Goal: Communication & Community: Answer question/provide support

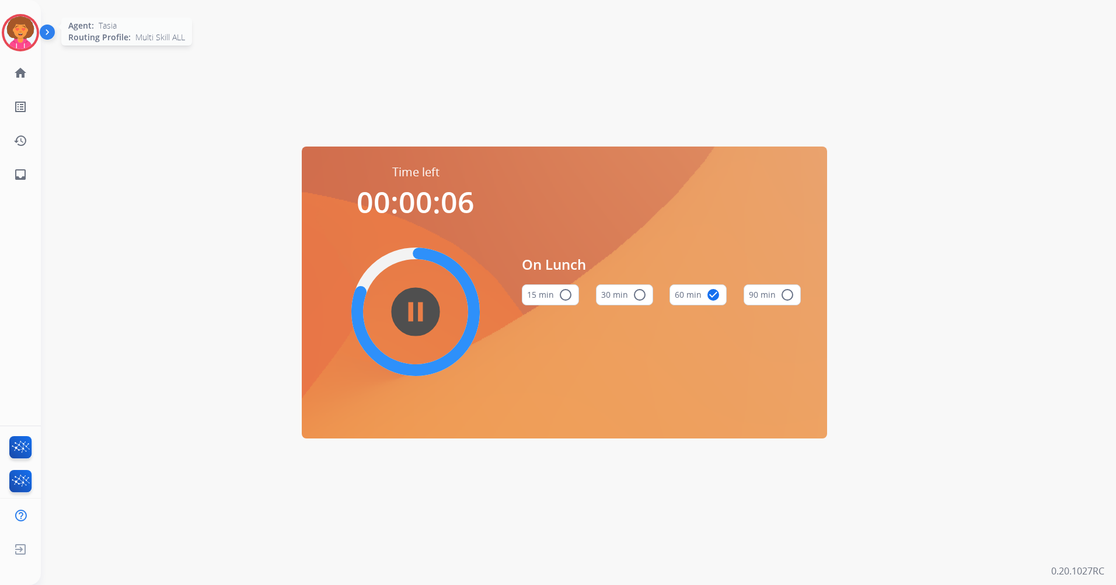
click at [17, 33] on img at bounding box center [20, 32] width 33 height 33
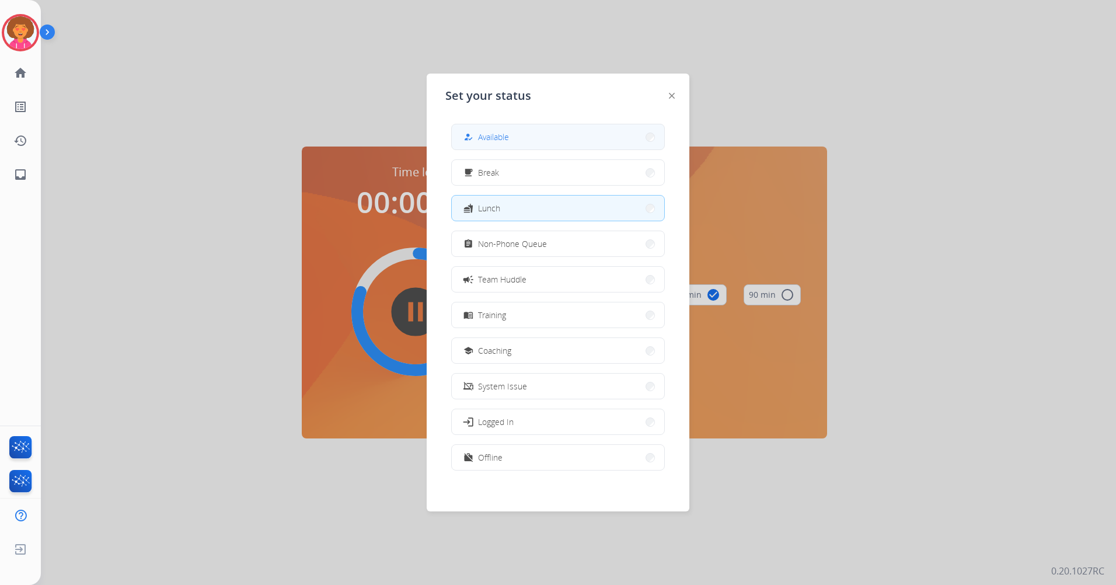
click at [501, 134] on span "Available" at bounding box center [493, 137] width 31 height 12
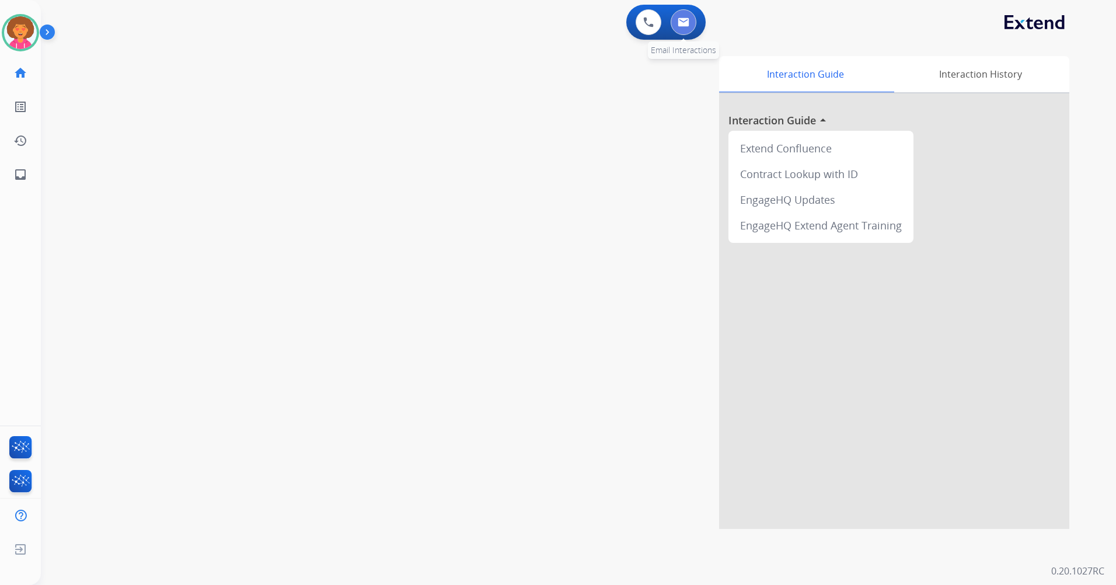
click at [685, 29] on button at bounding box center [684, 22] width 26 height 26
select select "**********"
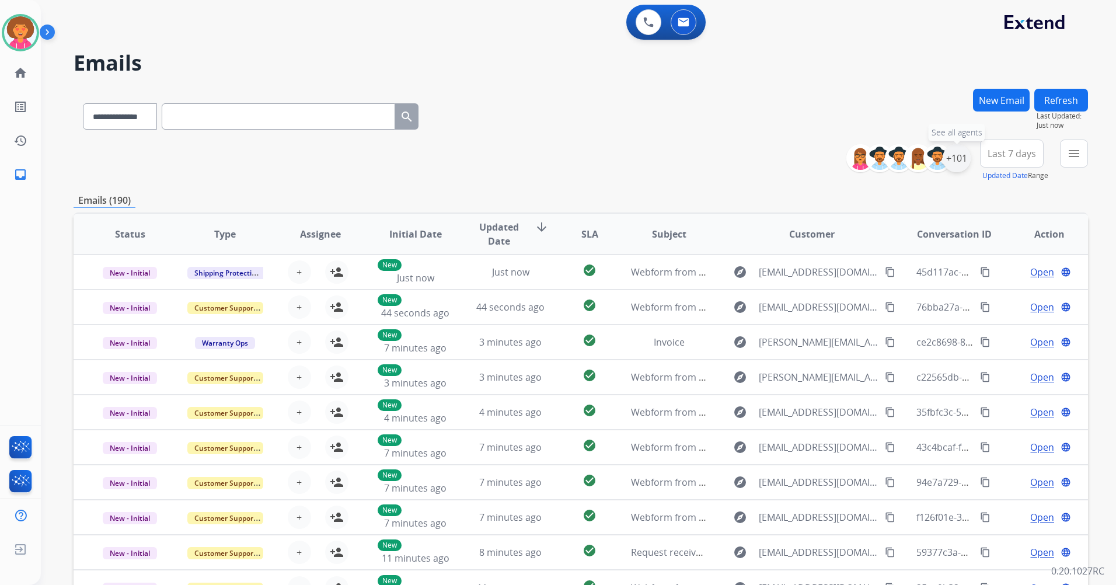
click at [959, 152] on div "+101" at bounding box center [957, 158] width 28 height 28
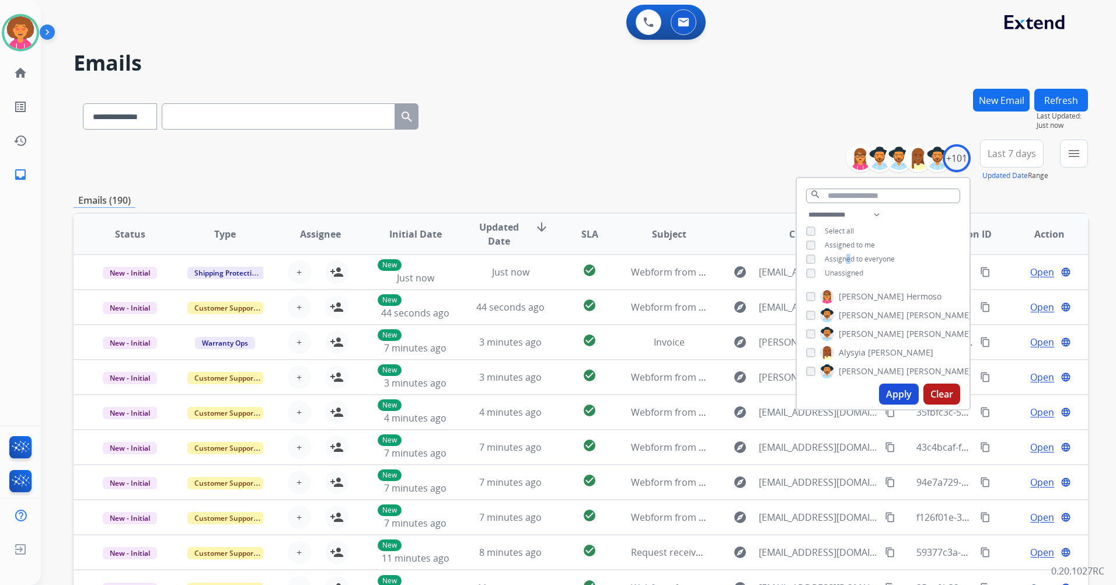
click at [846, 263] on div "**********" at bounding box center [883, 245] width 173 height 75
drag, startPoint x: 846, startPoint y: 263, endPoint x: 844, endPoint y: 272, distance: 9.1
click at [844, 272] on span "Unassigned" at bounding box center [844, 273] width 39 height 10
click at [896, 395] on button "Apply" at bounding box center [899, 393] width 40 height 21
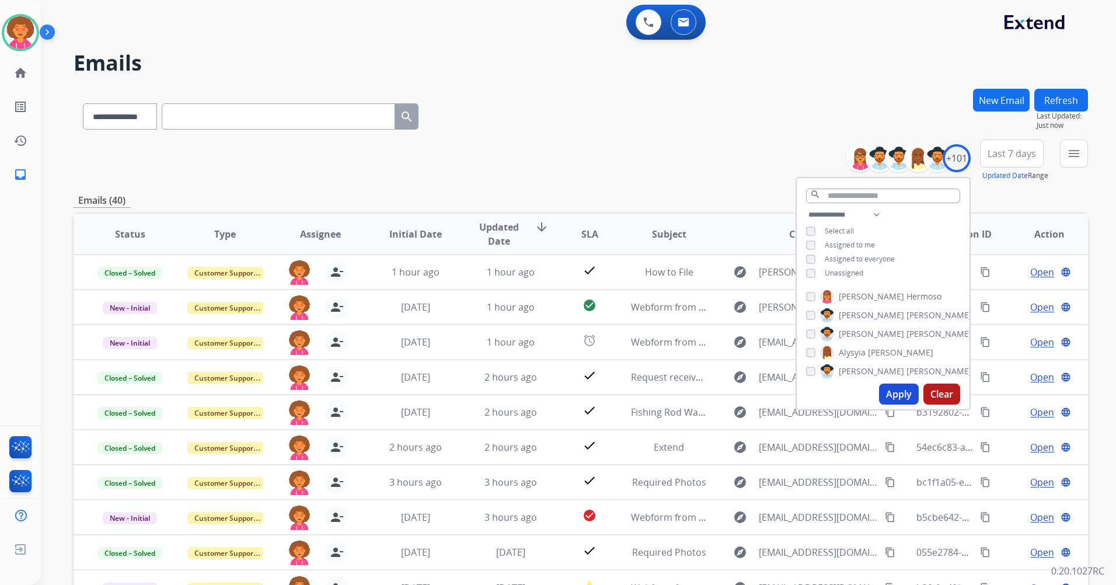
click at [706, 184] on div "**********" at bounding box center [581, 376] width 1014 height 575
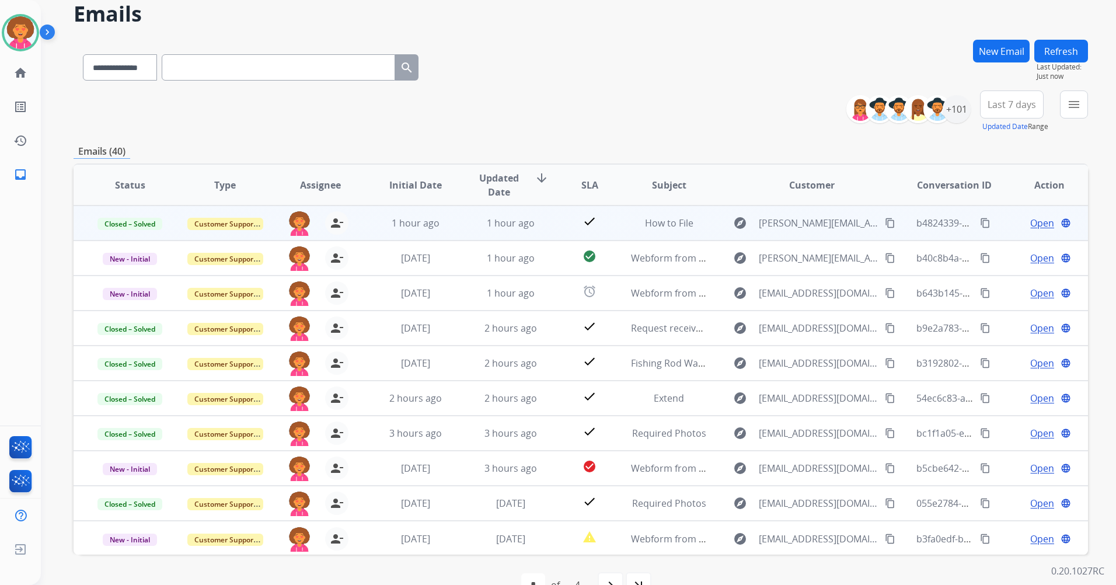
scroll to position [79, 0]
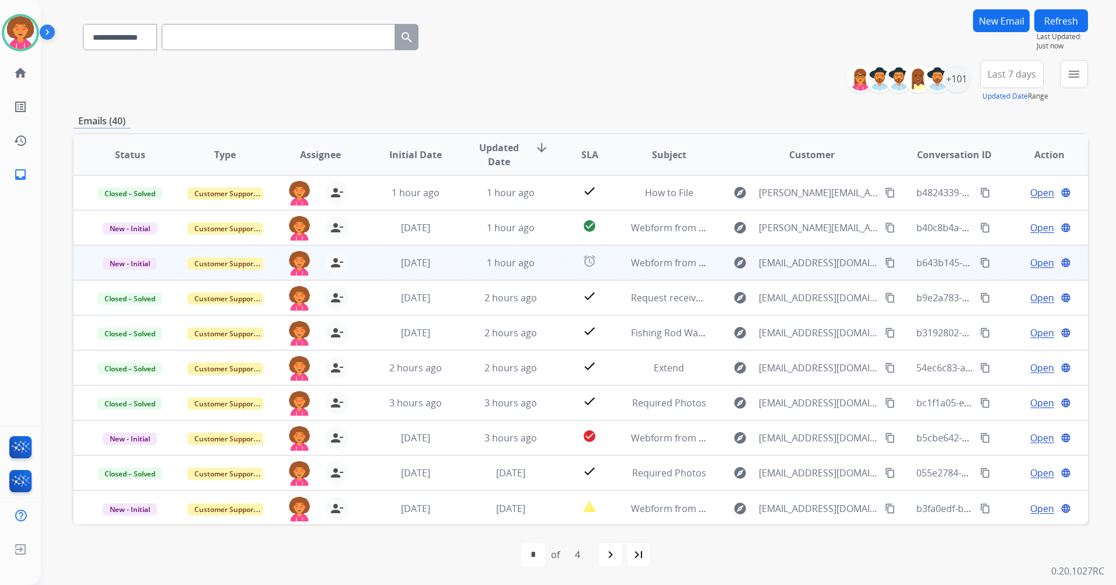
click at [1030, 264] on span "Open" at bounding box center [1042, 263] width 24 height 14
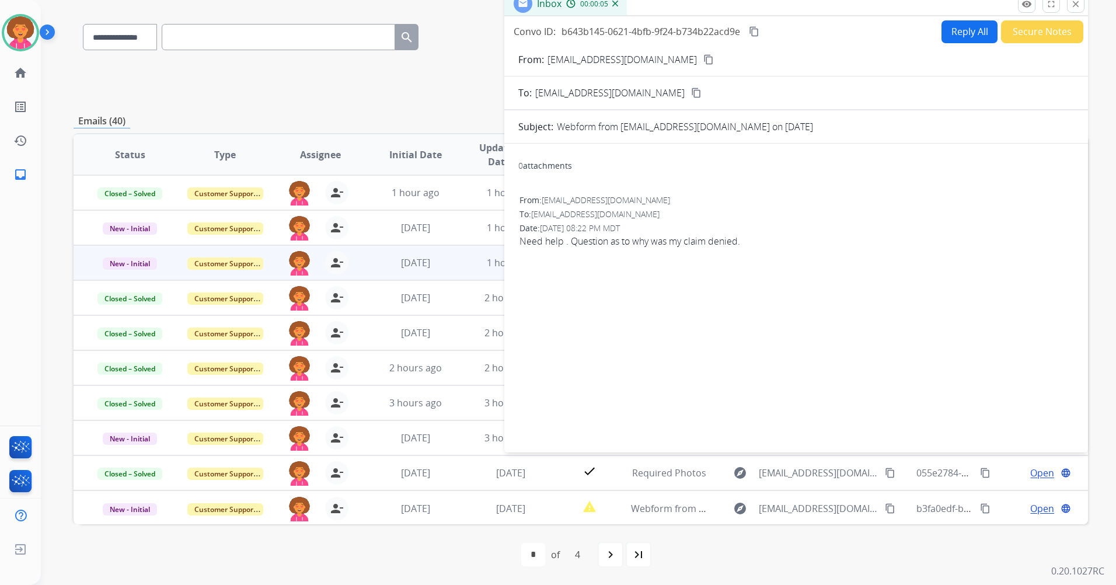
scroll to position [0, 0]
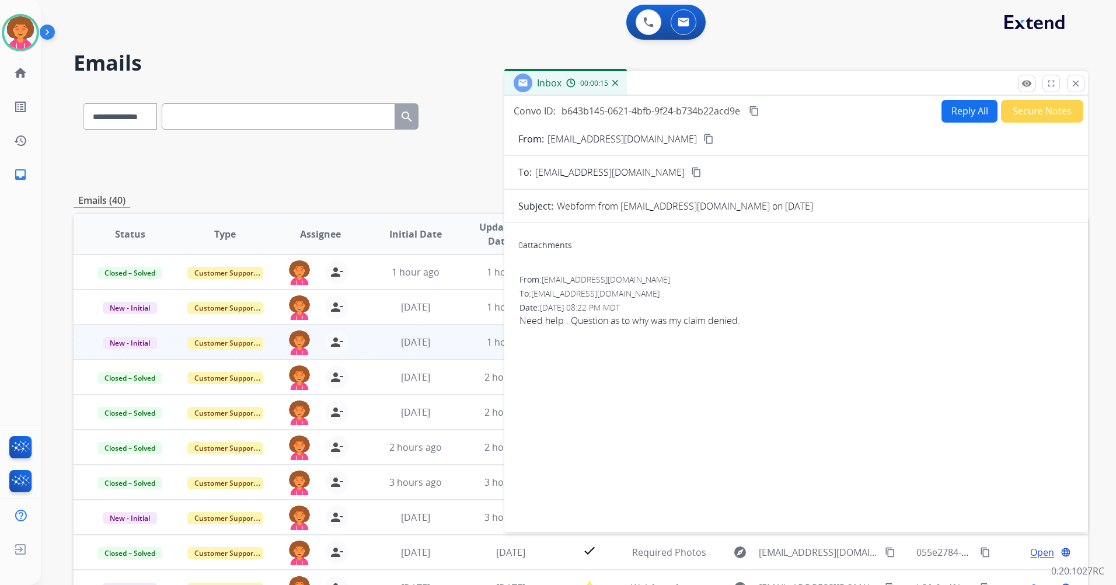
click at [972, 113] on button "Reply All" at bounding box center [969, 111] width 56 height 23
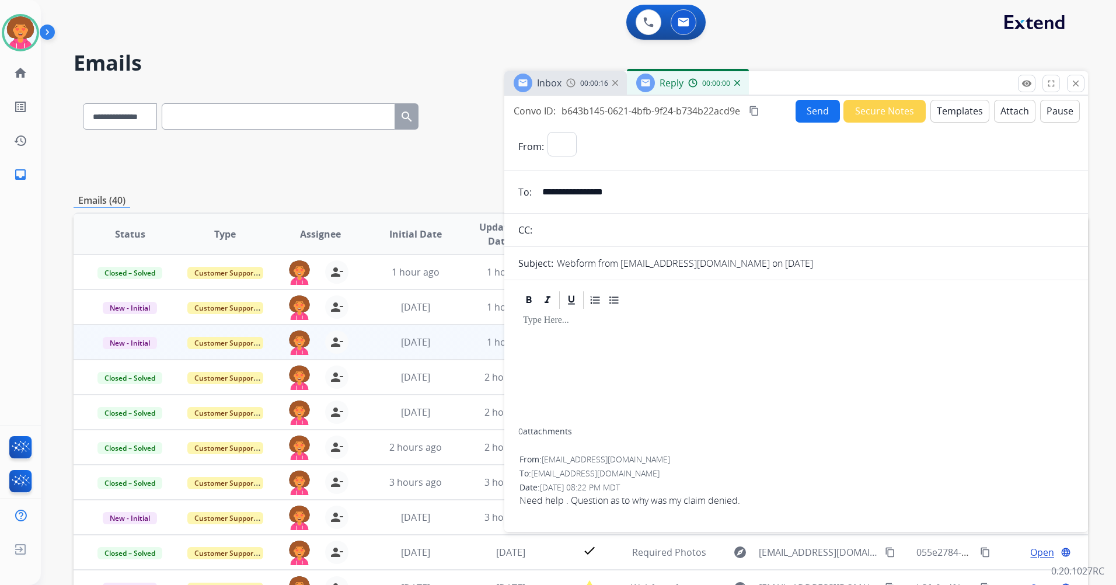
select select "**********"
click at [736, 86] on div "00:00:02" at bounding box center [713, 83] width 51 height 11
click at [738, 79] on div "00:00:03" at bounding box center [713, 83] width 51 height 11
click at [737, 84] on img at bounding box center [737, 83] width 6 height 6
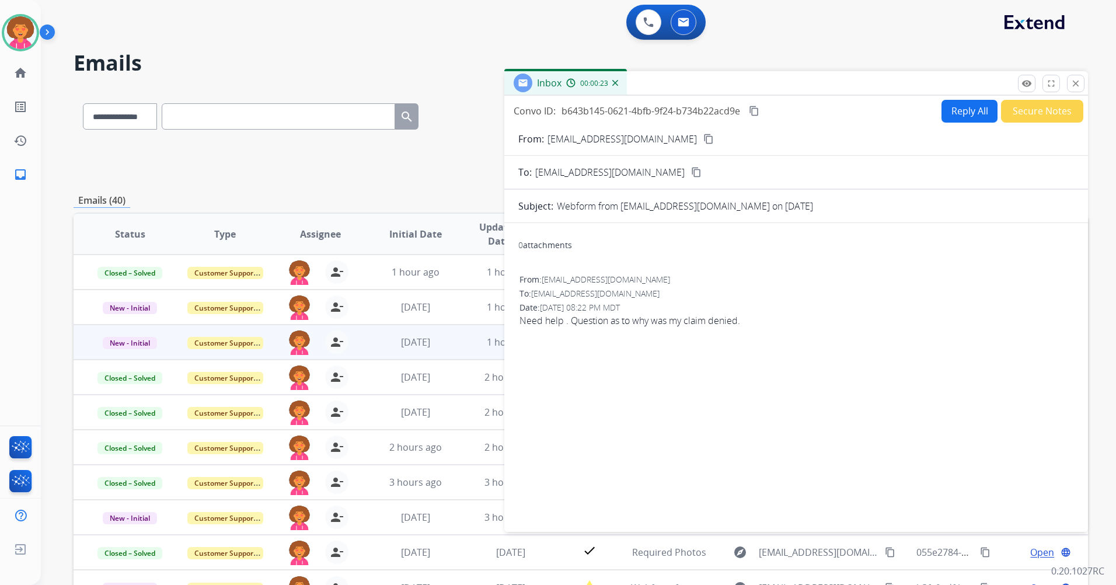
click at [1073, 82] on mat-icon "close" at bounding box center [1075, 83] width 11 height 11
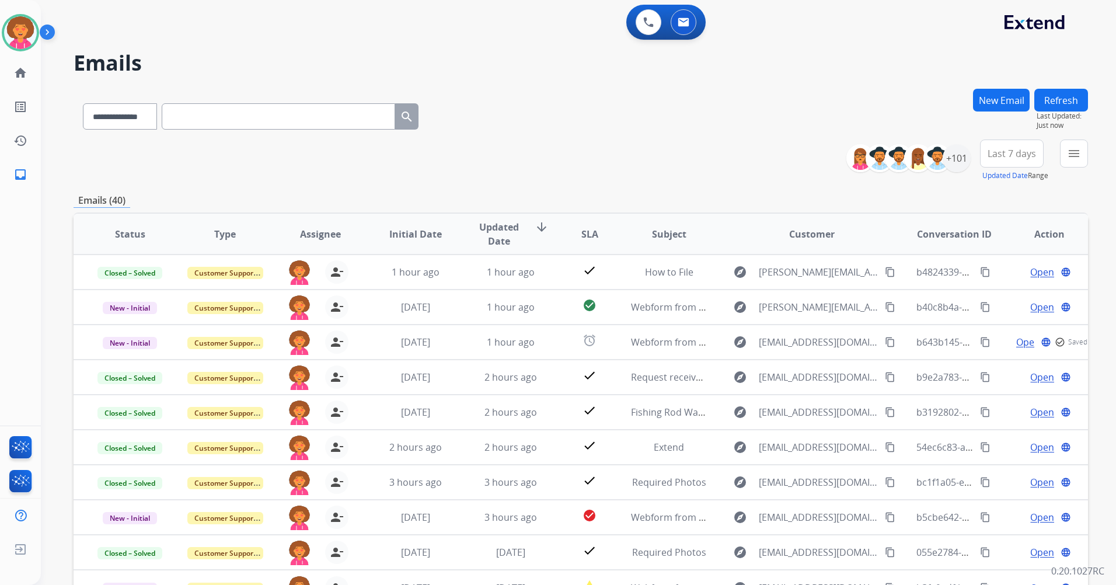
click at [995, 99] on button "New Email" at bounding box center [1001, 100] width 57 height 23
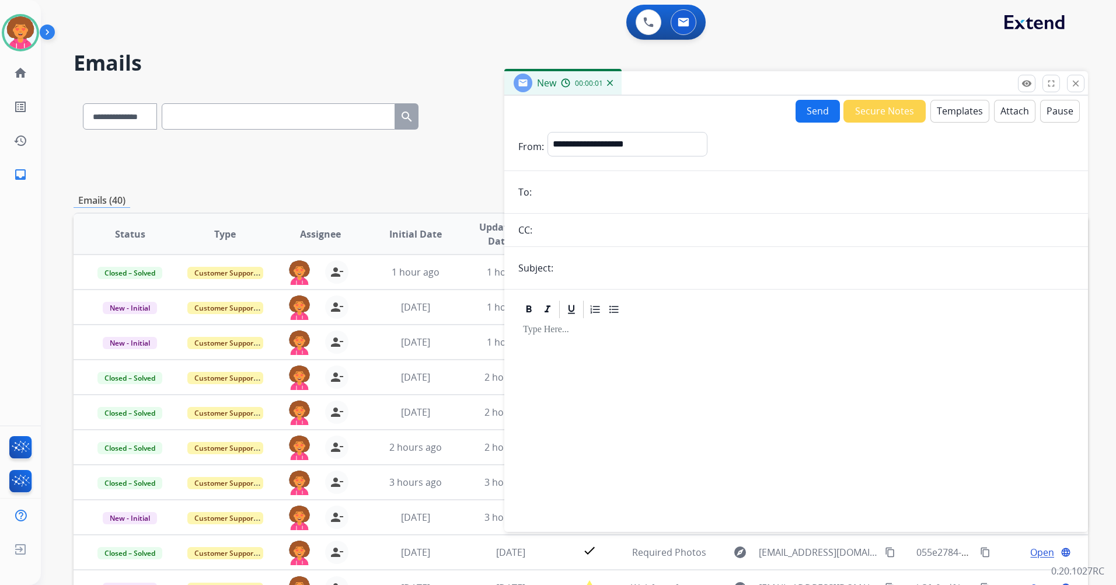
click at [959, 106] on button "Templates" at bounding box center [959, 111] width 59 height 23
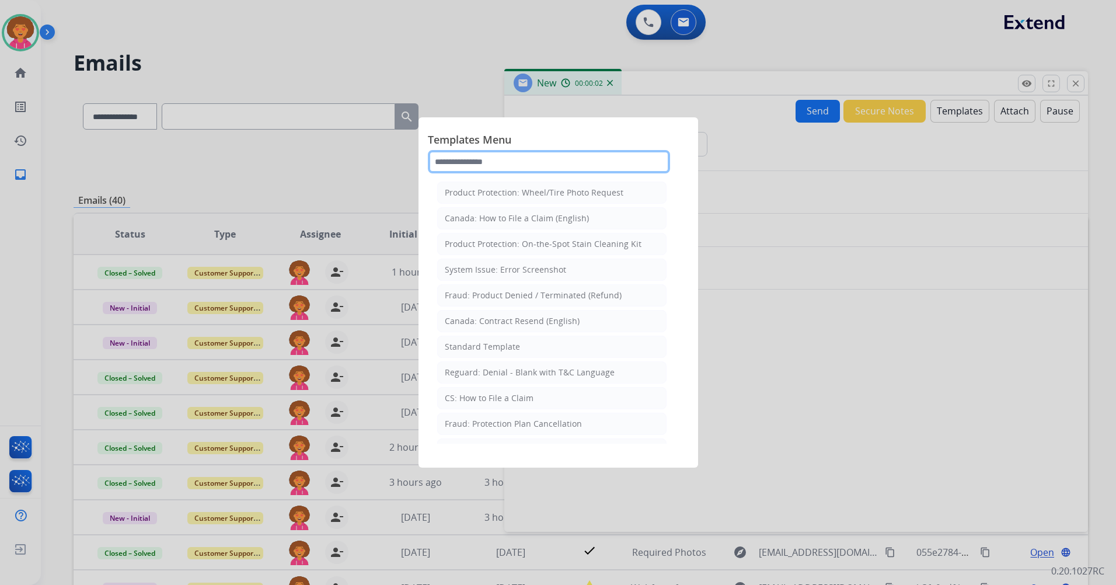
click at [508, 160] on input "text" at bounding box center [549, 161] width 242 height 23
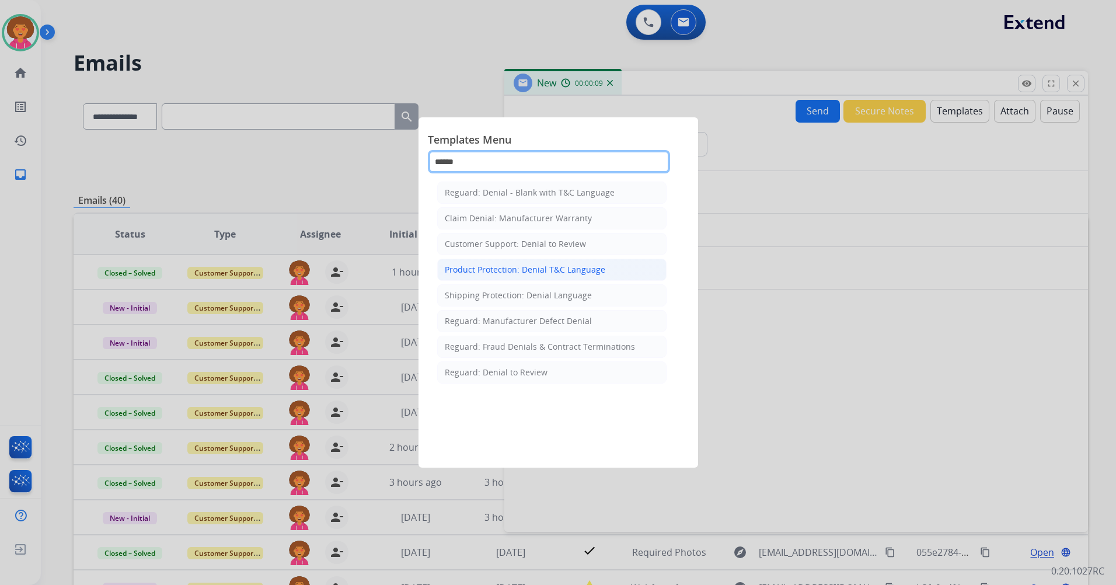
type input "******"
click at [517, 270] on div "Product Protection: Denial T&C Language" at bounding box center [525, 270] width 161 height 12
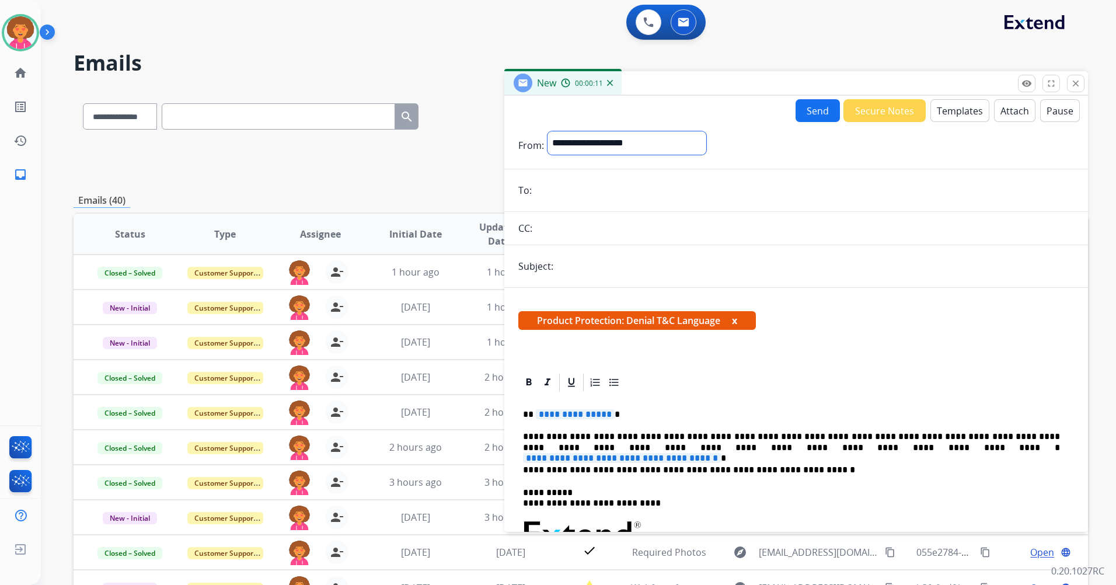
click at [570, 134] on select "**********" at bounding box center [626, 142] width 159 height 23
select select "**********"
click at [547, 131] on select "**********" at bounding box center [626, 142] width 159 height 23
click at [601, 193] on input "email" at bounding box center [804, 191] width 539 height 23
paste input "**********"
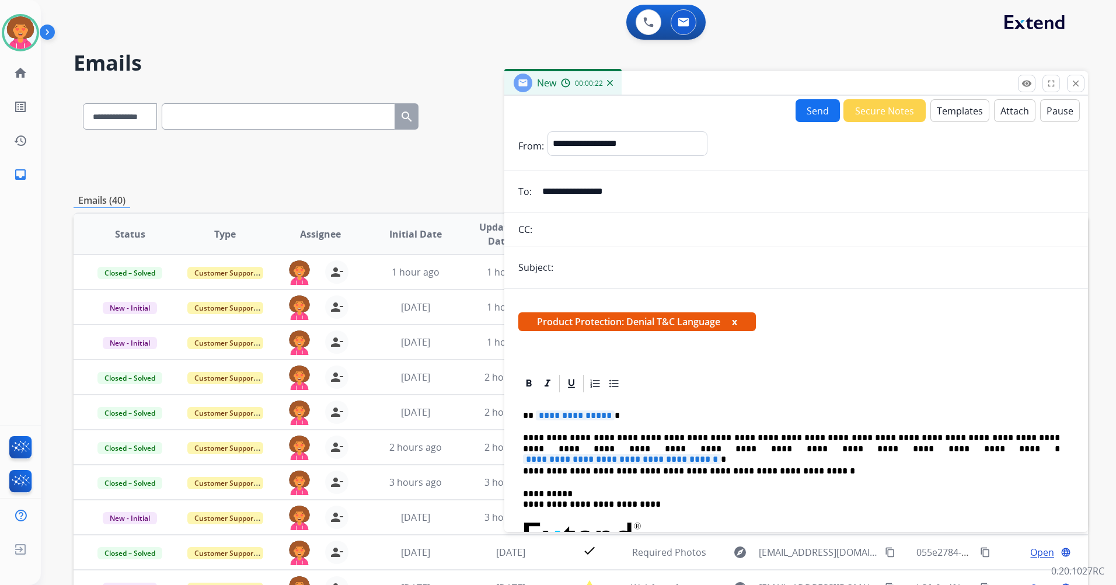
type input "**********"
click at [814, 272] on input "text" at bounding box center [815, 267] width 517 height 23
type input "*"
type input "******"
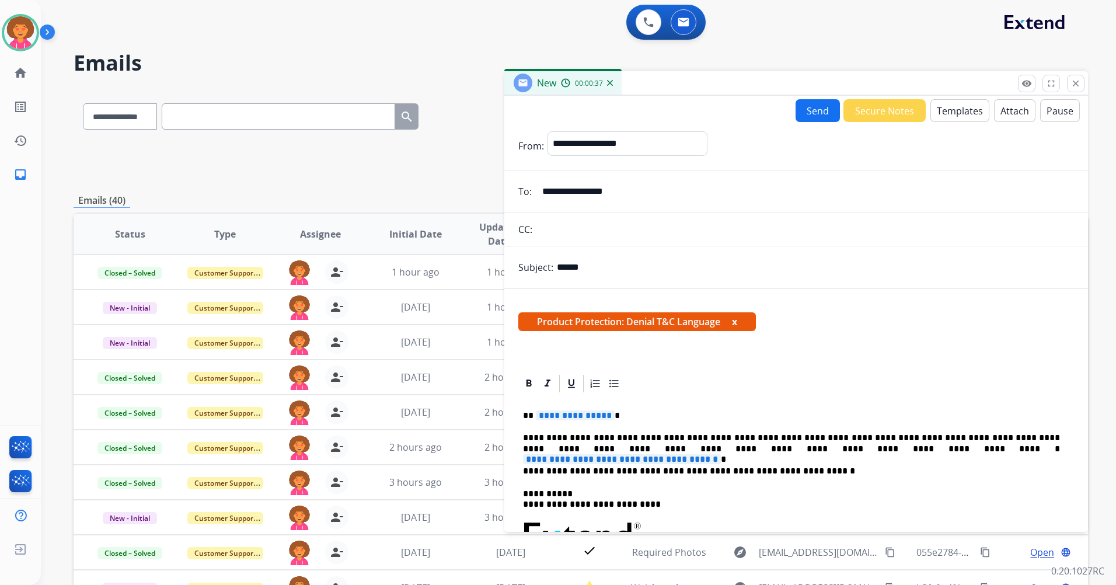
click at [846, 358] on div "**********" at bounding box center [796, 514] width 584 height 450
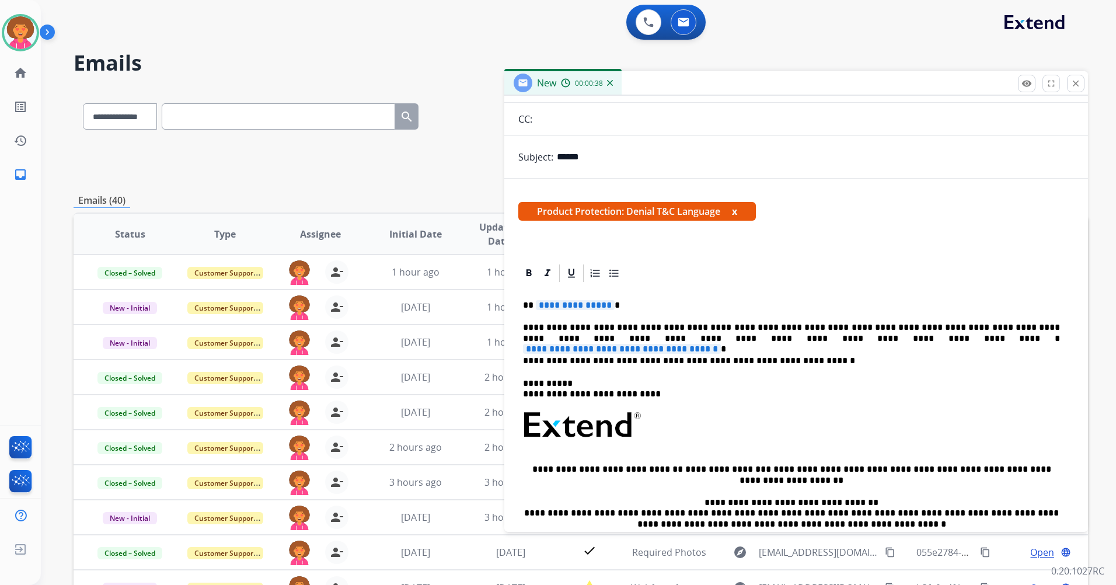
scroll to position [117, 0]
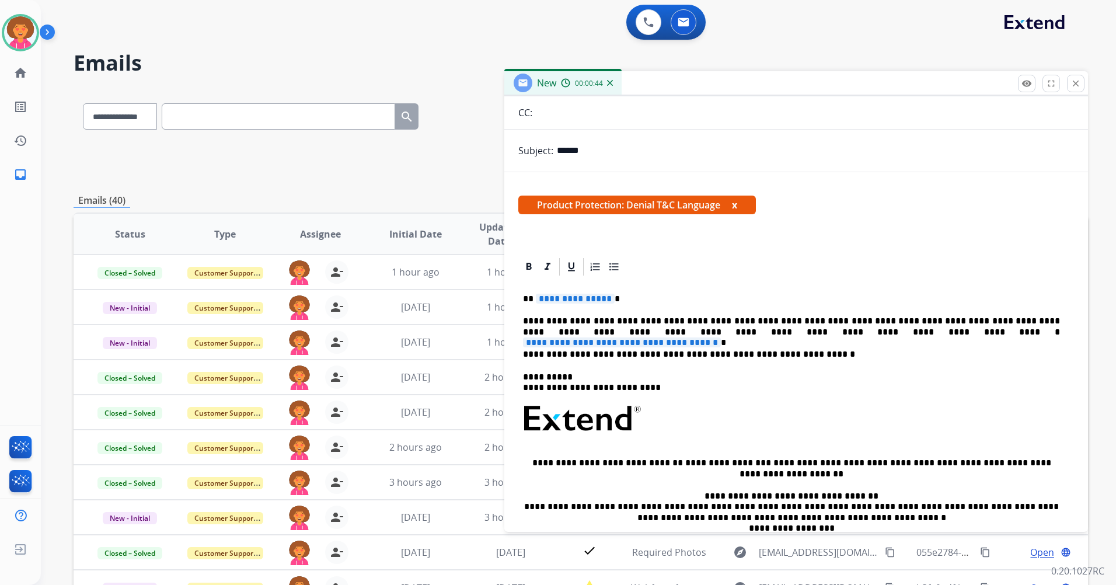
click at [603, 302] on span "**********" at bounding box center [575, 299] width 79 height 10
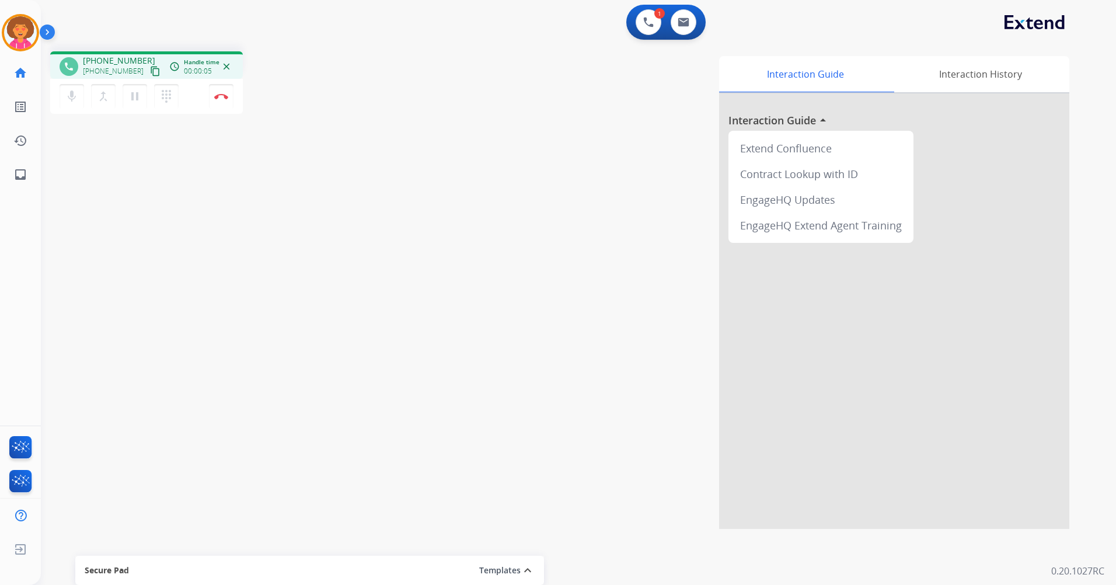
drag, startPoint x: 144, startPoint y: 72, endPoint x: 162, endPoint y: 39, distance: 37.9
click at [150, 71] on mat-icon "content_copy" at bounding box center [155, 71] width 11 height 11
drag, startPoint x: 88, startPoint y: 9, endPoint x: 476, endPoint y: 140, distance: 410.3
click at [561, 116] on div "Interaction Guide Interaction History Interaction Guide arrow_drop_up Extend Co…" at bounding box center [727, 292] width 683 height 473
click at [135, 93] on mat-icon "pause" at bounding box center [135, 96] width 14 height 14
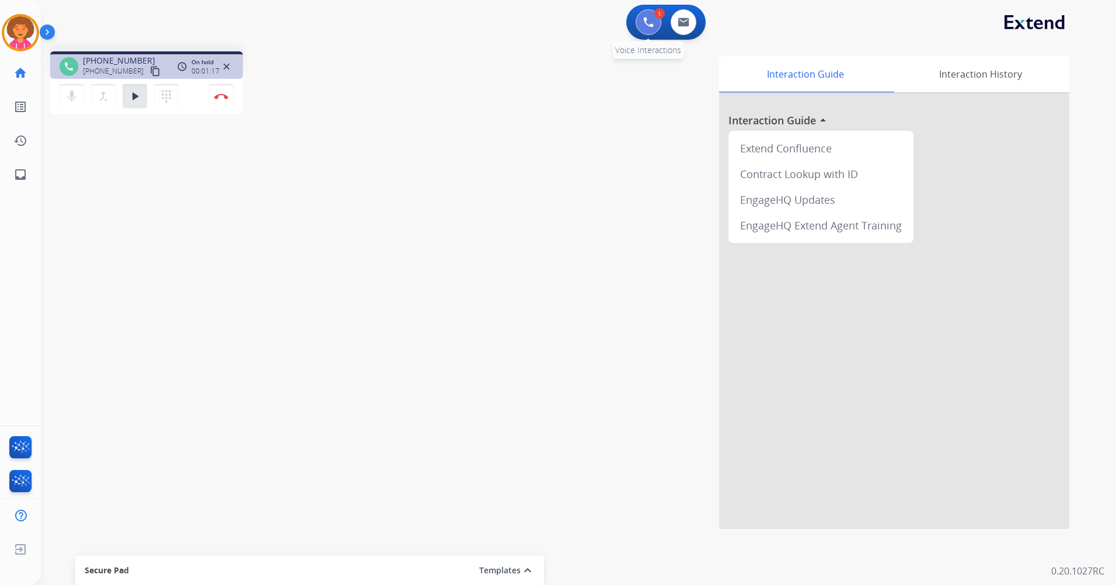
click at [647, 24] on img at bounding box center [648, 22] width 11 height 11
click at [651, 30] on button at bounding box center [649, 22] width 26 height 26
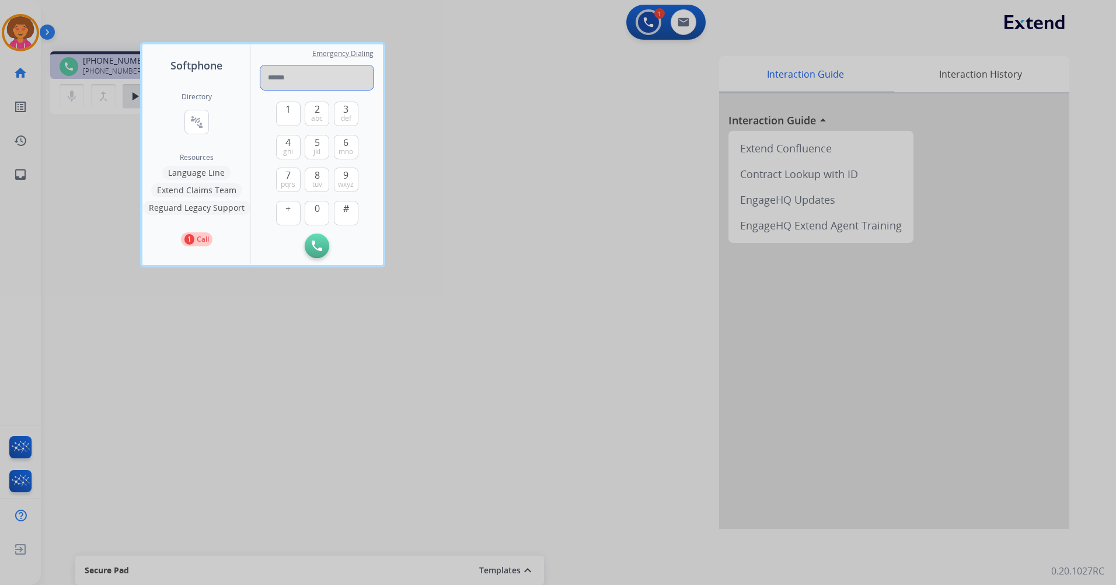
click at [321, 77] on input "tel" at bounding box center [316, 77] width 113 height 25
type input "**********"
click at [320, 244] on img at bounding box center [317, 245] width 11 height 11
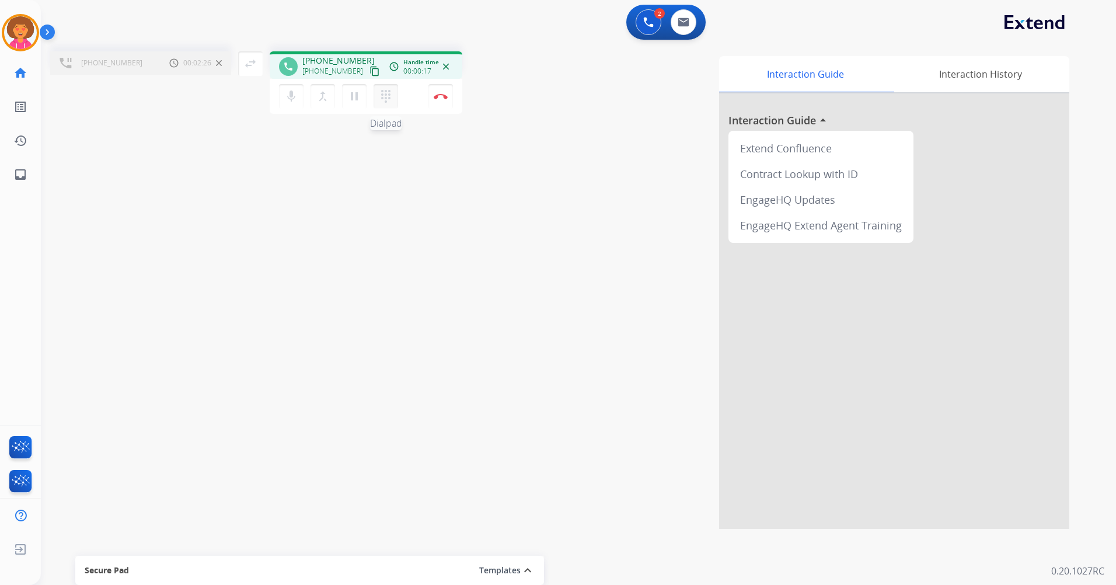
click at [383, 99] on mat-icon "dialpad" at bounding box center [386, 96] width 14 height 14
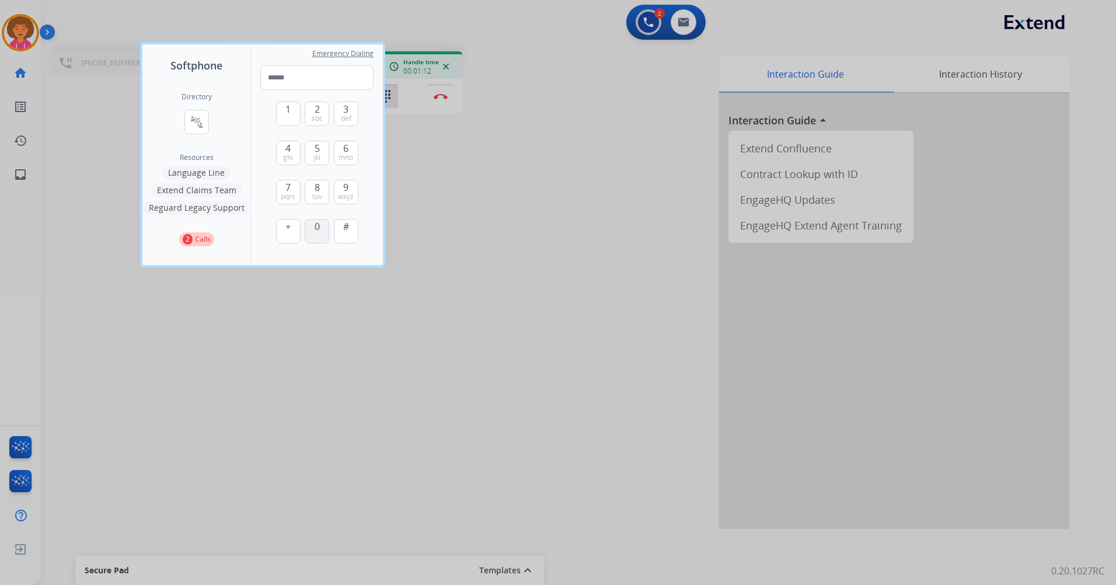
click at [323, 229] on button "0" at bounding box center [317, 231] width 25 height 25
type input "*"
drag, startPoint x: 500, startPoint y: 430, endPoint x: 476, endPoint y: 431, distance: 23.9
click at [498, 431] on div at bounding box center [558, 292] width 1116 height 585
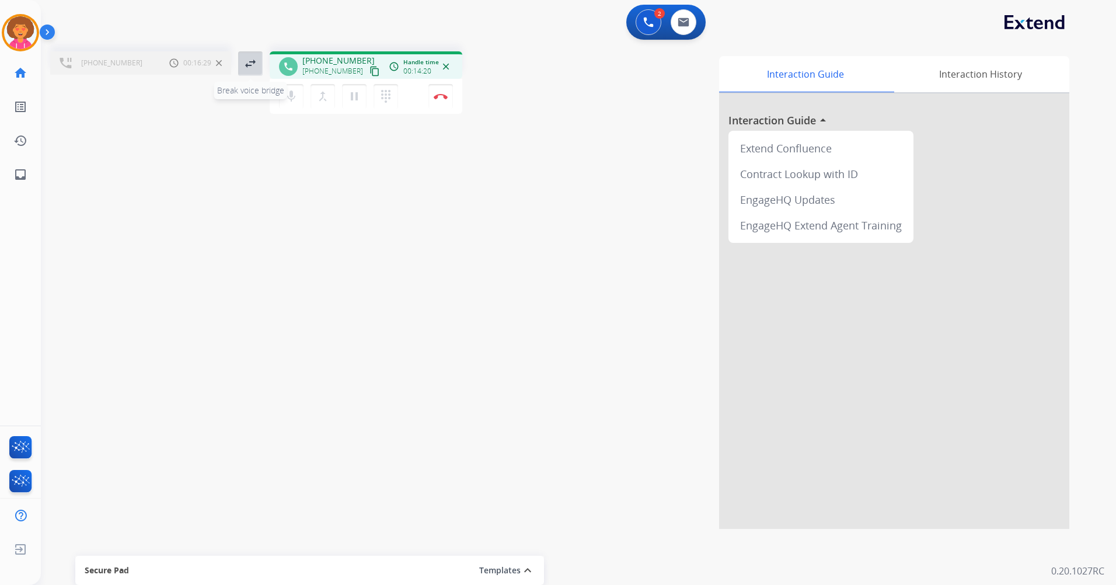
click at [247, 65] on mat-icon "swap_horiz" at bounding box center [250, 64] width 14 height 14
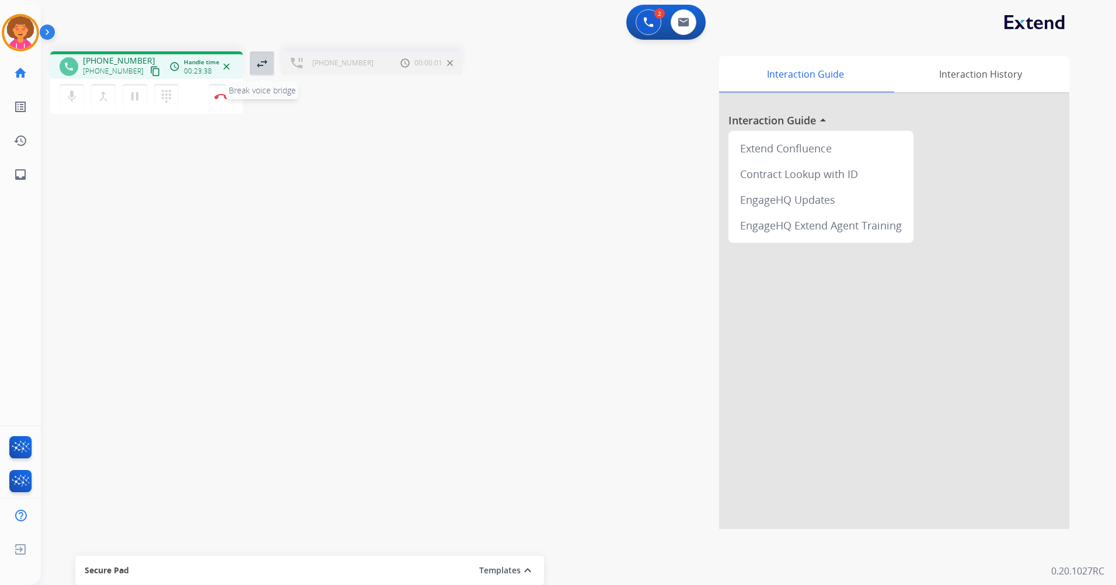
click at [266, 62] on mat-icon "swap_horiz" at bounding box center [262, 64] width 14 height 14
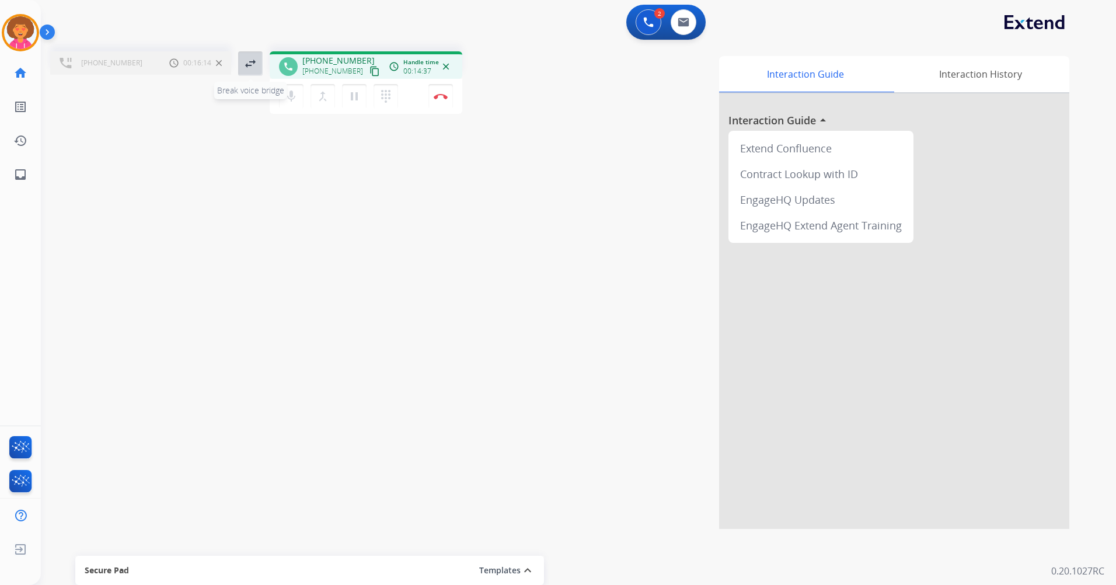
click at [246, 70] on mat-icon "swap_horiz" at bounding box center [250, 64] width 14 height 14
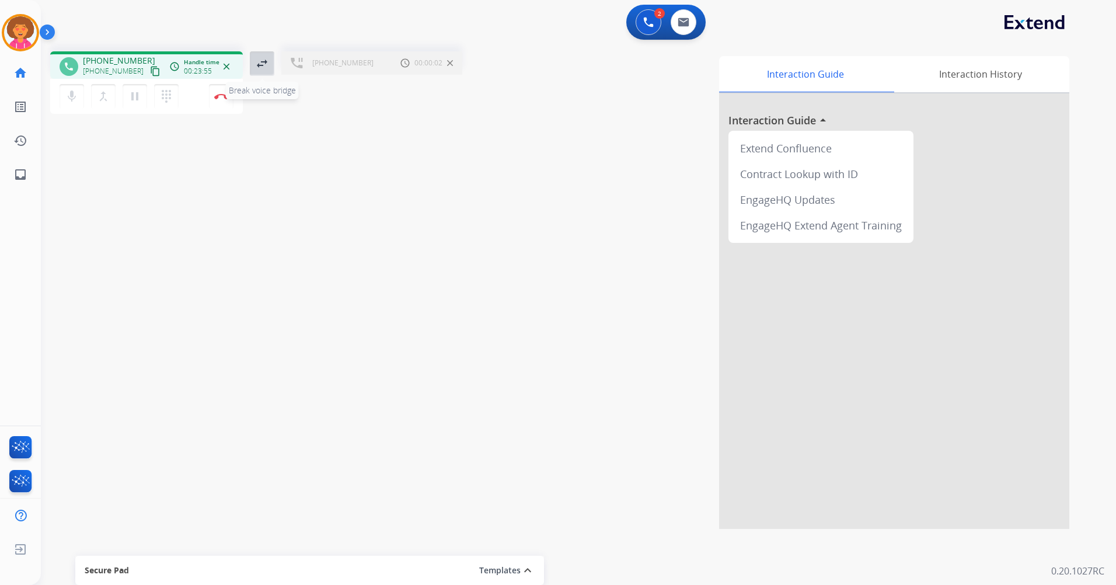
click at [264, 68] on mat-icon "swap_horiz" at bounding box center [262, 64] width 14 height 14
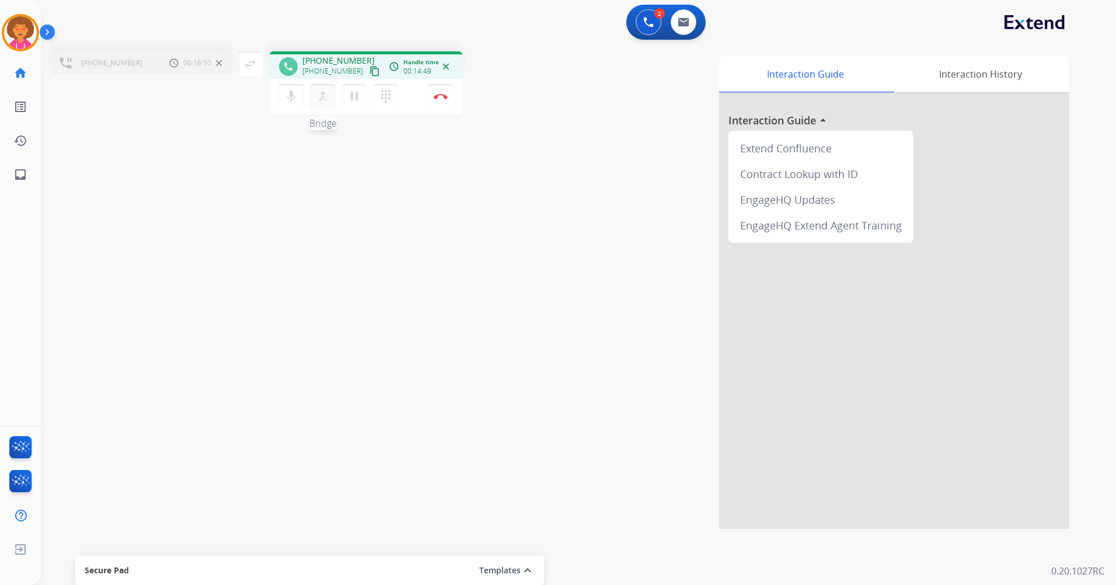
click at [318, 102] on mat-icon "merge_type" at bounding box center [323, 96] width 14 height 14
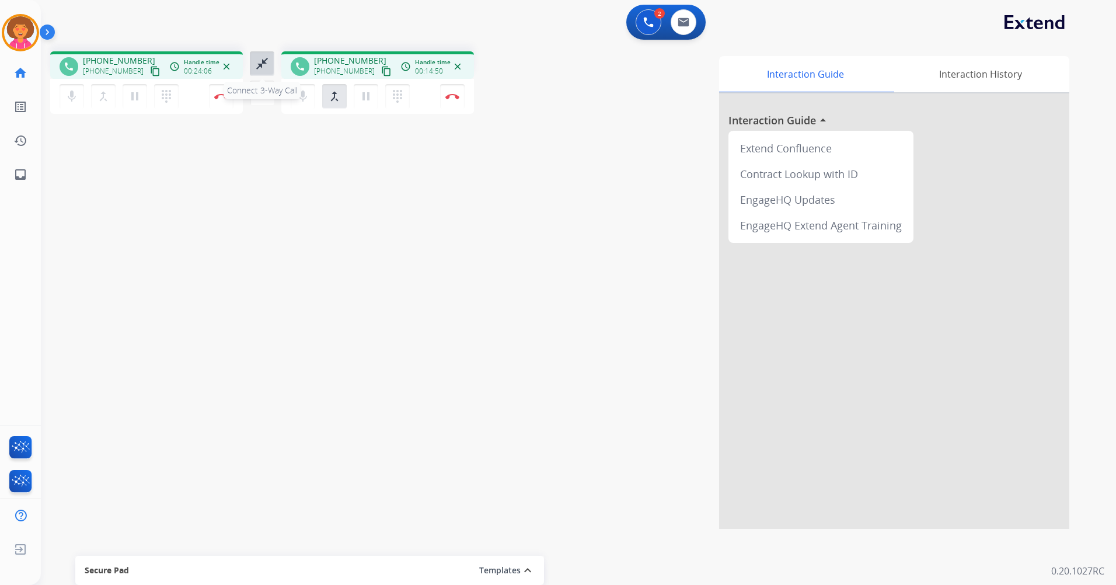
click at [263, 68] on mat-icon "close_fullscreen" at bounding box center [262, 64] width 14 height 14
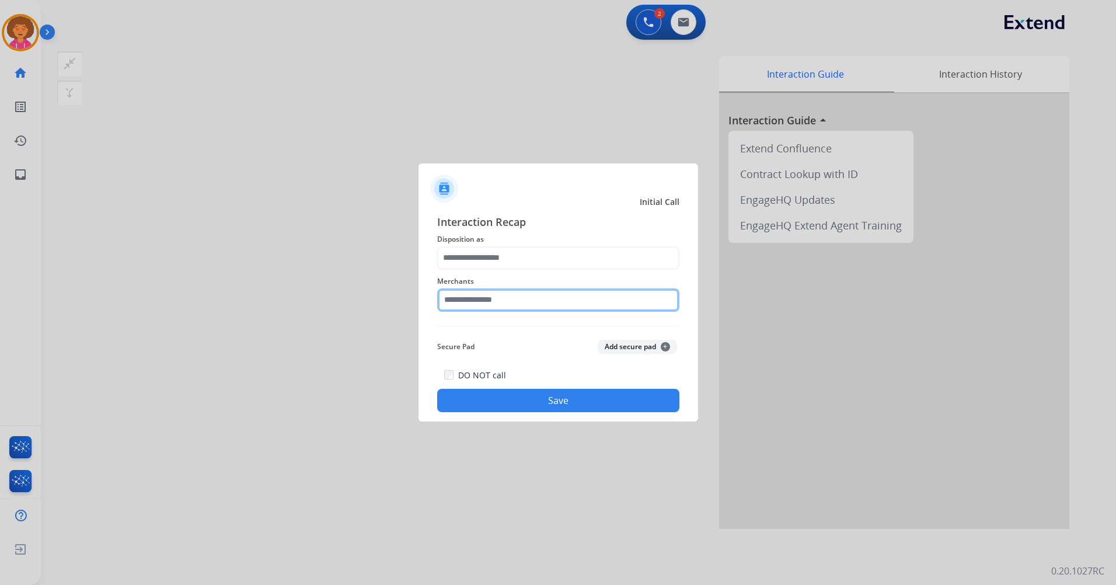
click at [482, 305] on input "text" at bounding box center [558, 299] width 242 height 23
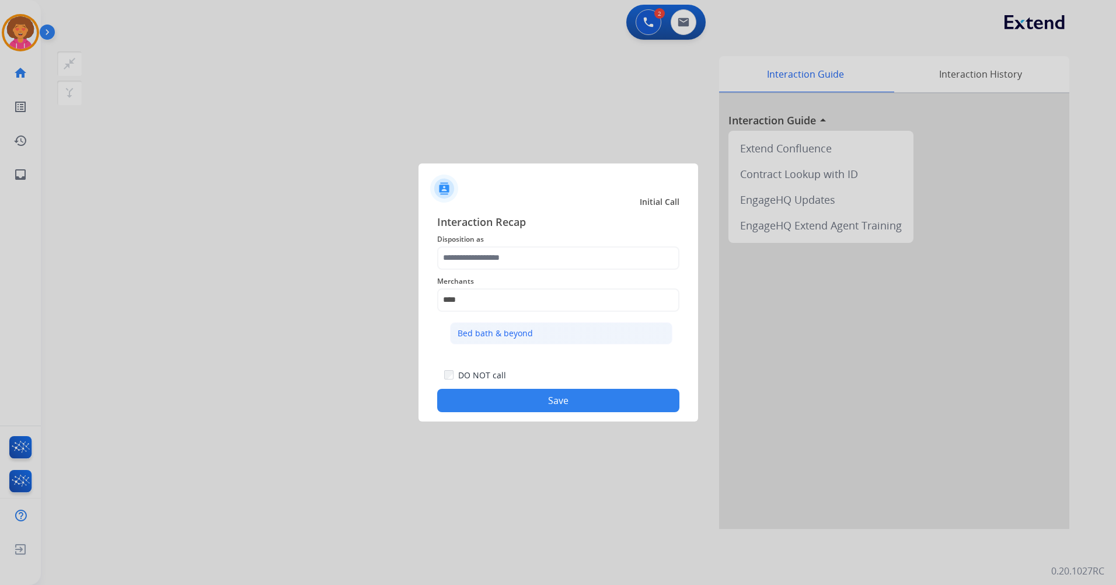
click at [497, 341] on li "Bed bath & beyond" at bounding box center [561, 333] width 222 height 22
type input "**********"
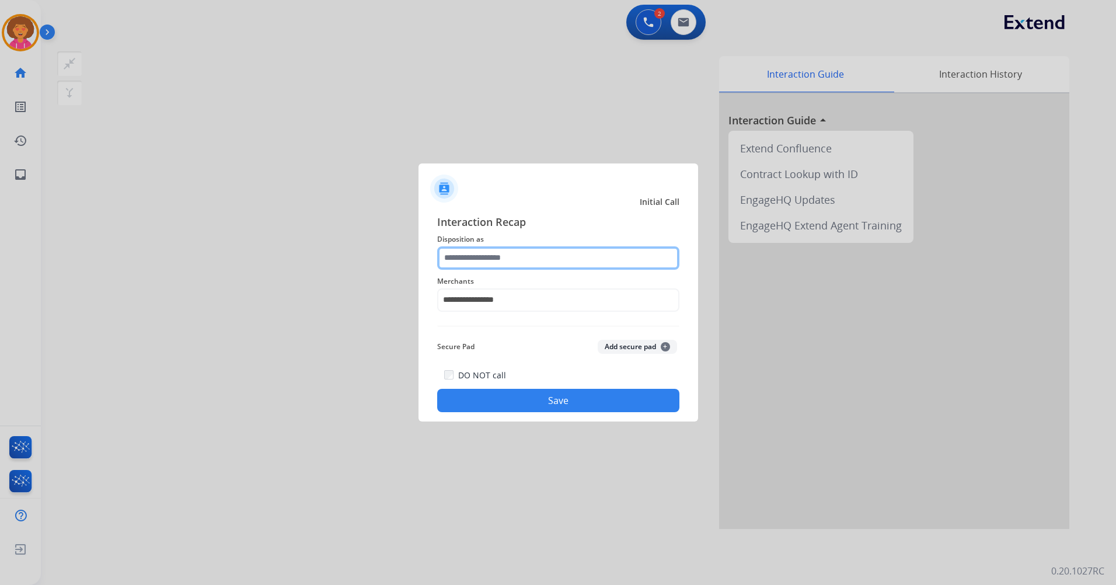
click at [508, 261] on input "text" at bounding box center [558, 257] width 242 height 23
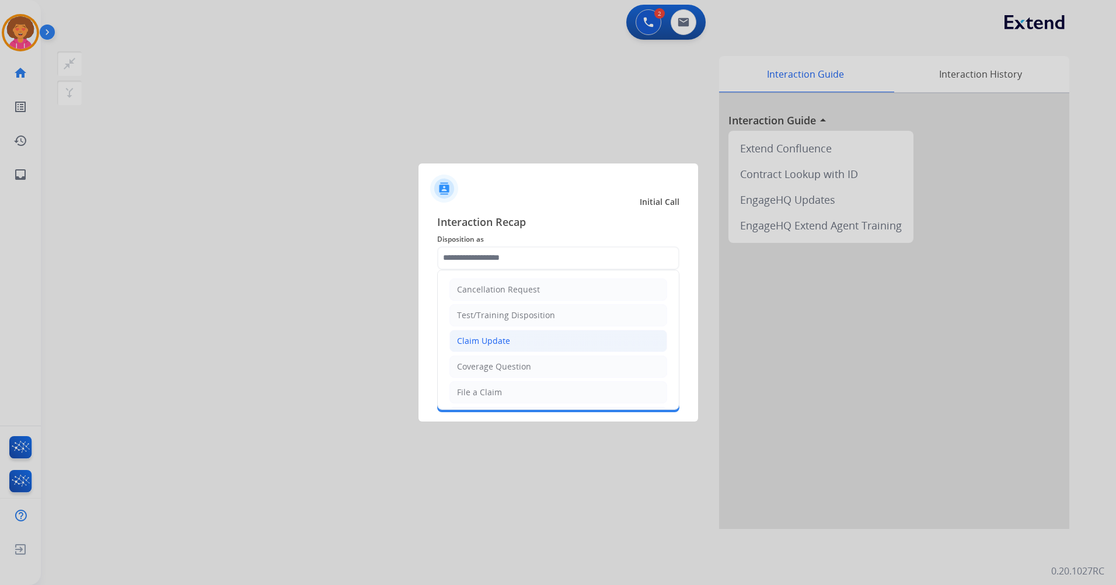
click at [489, 335] on div "Claim Update" at bounding box center [483, 341] width 53 height 12
type input "**********"
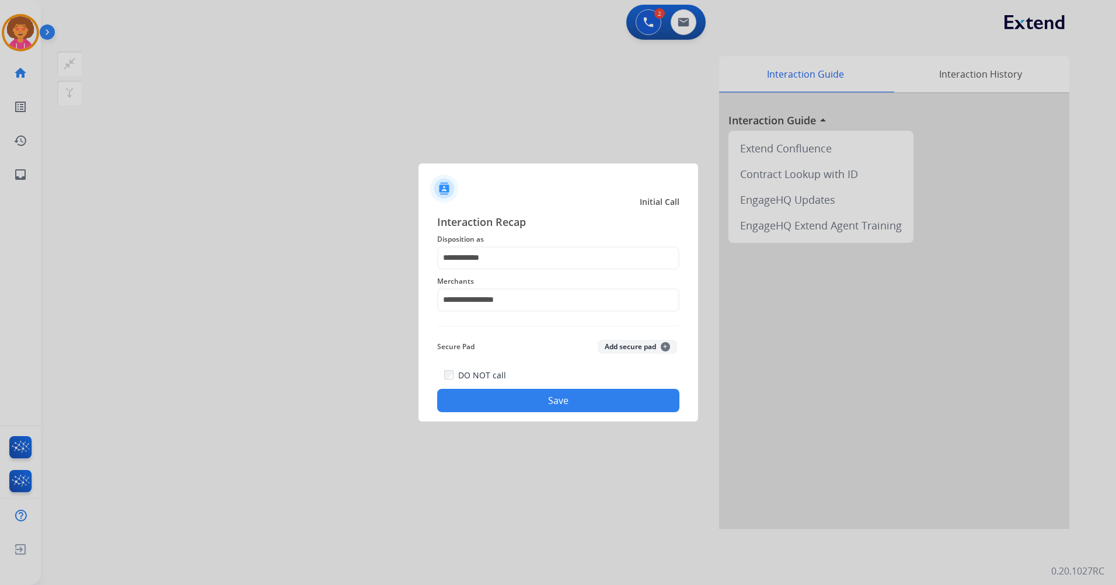
click at [480, 406] on button "Save" at bounding box center [558, 400] width 242 height 23
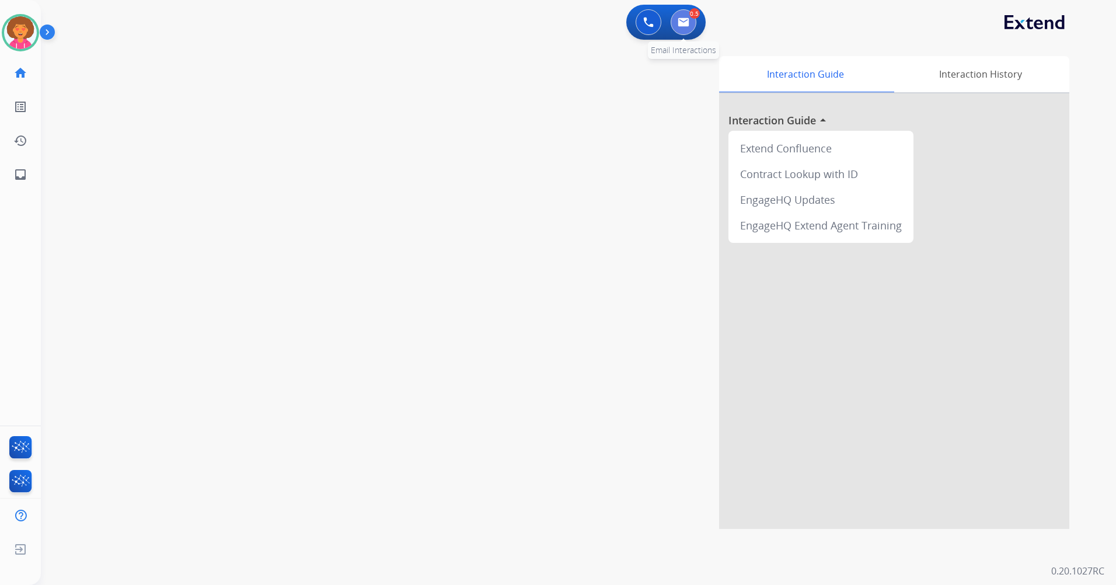
click at [689, 19] on button at bounding box center [684, 22] width 26 height 26
select select "**********"
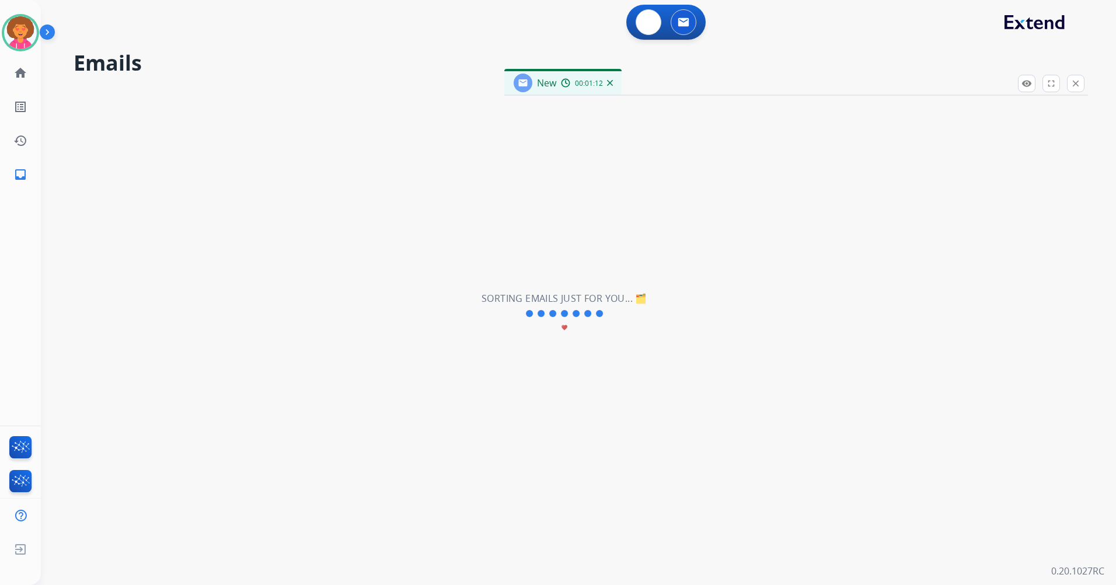
select select "**********"
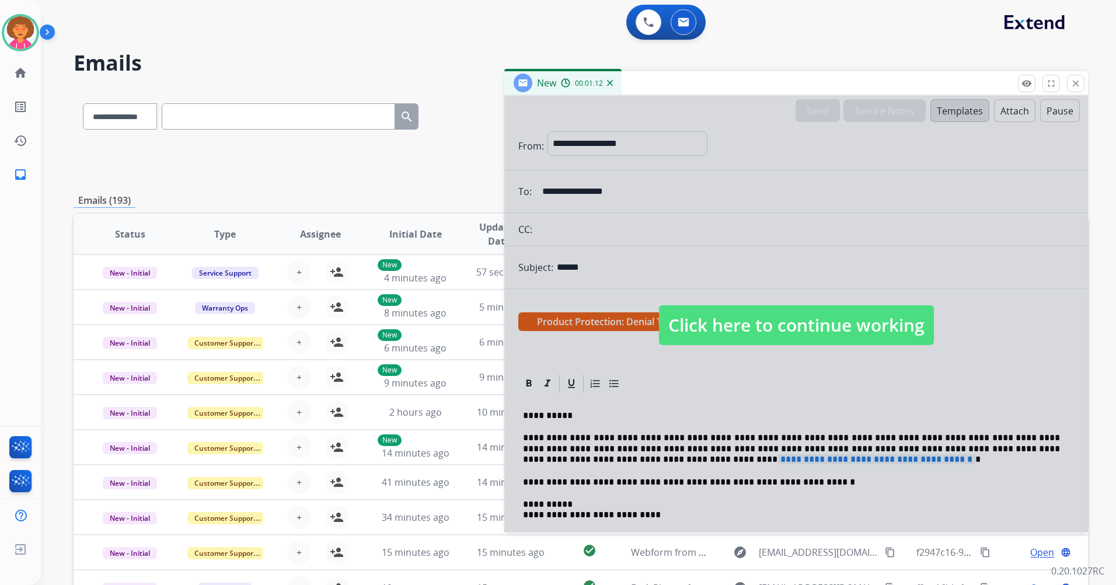
drag, startPoint x: 747, startPoint y: 330, endPoint x: 747, endPoint y: 324, distance: 6.4
click at [747, 329] on span "Click here to continue working" at bounding box center [796, 325] width 275 height 40
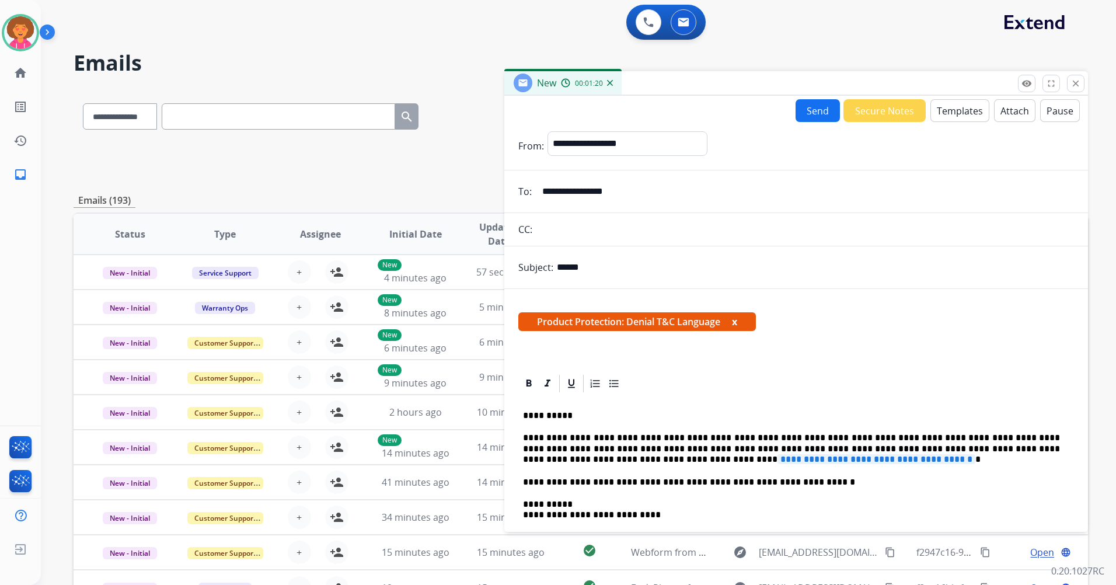
click at [849, 456] on span "**********" at bounding box center [876, 459] width 198 height 10
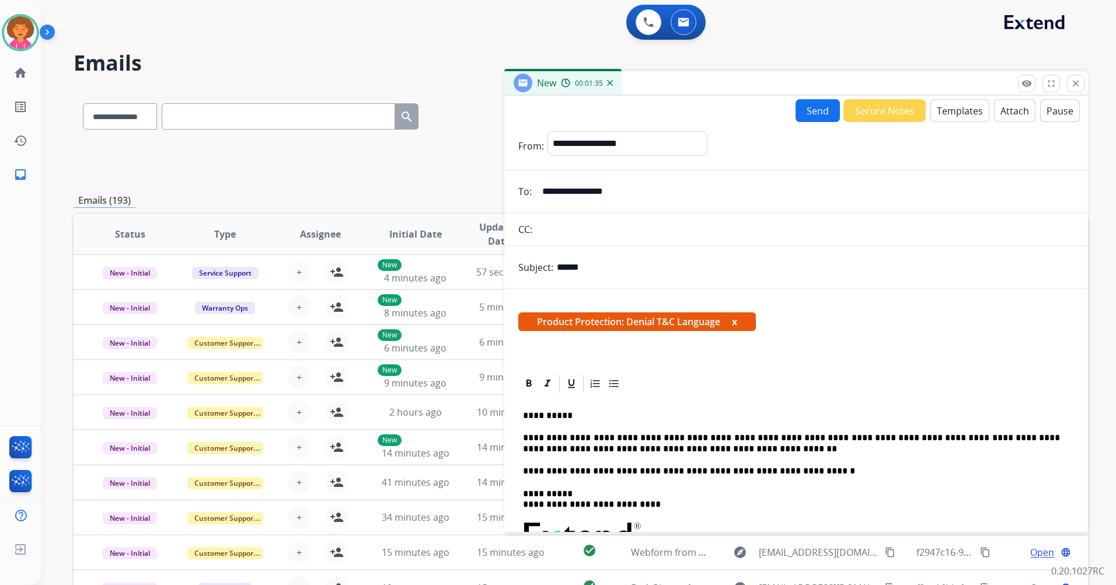
drag, startPoint x: 682, startPoint y: 447, endPoint x: 695, endPoint y: 451, distance: 12.9
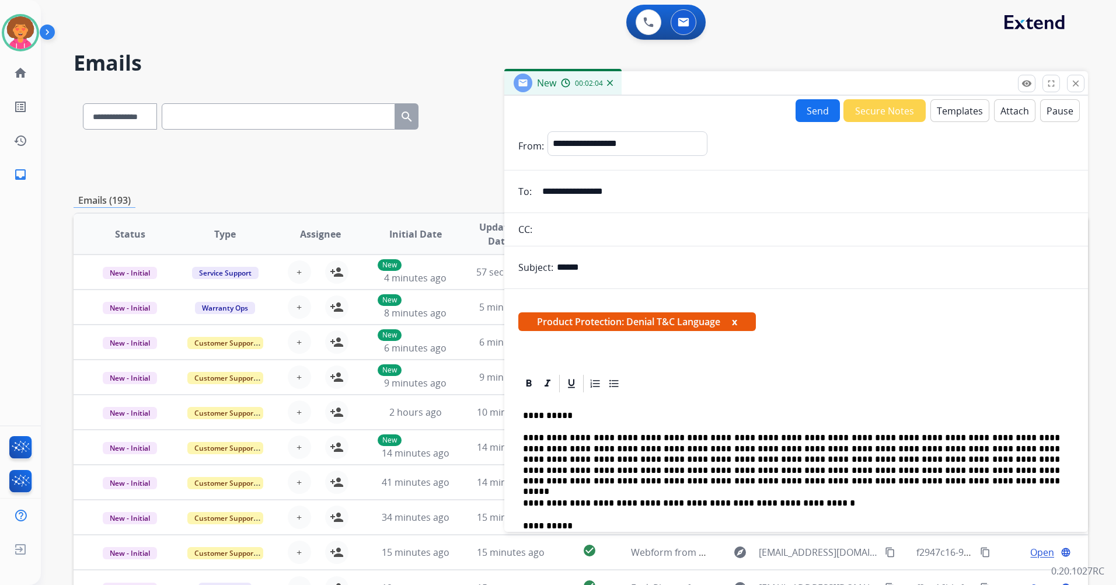
click at [1011, 113] on button "Attach" at bounding box center [1014, 110] width 41 height 23
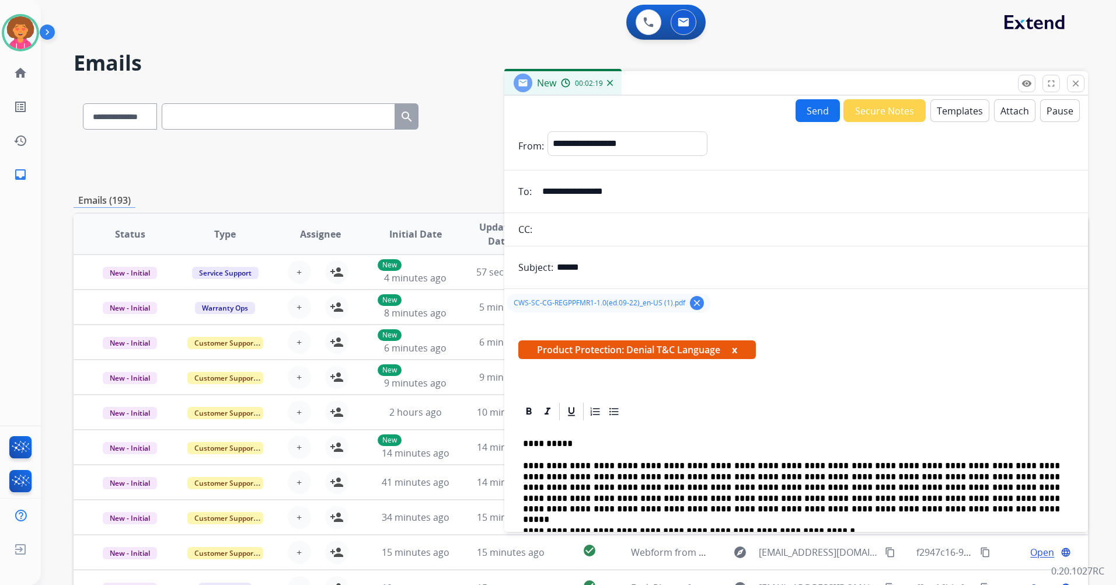
click at [811, 117] on button "Send" at bounding box center [818, 110] width 44 height 23
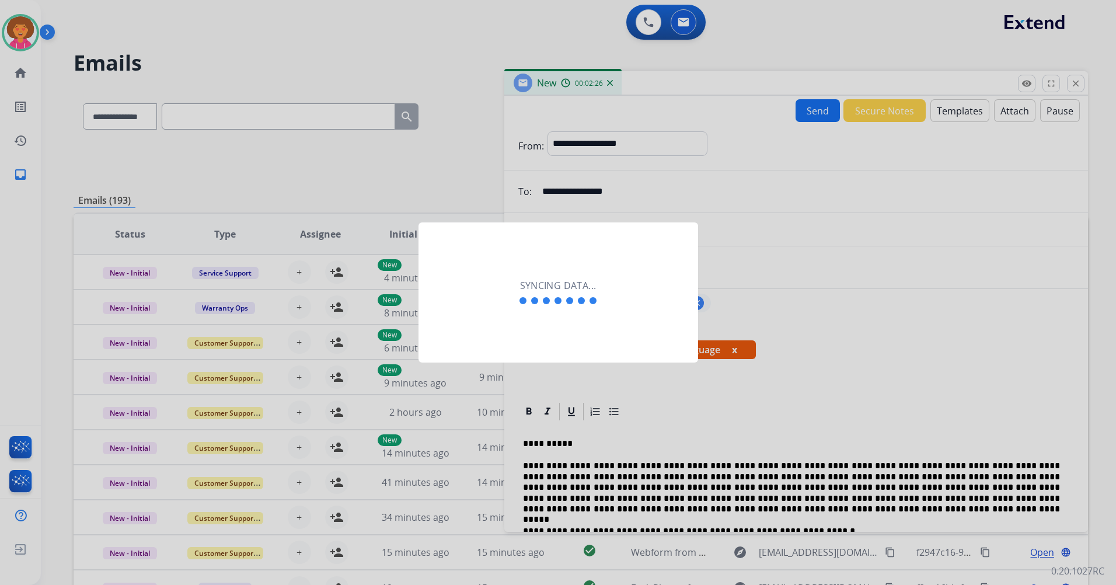
scroll to position [79, 0]
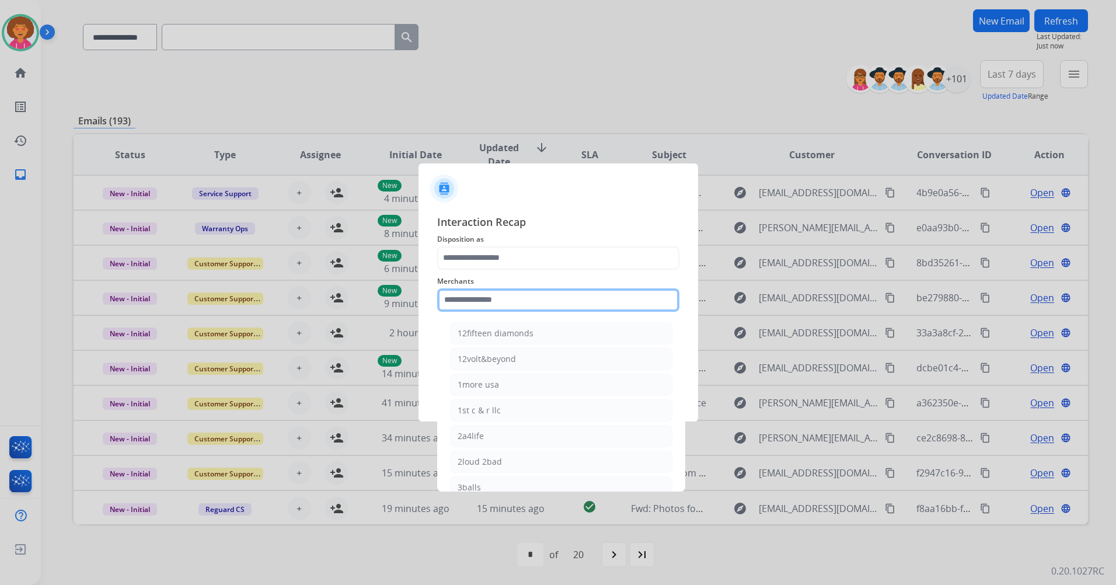
click at [454, 301] on input "text" at bounding box center [558, 299] width 242 height 23
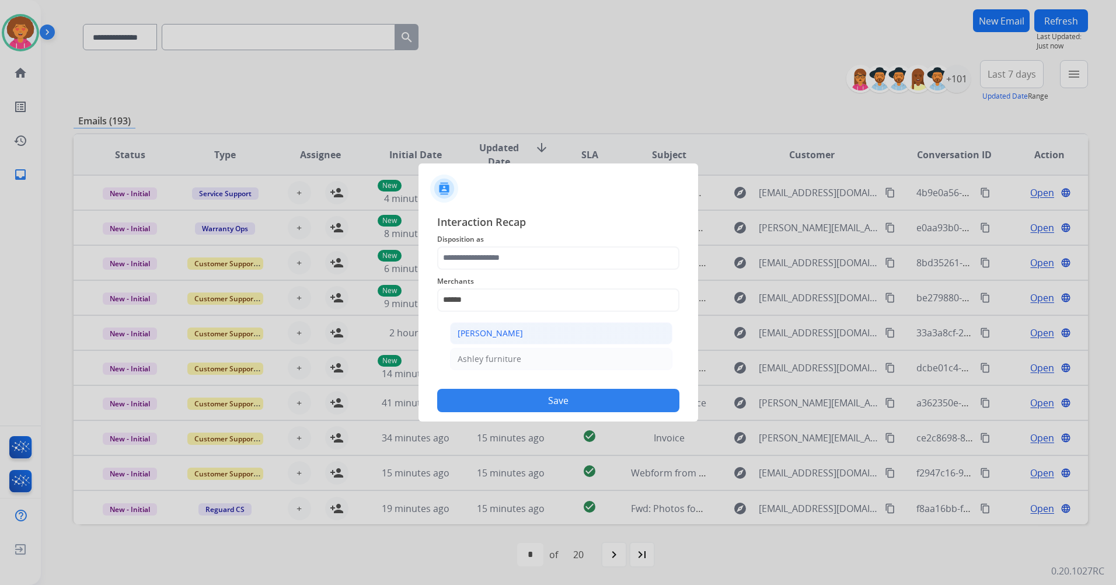
click at [525, 334] on li "[PERSON_NAME]" at bounding box center [561, 333] width 222 height 22
type input "**********"
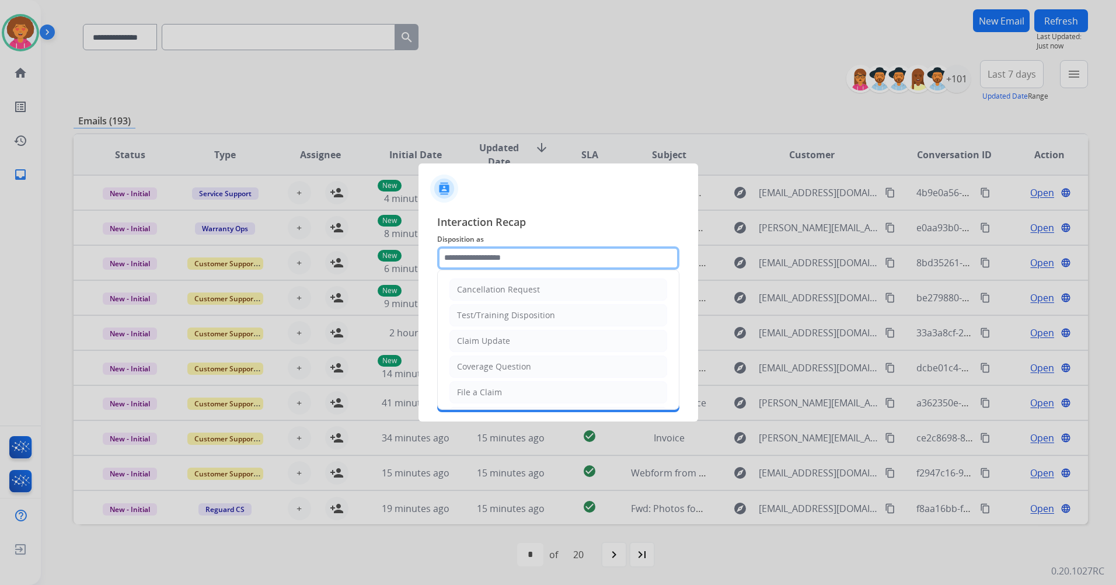
click at [529, 266] on input "text" at bounding box center [558, 257] width 242 height 23
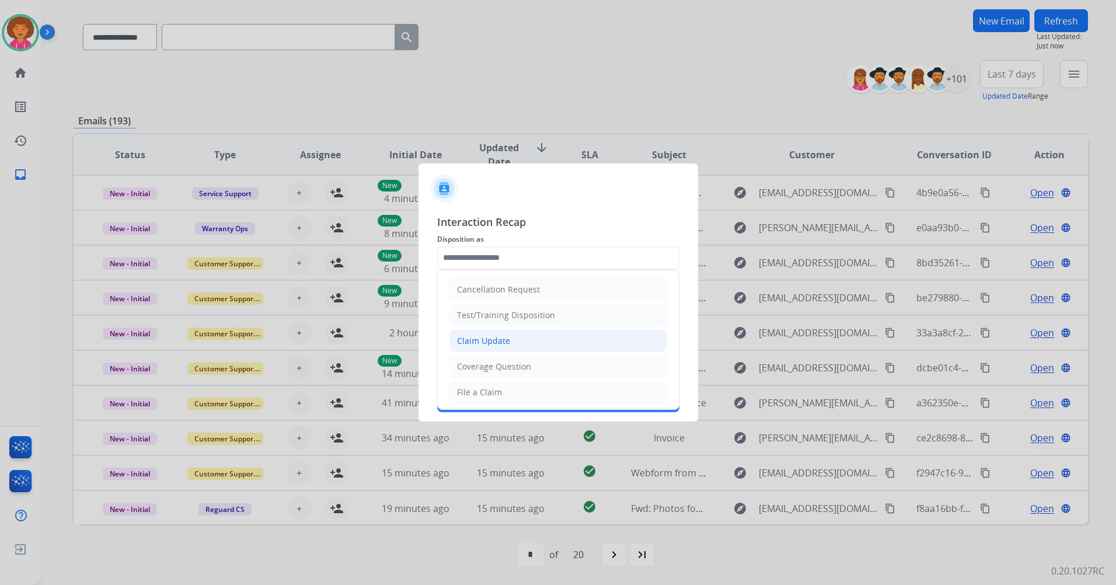
click at [497, 338] on div "Claim Update" at bounding box center [483, 341] width 53 height 12
type input "**********"
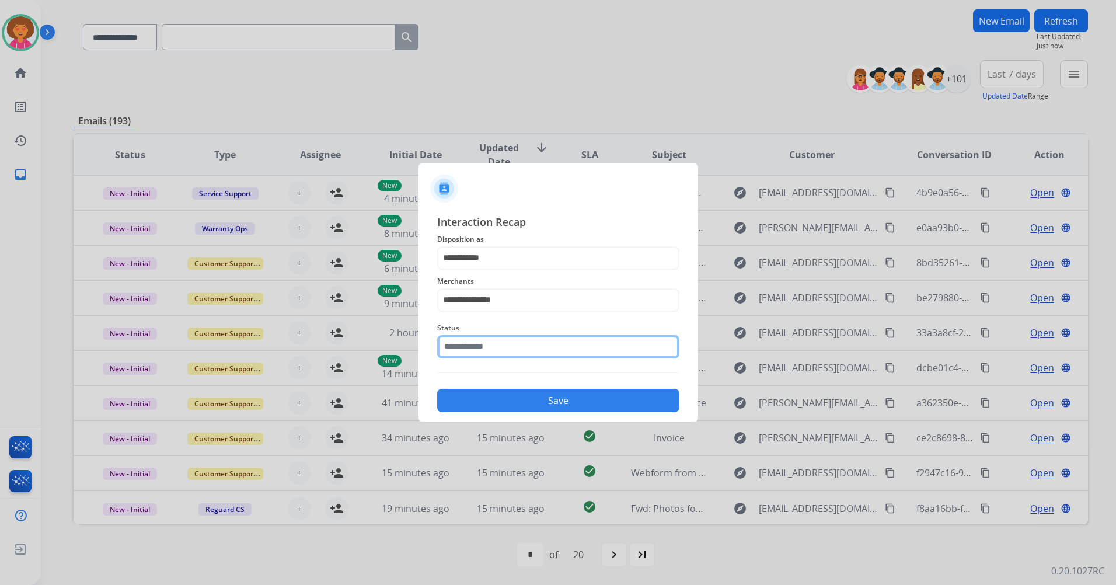
click at [497, 354] on input "text" at bounding box center [558, 346] width 242 height 23
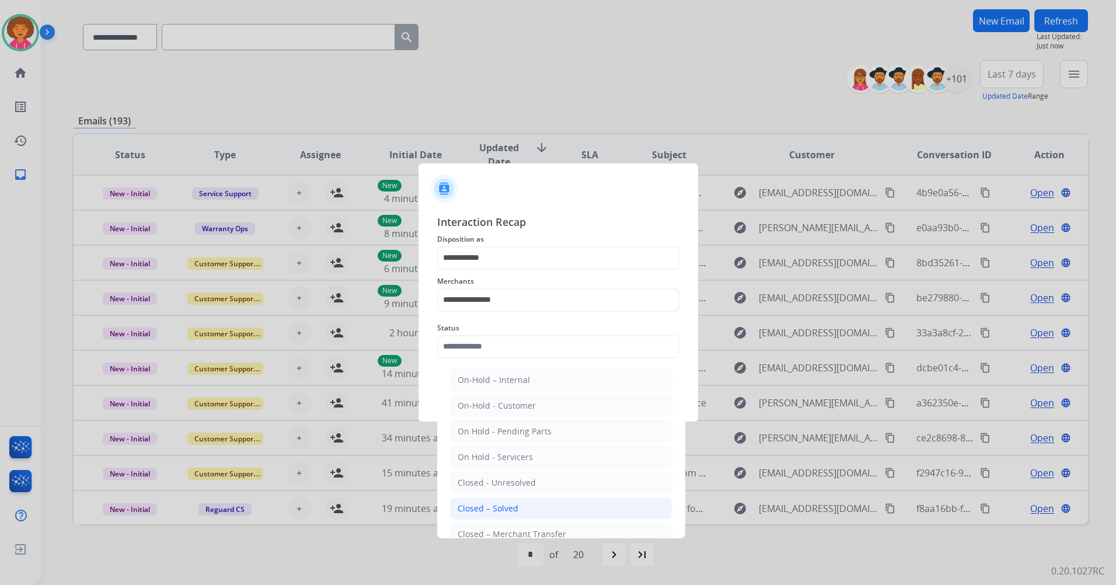
click at [502, 506] on div "Closed – Solved" at bounding box center [488, 509] width 61 height 12
type input "**********"
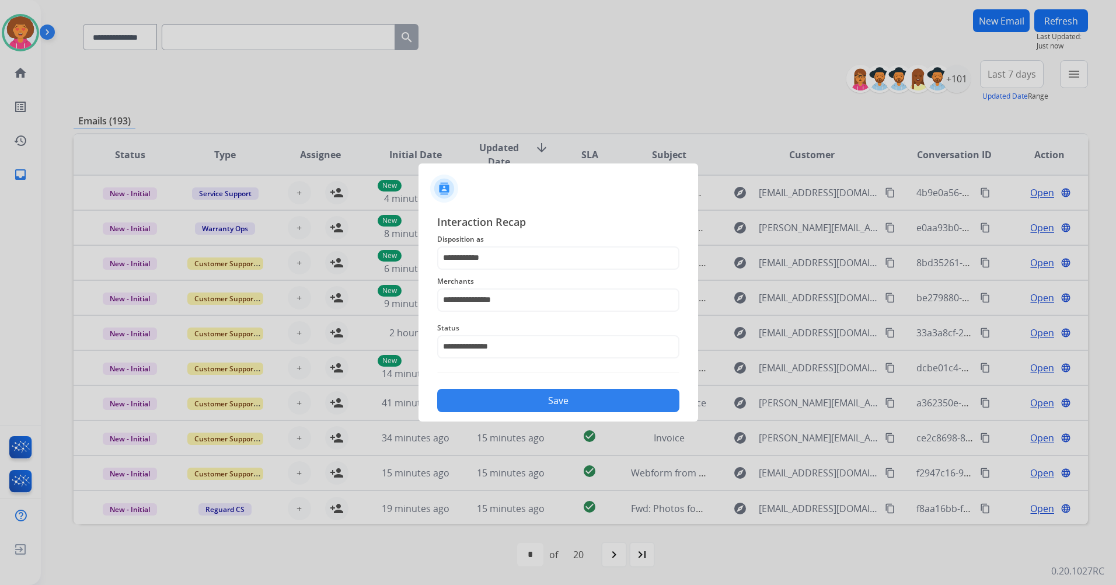
click at [553, 403] on button "Save" at bounding box center [558, 400] width 242 height 23
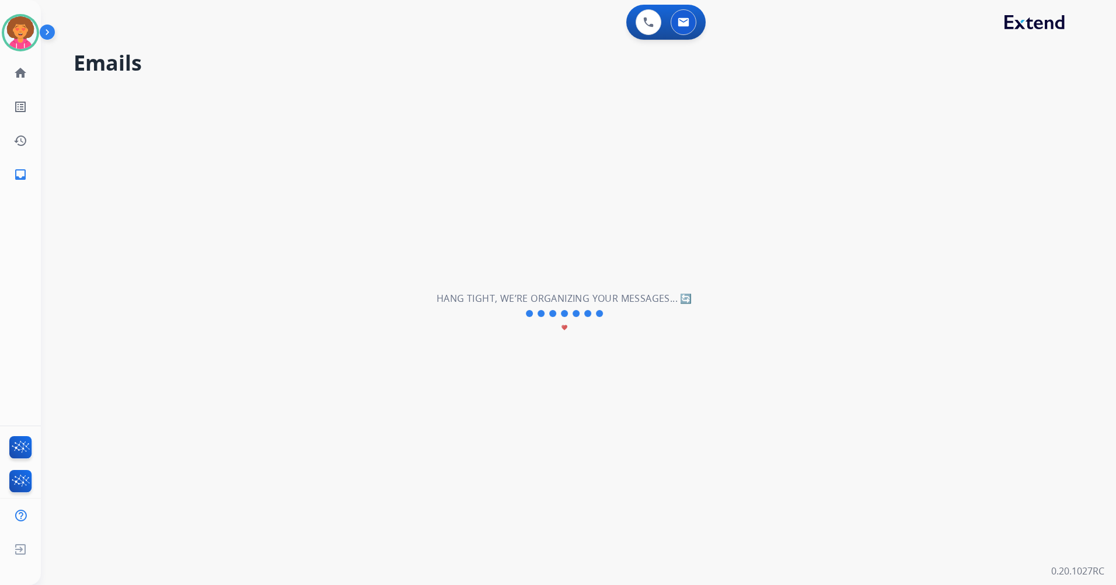
scroll to position [0, 0]
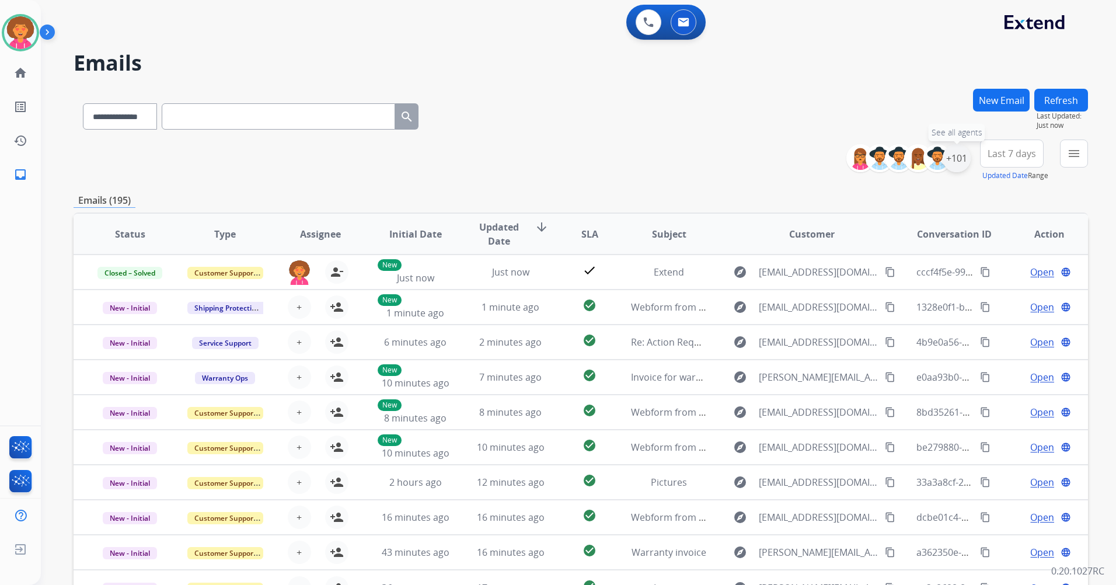
click at [952, 154] on div "+101" at bounding box center [957, 158] width 28 height 28
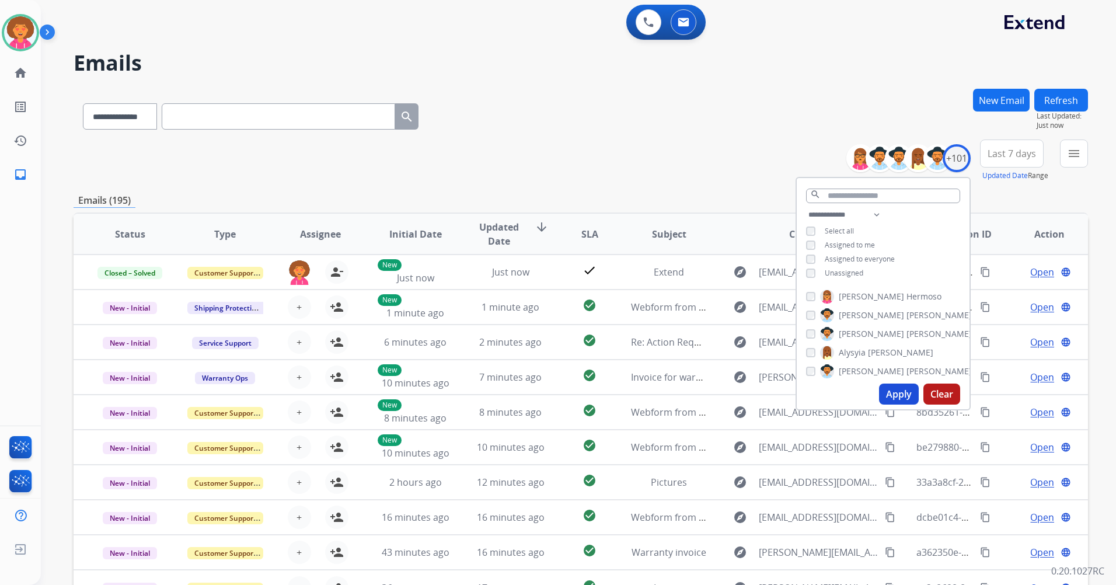
click at [831, 275] on span "Unassigned" at bounding box center [844, 273] width 39 height 10
click at [891, 395] on button "Apply" at bounding box center [899, 393] width 40 height 21
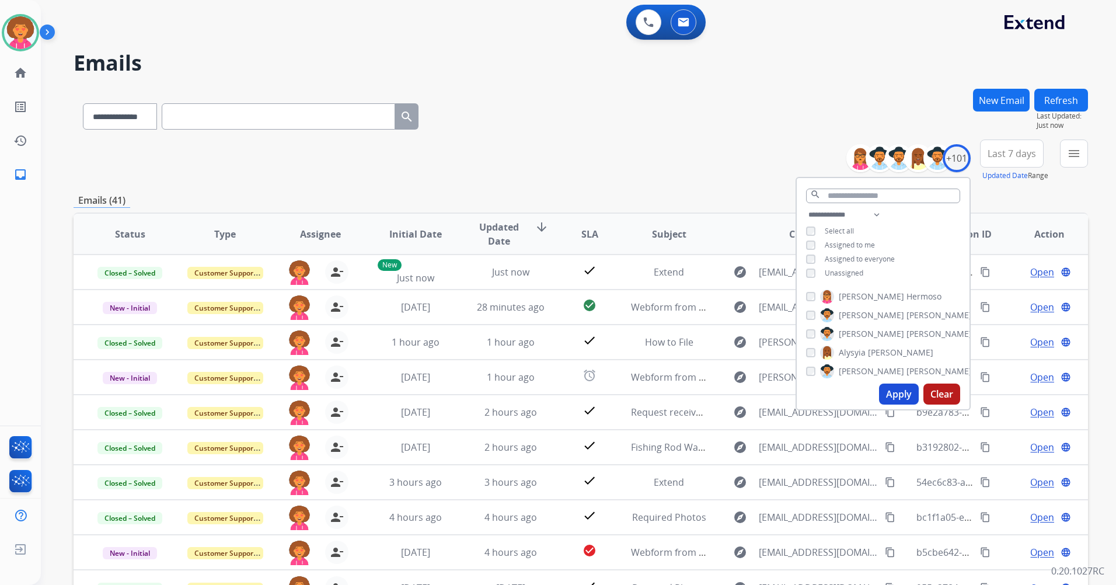
click at [742, 182] on div "**********" at bounding box center [581, 376] width 1014 height 575
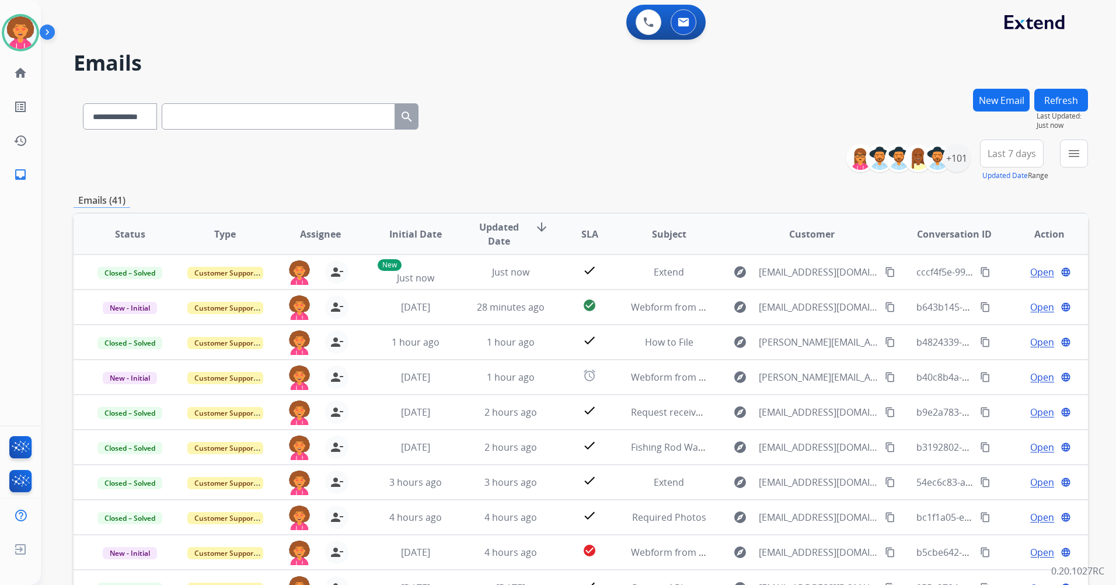
click at [1000, 151] on span "Last 7 days" at bounding box center [1012, 153] width 48 height 5
click at [998, 300] on div "Last 90 days" at bounding box center [1008, 296] width 64 height 18
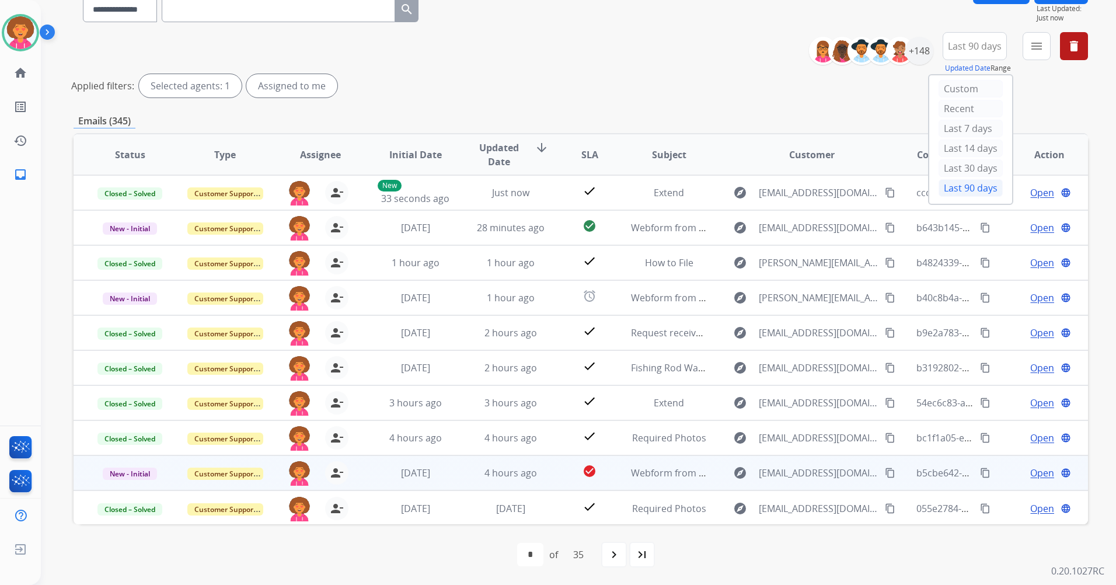
click at [1032, 471] on span "Open" at bounding box center [1042, 473] width 24 height 14
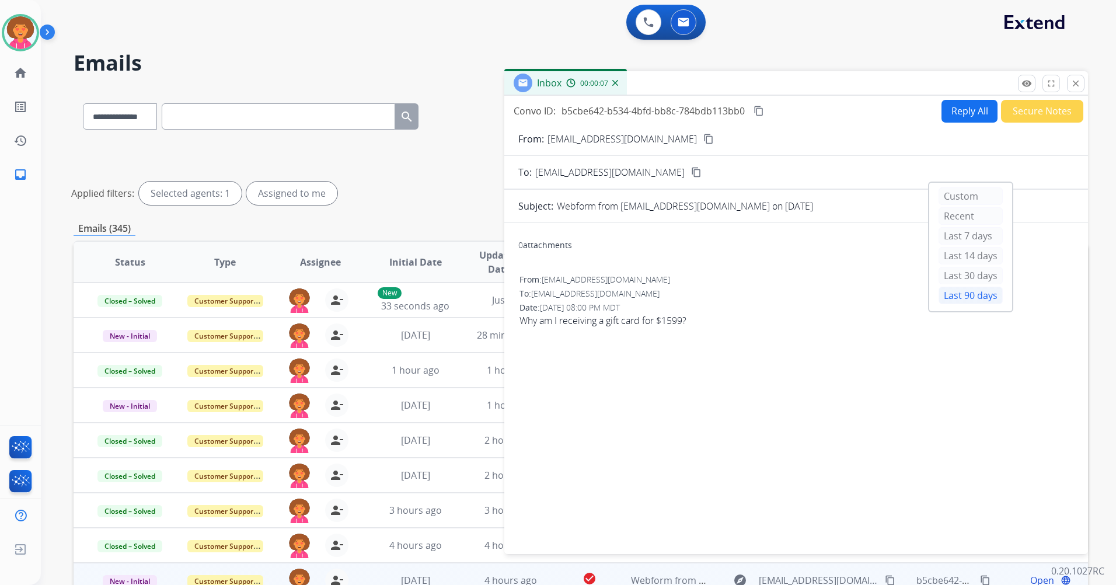
drag, startPoint x: 1076, startPoint y: 79, endPoint x: 1058, endPoint y: 95, distance: 24.0
click at [1075, 79] on mat-icon "close" at bounding box center [1075, 83] width 11 height 11
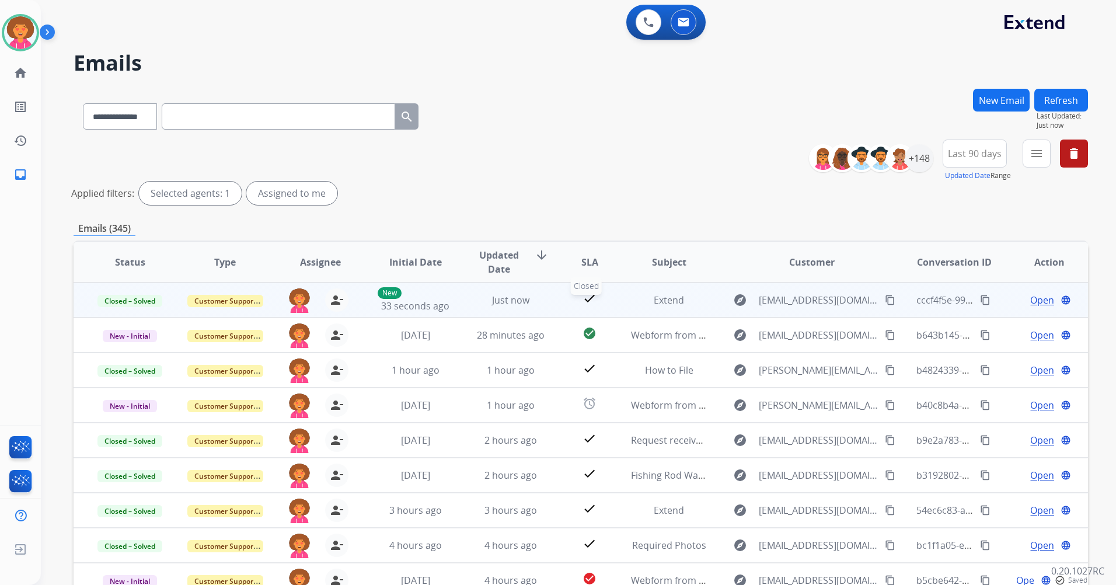
scroll to position [1, 0]
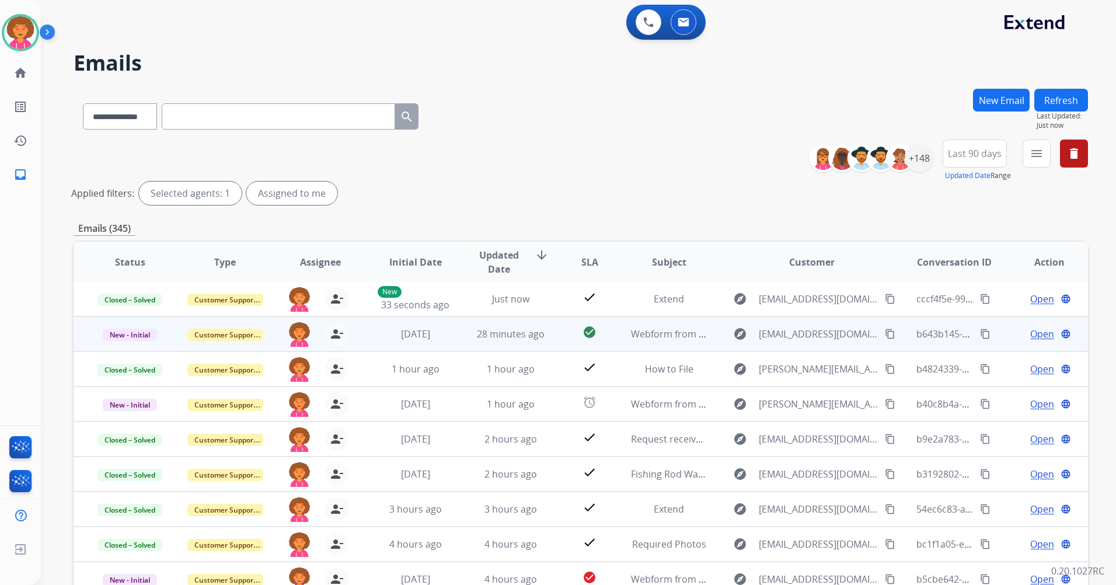
click at [1032, 332] on span "Open" at bounding box center [1042, 334] width 24 height 14
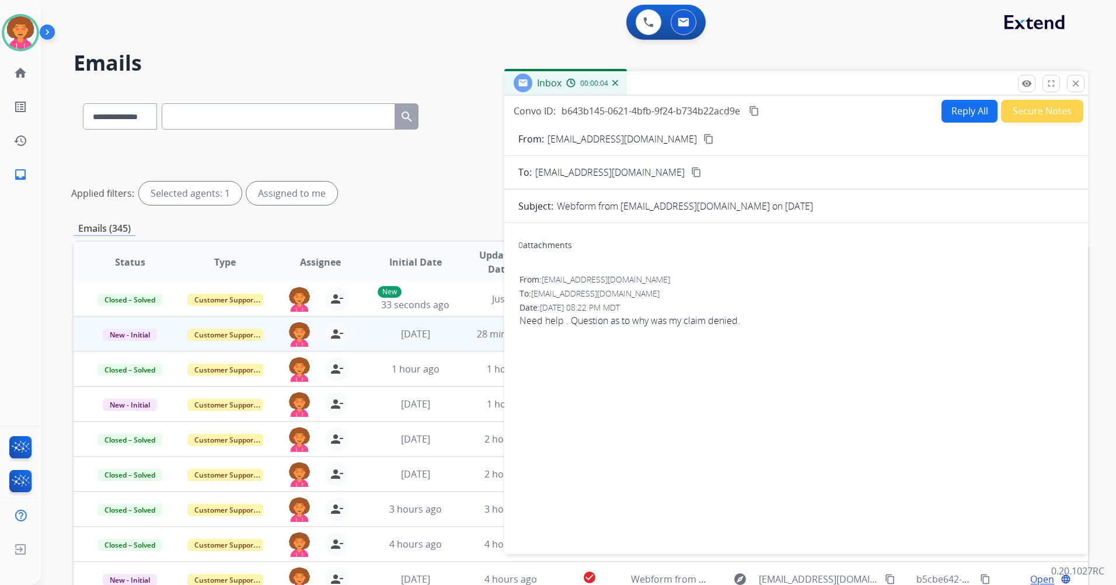
click at [1025, 110] on button "Secure Notes" at bounding box center [1042, 111] width 82 height 23
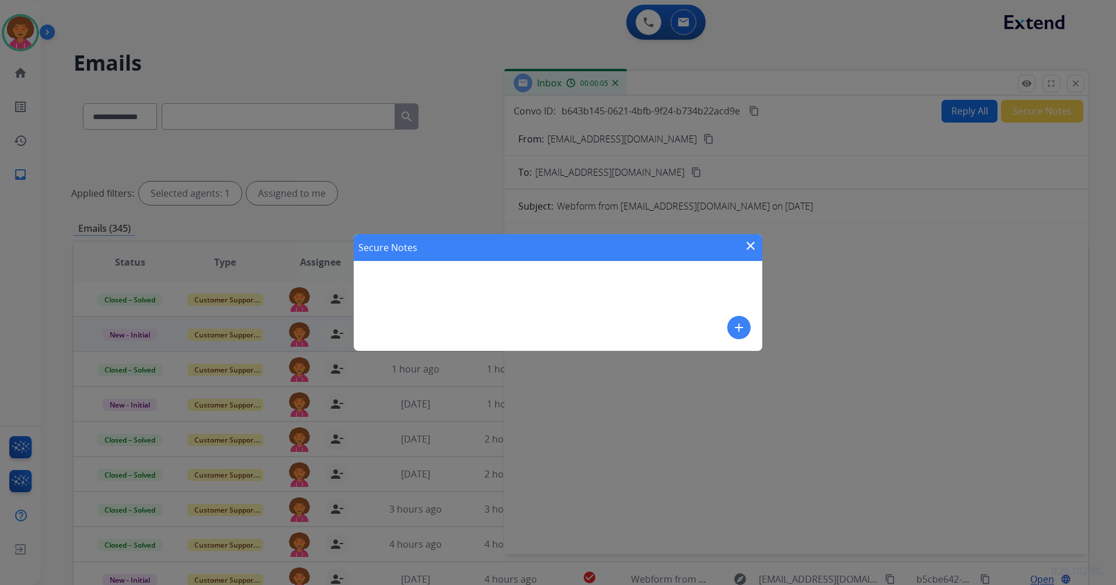
click at [738, 324] on mat-icon "add" at bounding box center [739, 327] width 14 height 14
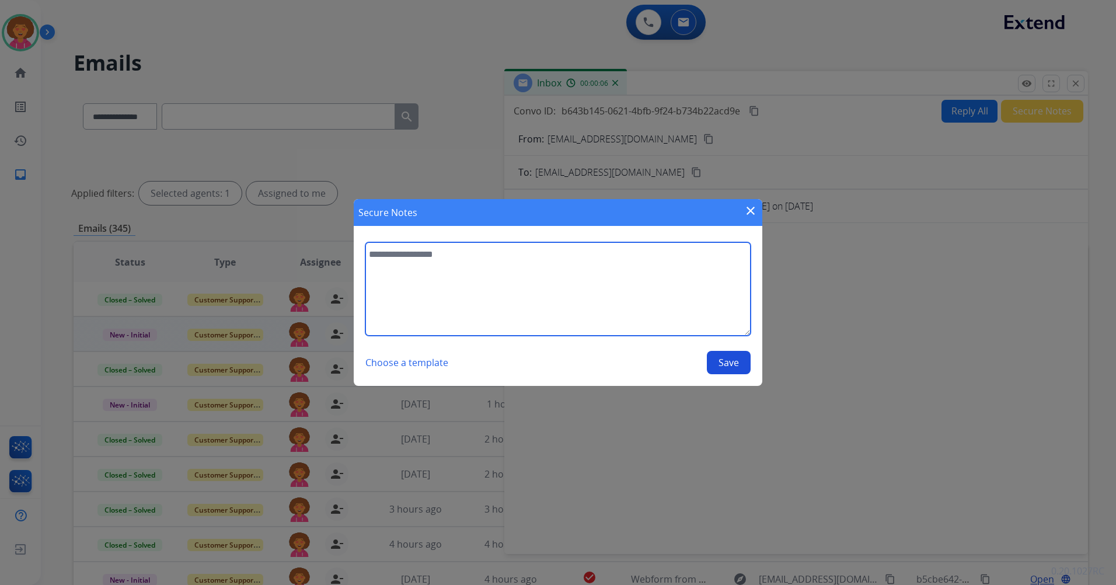
click at [505, 301] on textarea at bounding box center [557, 288] width 385 height 93
type textarea "**********"
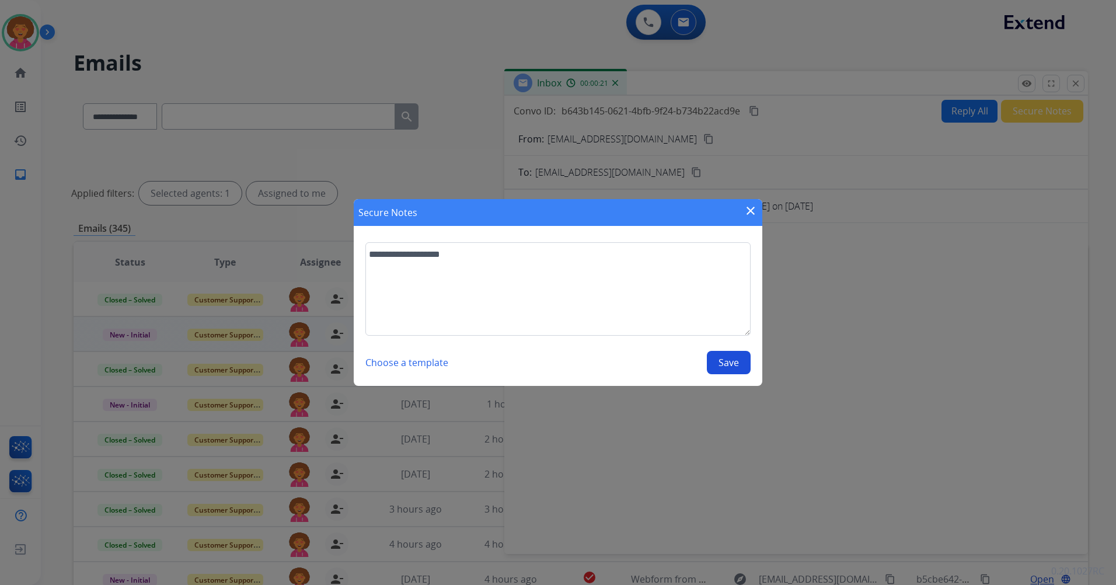
drag, startPoint x: 727, startPoint y: 362, endPoint x: 734, endPoint y: 358, distance: 8.9
click at [729, 361] on button "Save" at bounding box center [729, 362] width 44 height 23
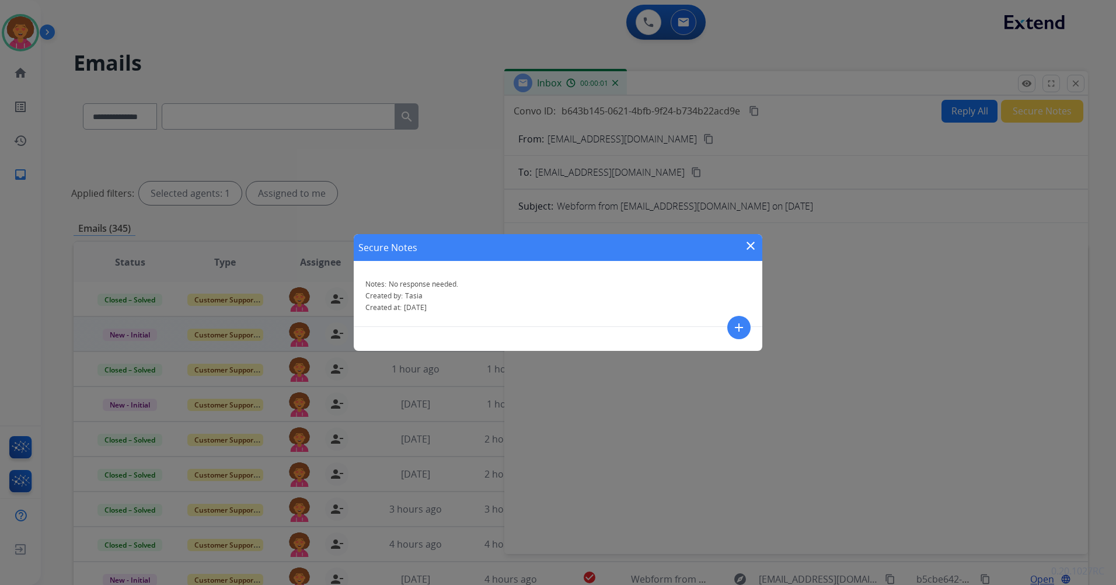
click at [754, 238] on div "Secure Notes close" at bounding box center [558, 247] width 409 height 27
drag, startPoint x: 746, startPoint y: 246, endPoint x: 785, endPoint y: 235, distance: 40.1
click at [747, 246] on mat-icon "close" at bounding box center [751, 246] width 14 height 14
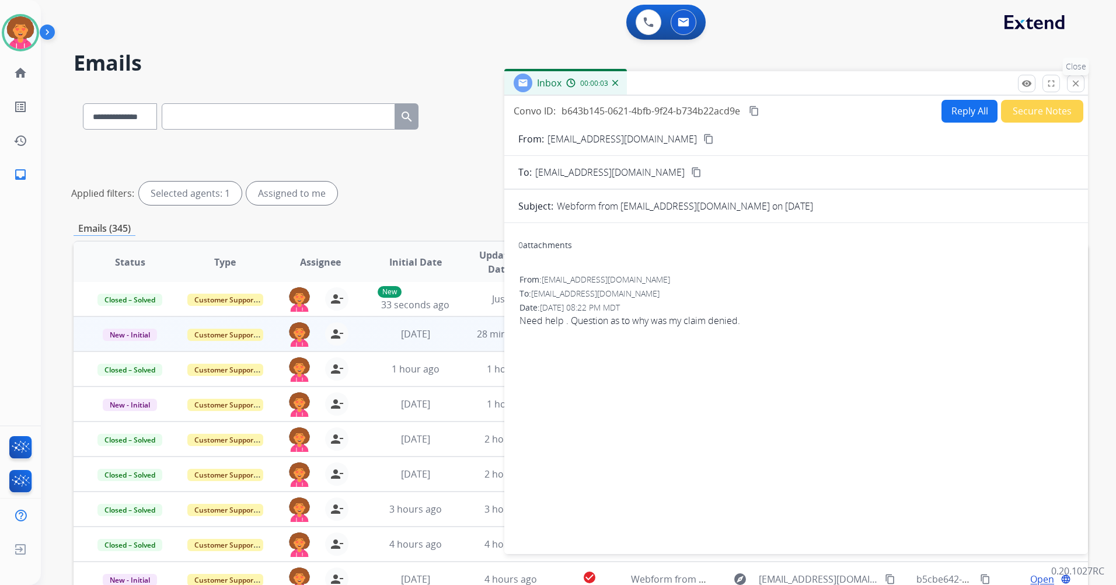
click at [1072, 77] on button "close Close" at bounding box center [1076, 84] width 18 height 18
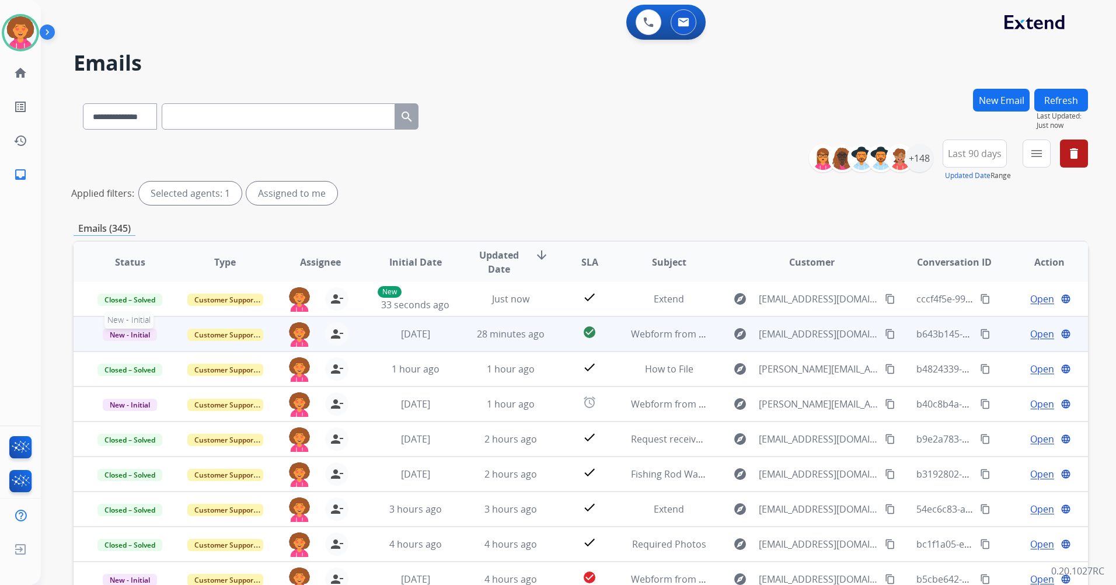
click at [140, 334] on span "New - Initial" at bounding box center [130, 335] width 54 height 12
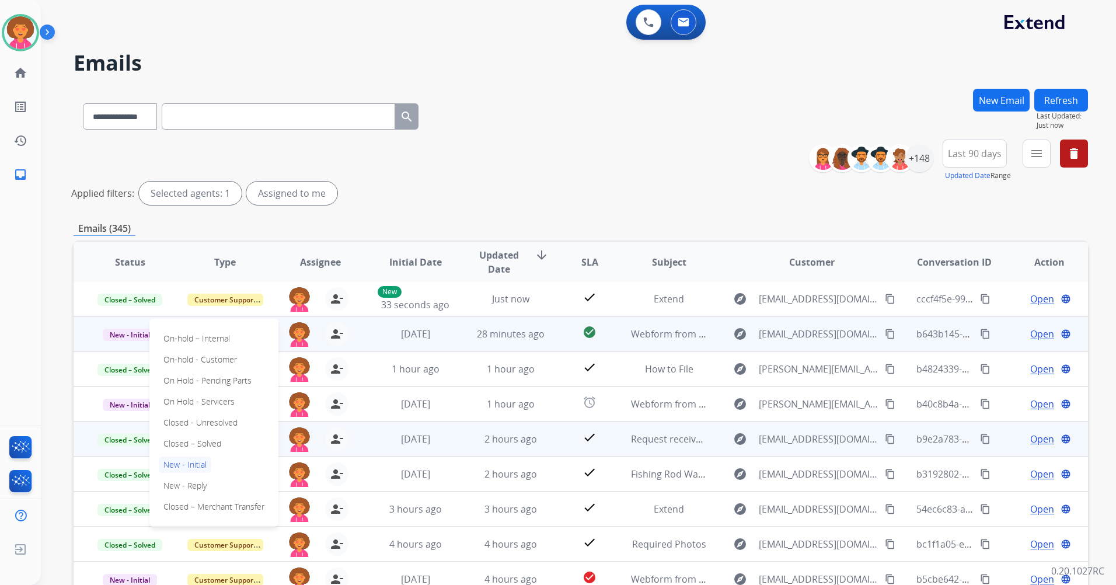
click at [193, 444] on p "Closed – Solved" at bounding box center [192, 443] width 67 height 16
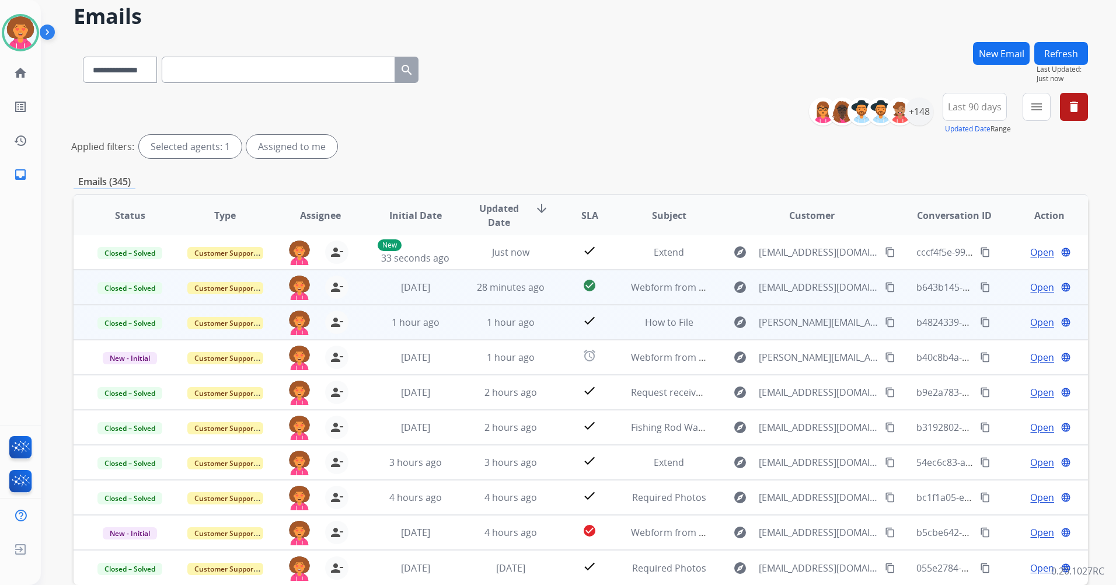
scroll to position [58, 0]
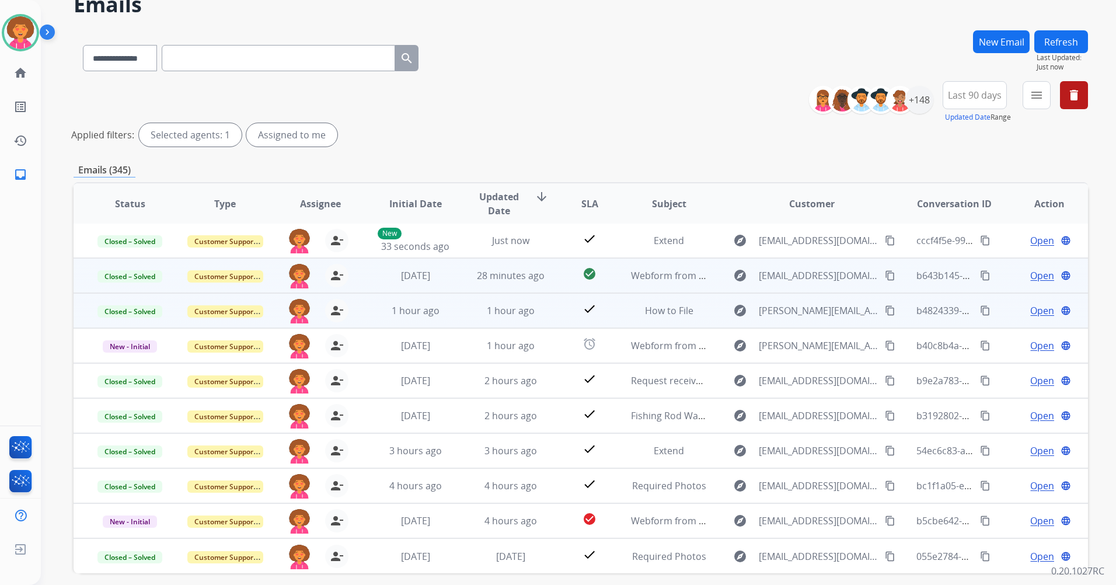
click at [1030, 314] on span "Open" at bounding box center [1042, 310] width 24 height 14
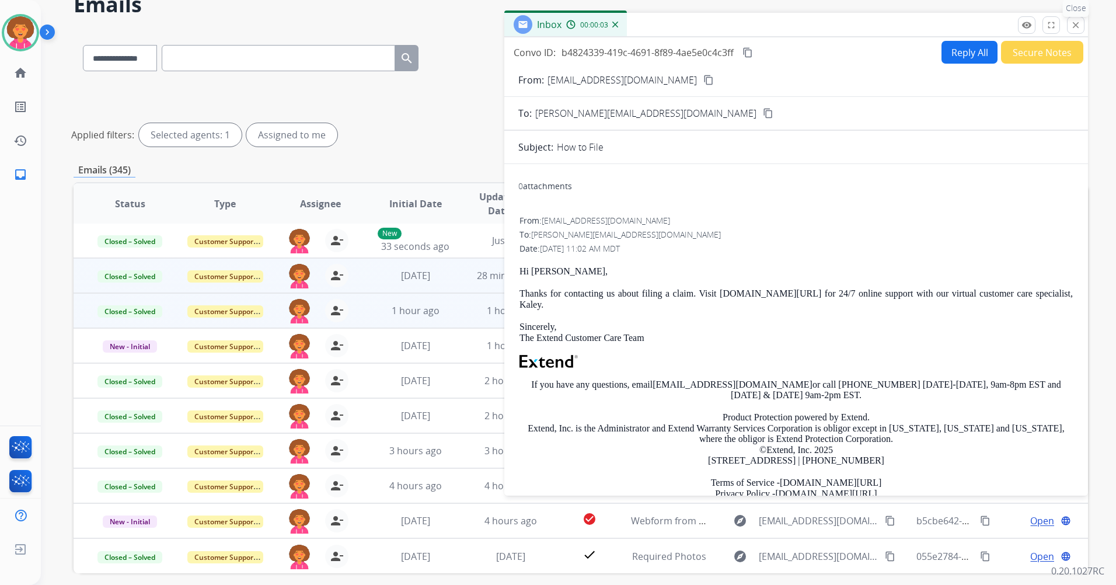
click at [1079, 29] on mat-icon "close" at bounding box center [1075, 25] width 11 height 11
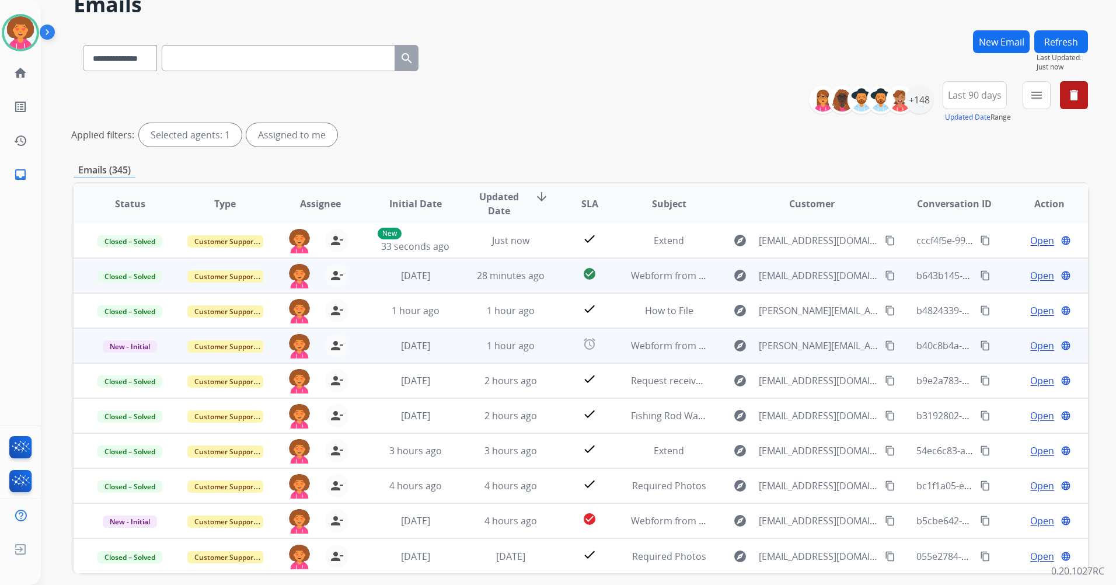
click at [1034, 347] on span "Open" at bounding box center [1042, 346] width 24 height 14
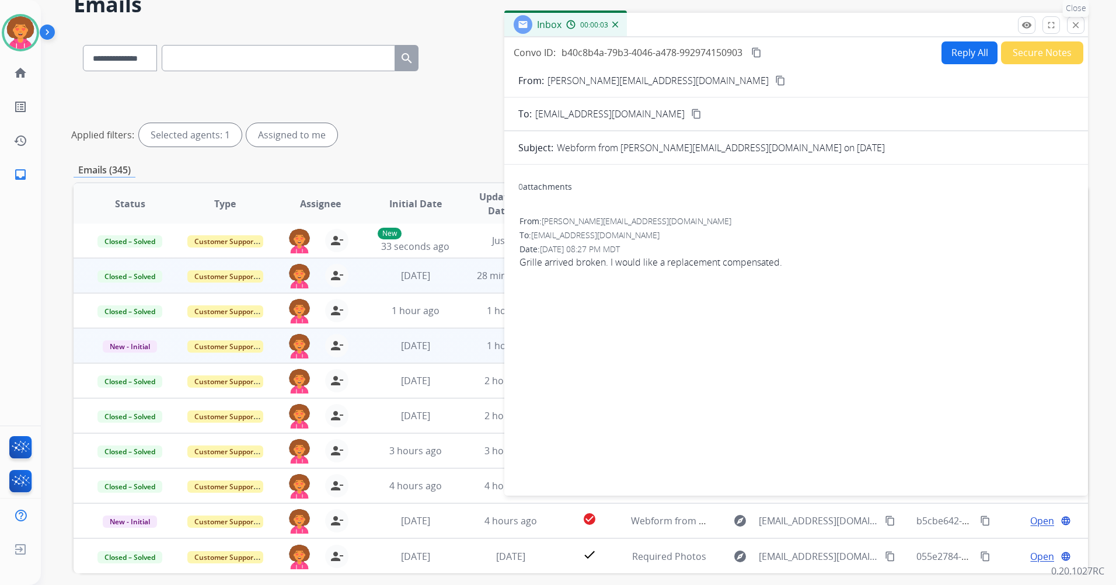
click at [1078, 27] on mat-icon "close" at bounding box center [1075, 25] width 11 height 11
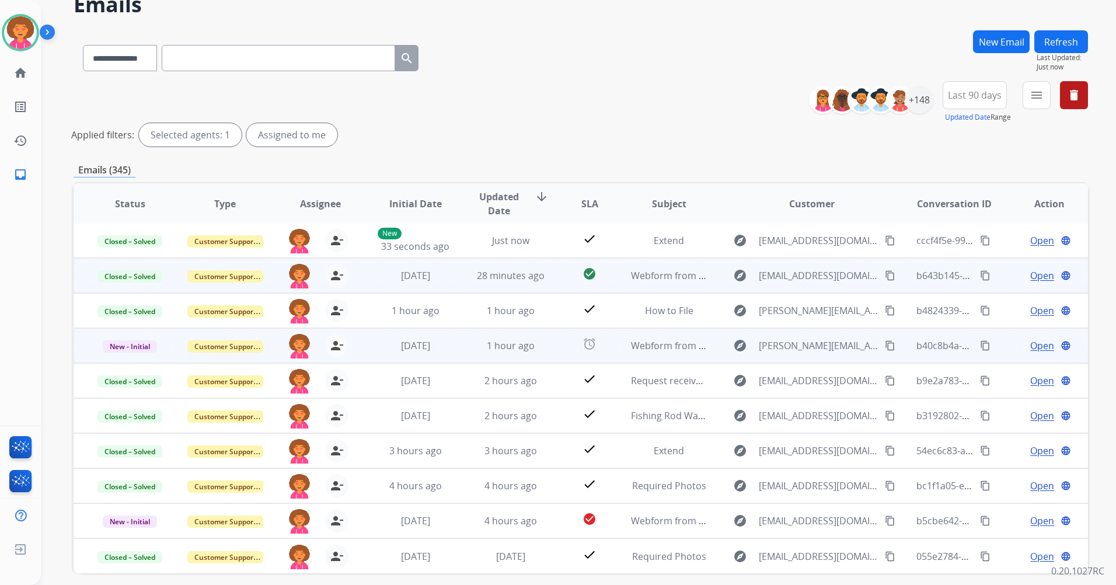
click at [1030, 347] on span "Open" at bounding box center [1042, 346] width 24 height 14
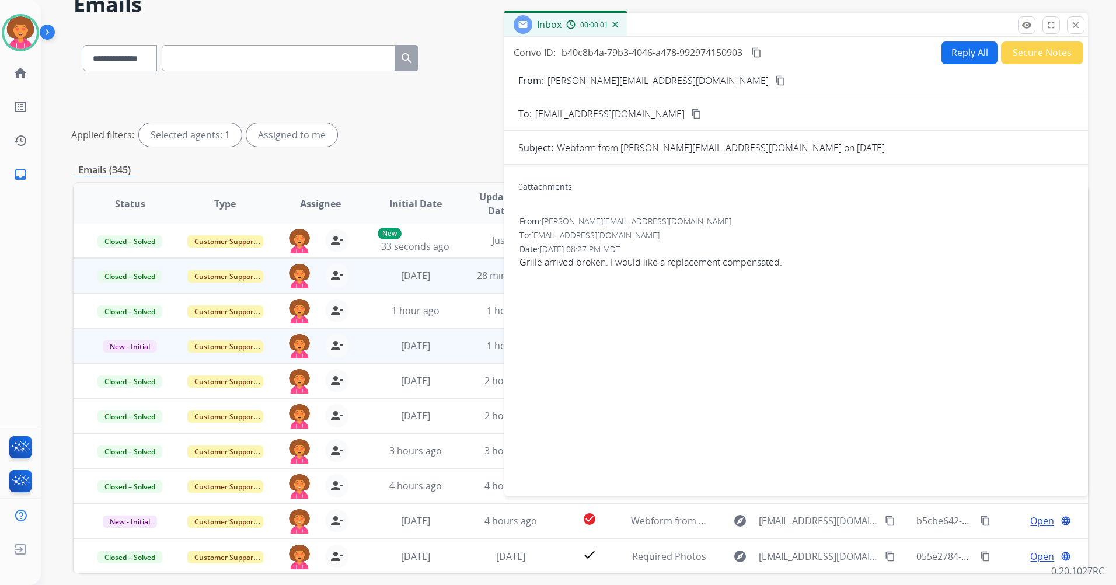
click at [1031, 45] on button "Secure Notes" at bounding box center [1042, 52] width 82 height 23
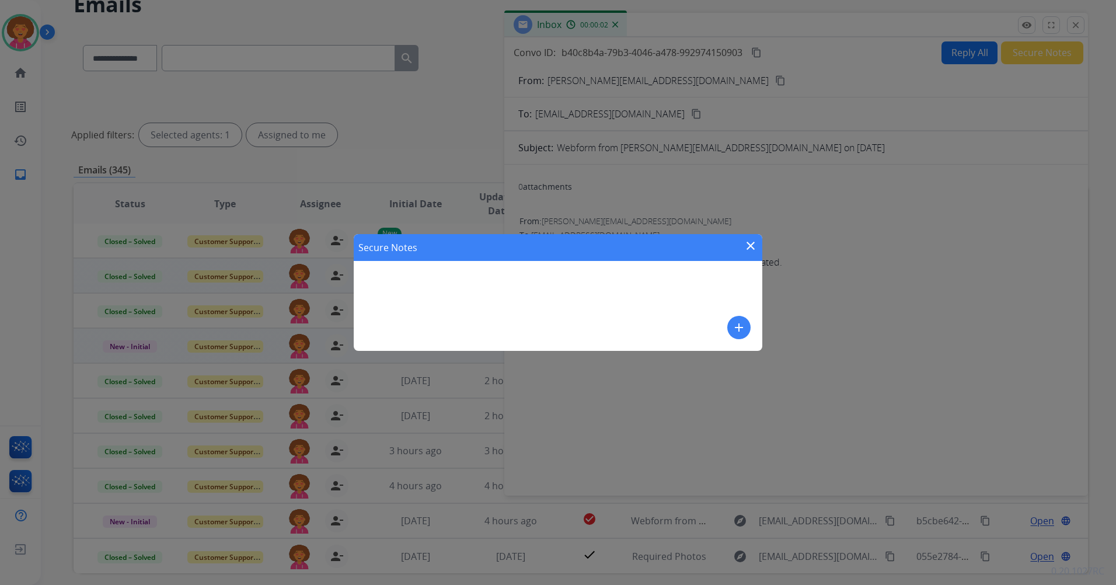
click at [745, 325] on mat-icon "add" at bounding box center [739, 327] width 14 height 14
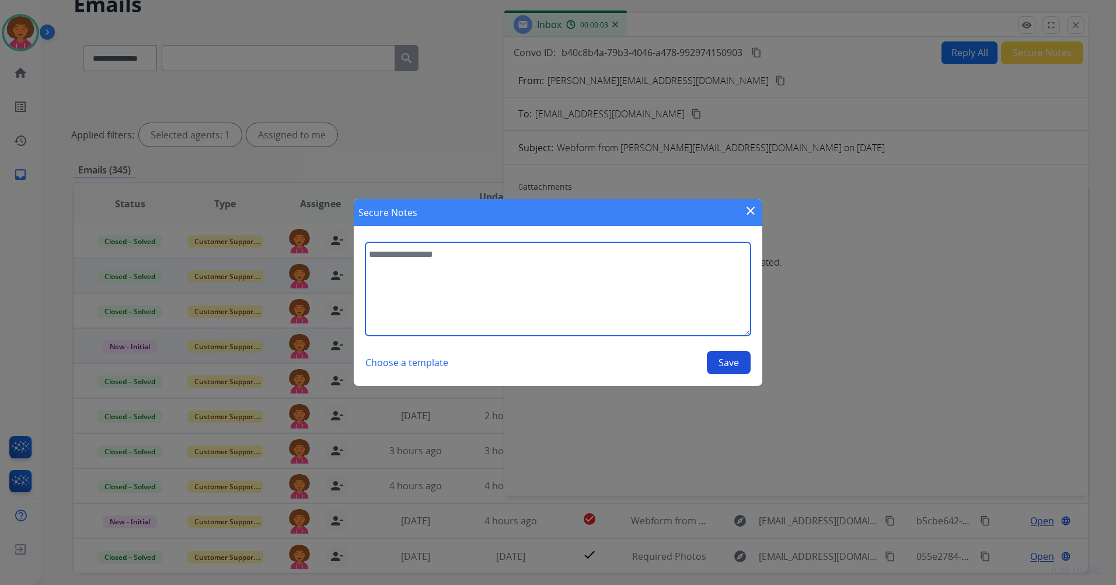
click at [461, 270] on textarea at bounding box center [557, 288] width 385 height 93
type textarea "**********"
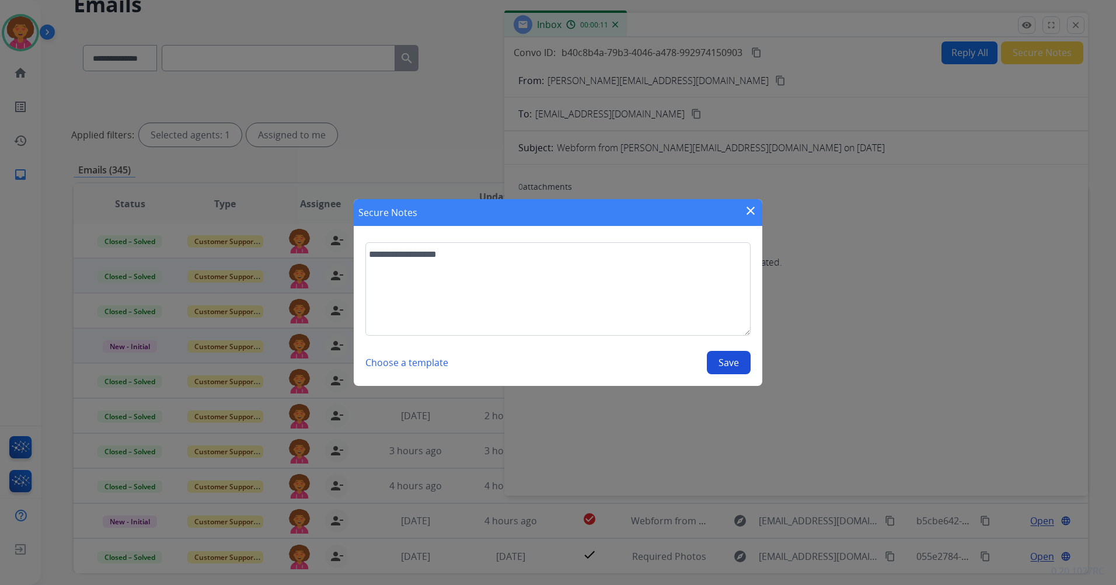
click at [725, 361] on button "Save" at bounding box center [729, 362] width 44 height 23
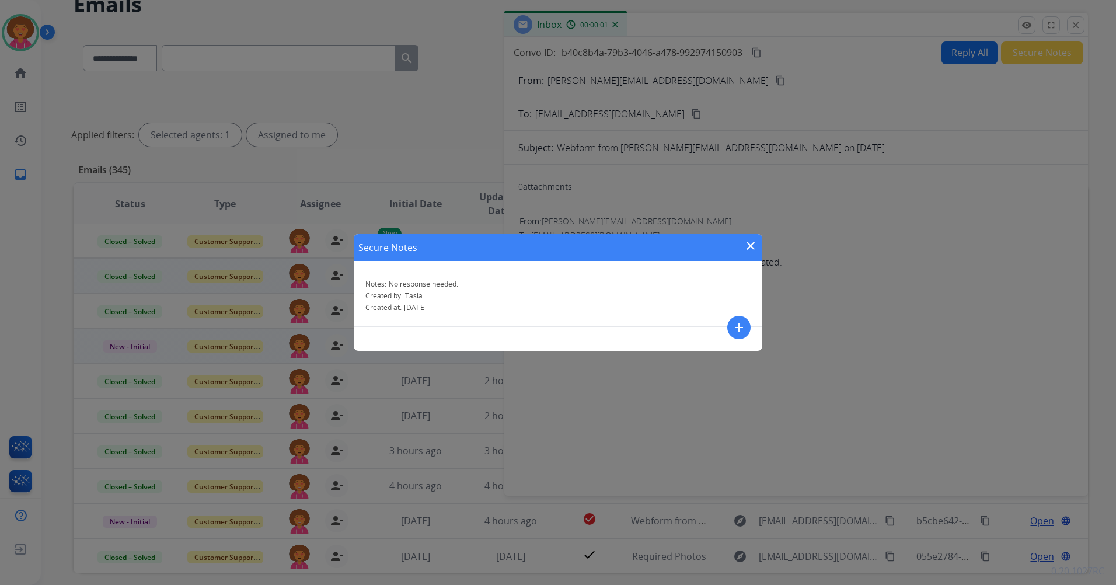
click at [751, 251] on mat-icon "close" at bounding box center [751, 246] width 14 height 14
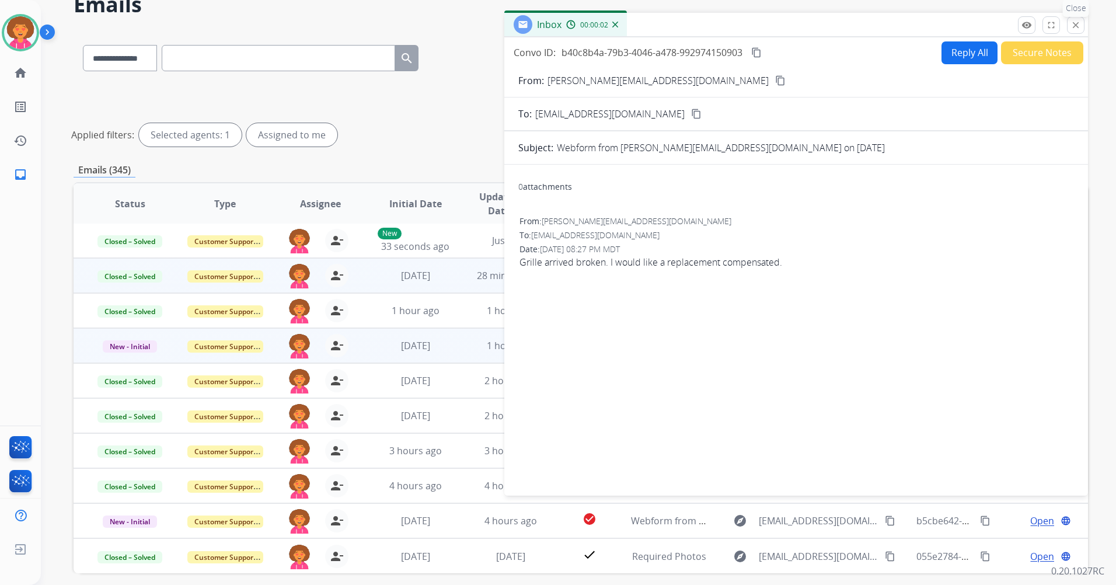
click at [1076, 20] on mat-icon "close" at bounding box center [1075, 25] width 11 height 11
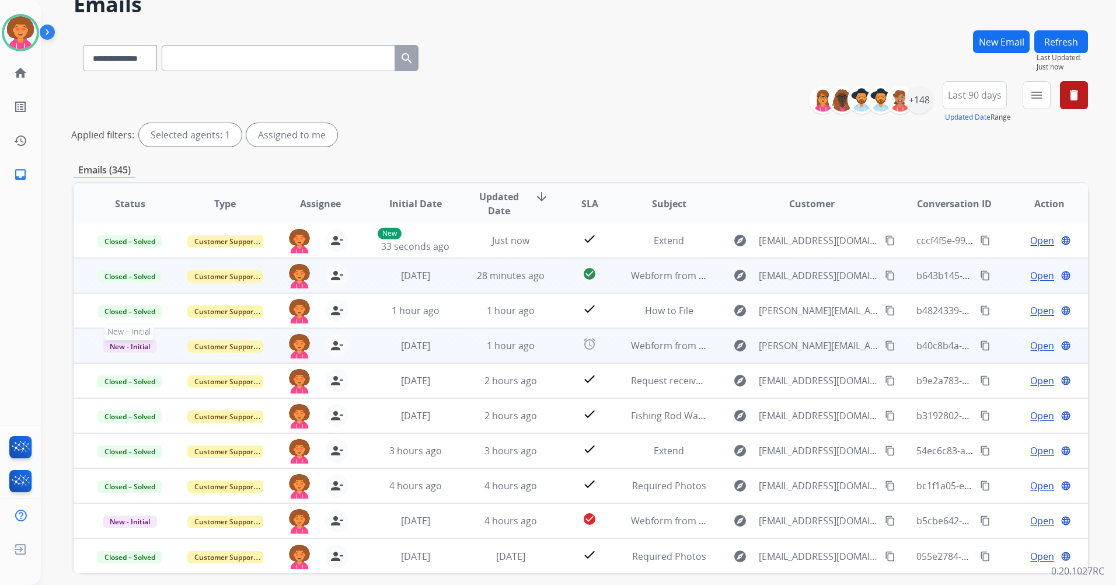
click at [155, 343] on span "New - Initial" at bounding box center [130, 346] width 54 height 12
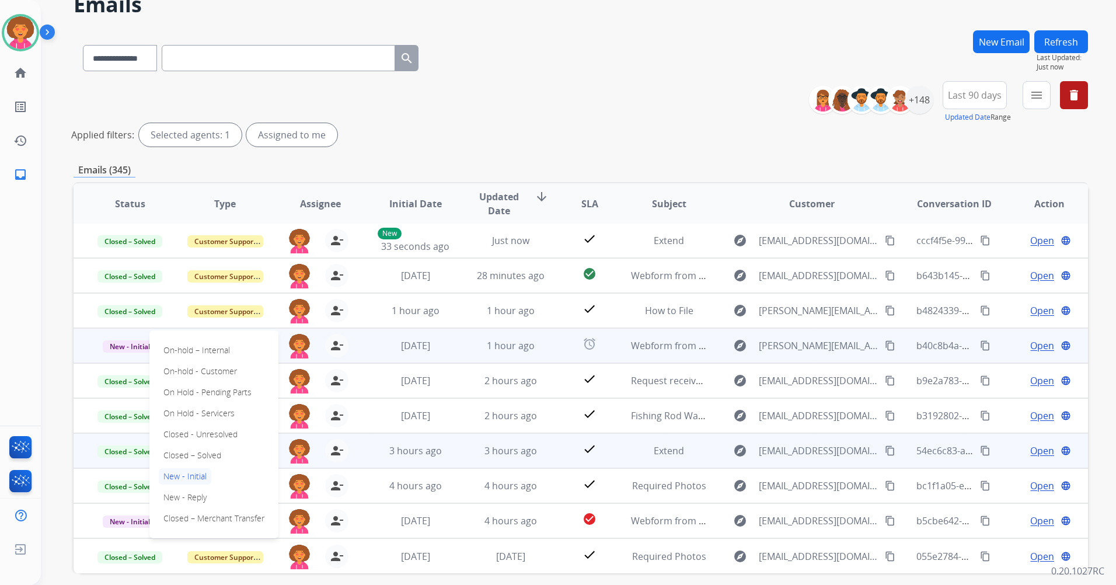
click at [207, 456] on p "Closed – Solved" at bounding box center [192, 455] width 67 height 16
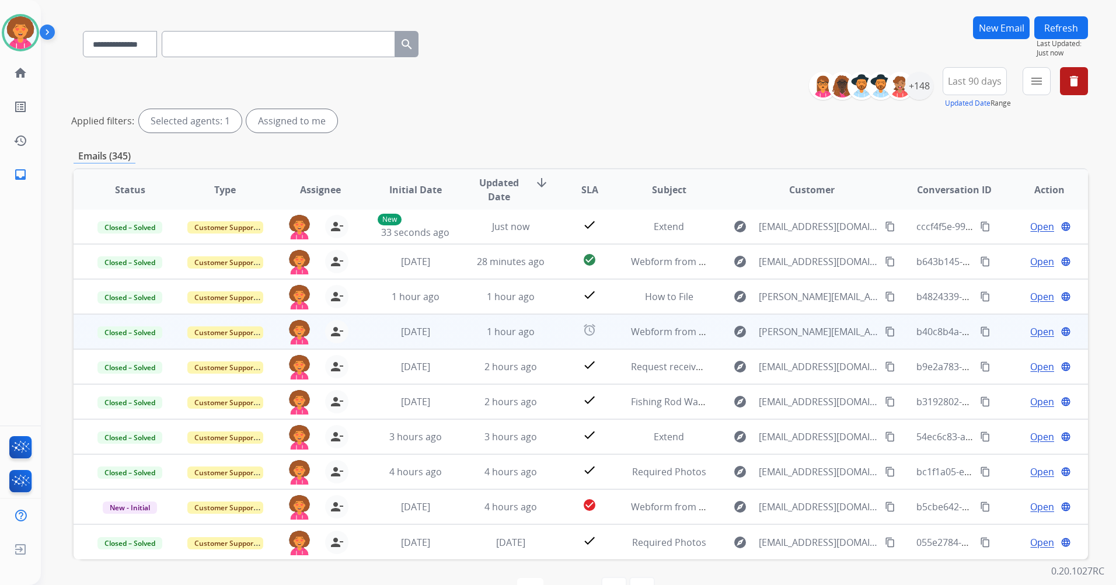
scroll to position [0, 0]
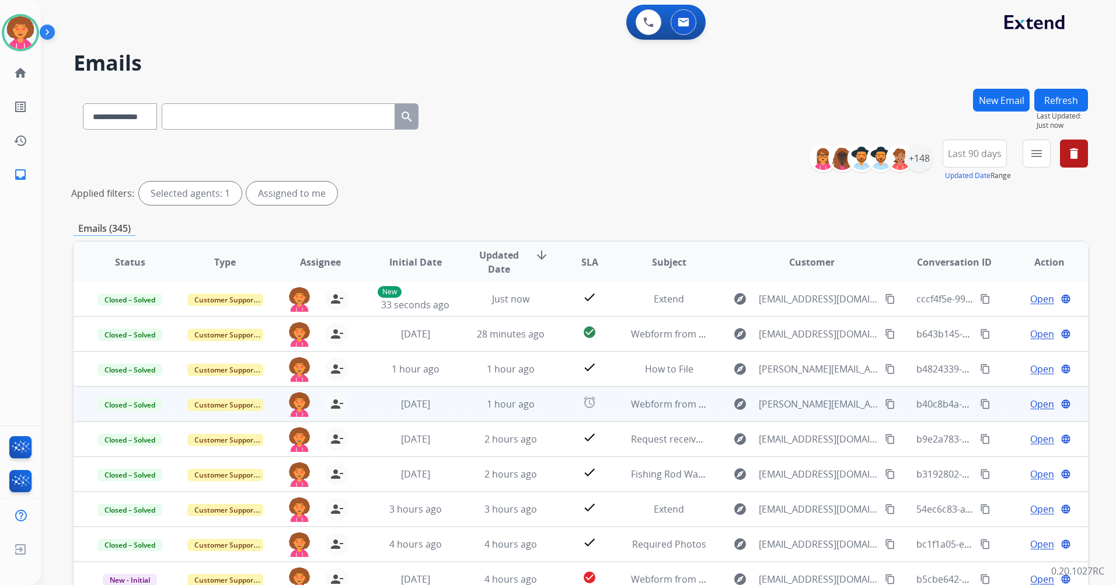
click at [1011, 100] on button "New Email" at bounding box center [1001, 100] width 57 height 23
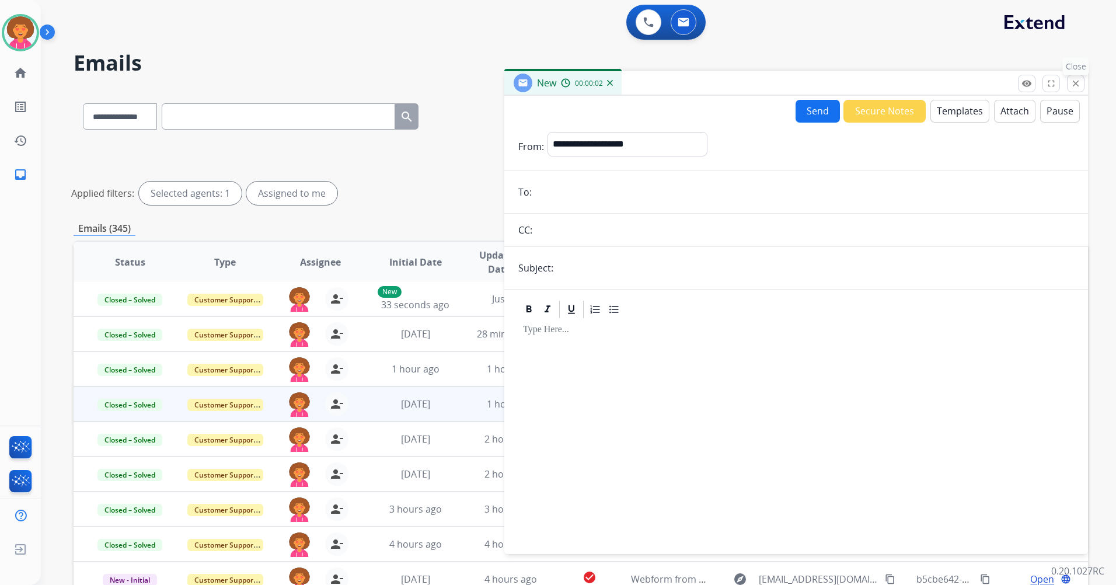
click at [1078, 89] on button "close Close" at bounding box center [1076, 84] width 18 height 18
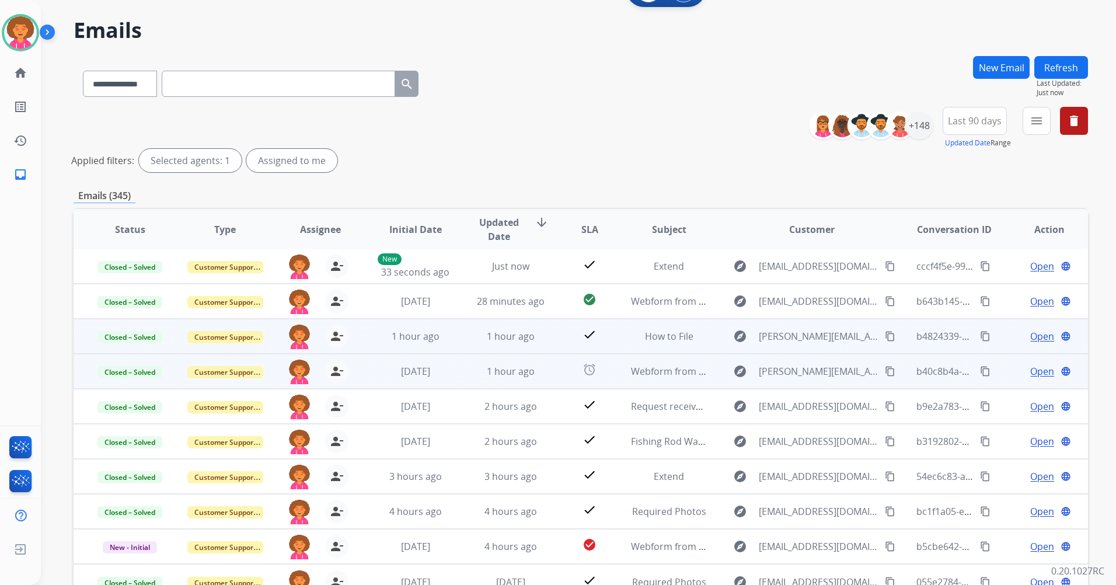
scroll to position [107, 0]
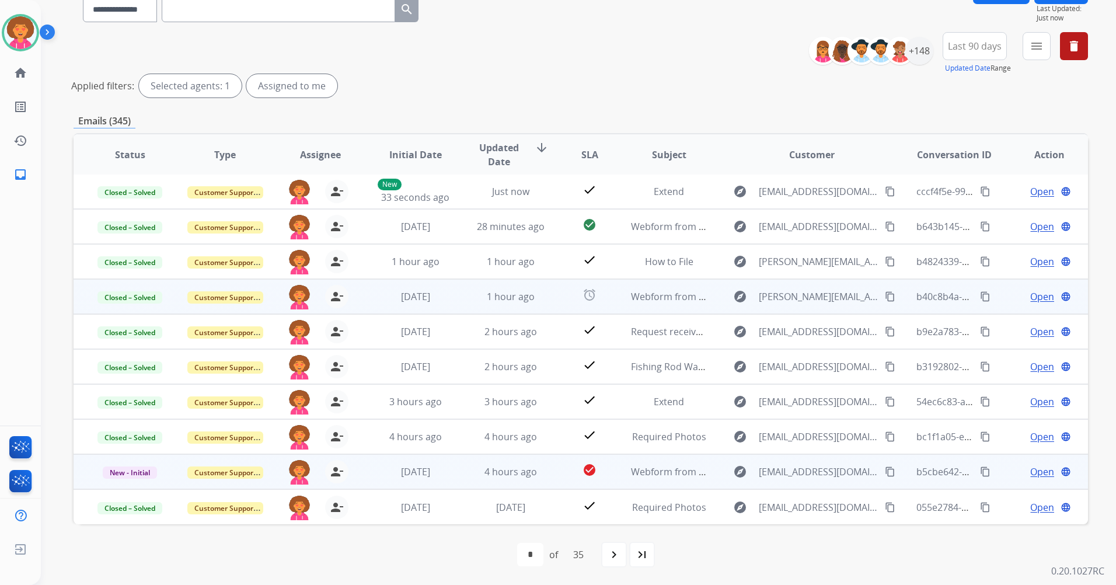
click at [1034, 469] on span "Open" at bounding box center [1042, 472] width 24 height 14
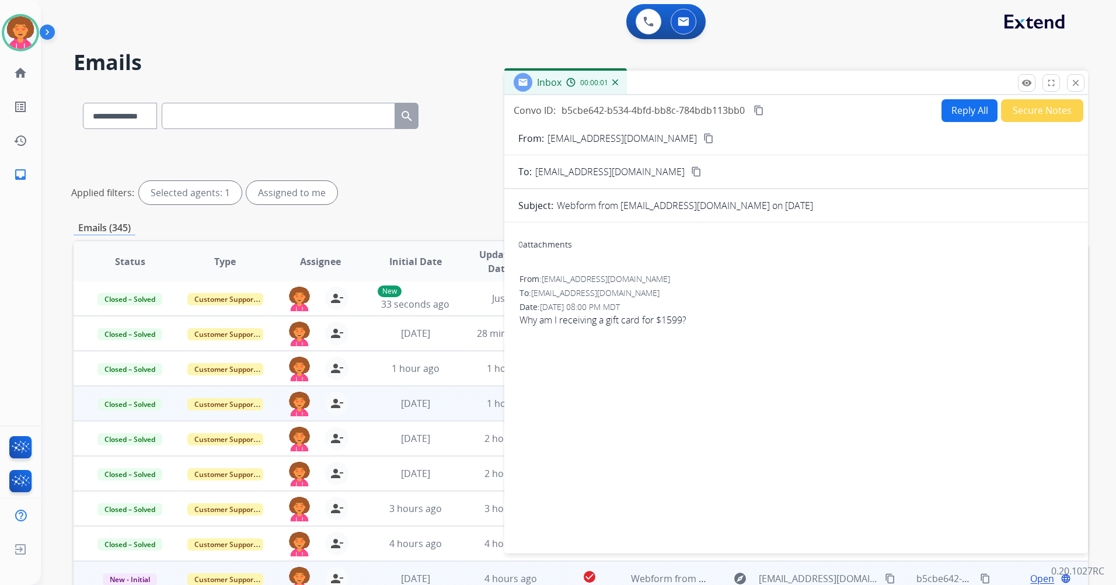
scroll to position [0, 0]
click at [703, 140] on mat-icon "content_copy" at bounding box center [708, 139] width 11 height 11
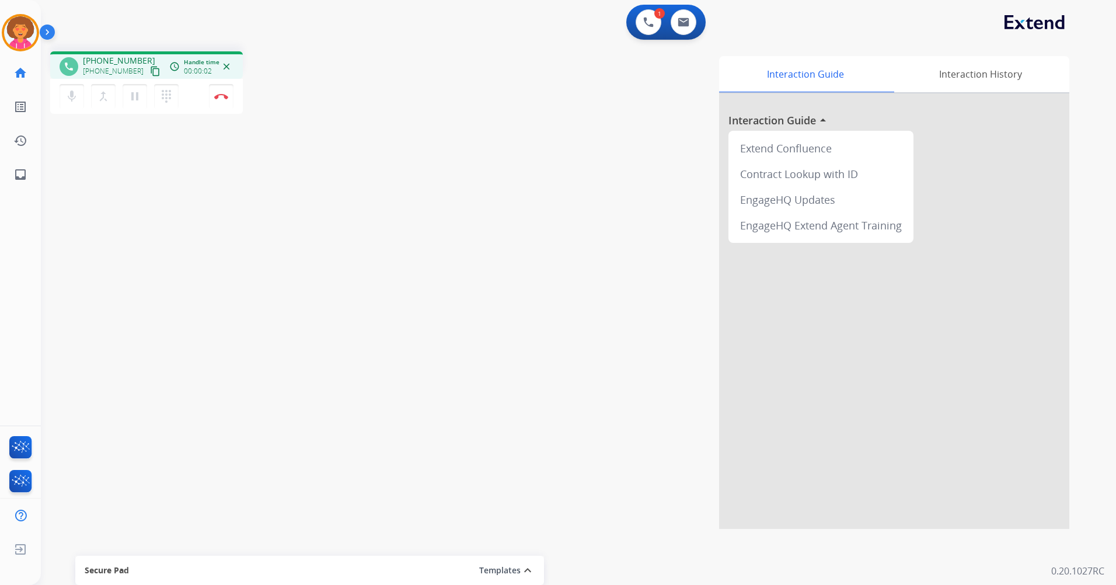
click at [150, 73] on mat-icon "content_copy" at bounding box center [155, 71] width 11 height 11
drag, startPoint x: 139, startPoint y: 74, endPoint x: 201, endPoint y: 1, distance: 95.2
click at [150, 73] on mat-icon "content_copy" at bounding box center [155, 71] width 11 height 11
click at [131, 96] on mat-icon "pause" at bounding box center [135, 96] width 14 height 14
click at [652, 19] on img at bounding box center [648, 22] width 11 height 11
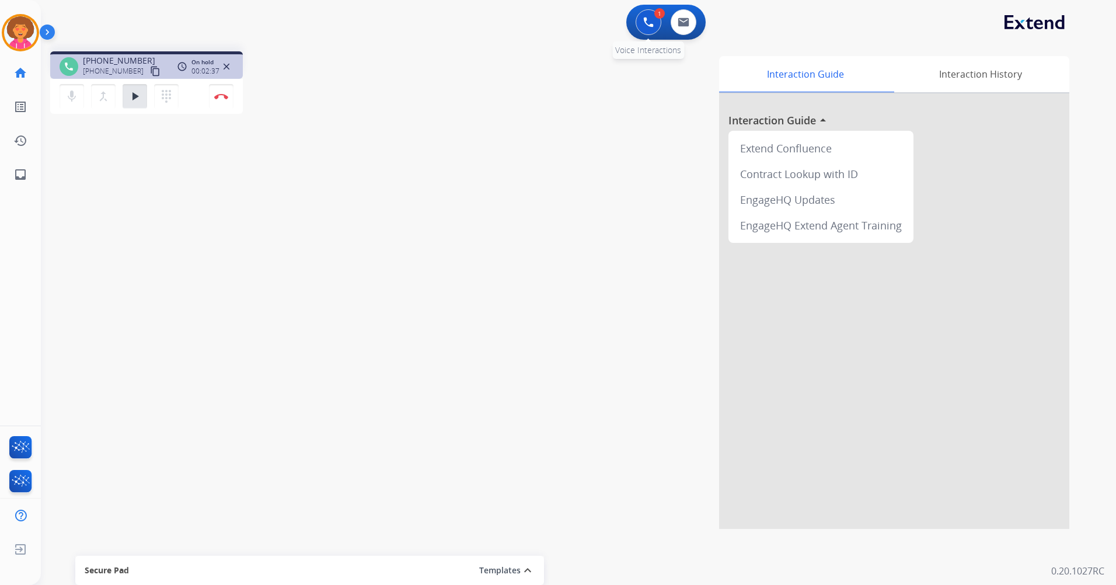
click at [641, 18] on button at bounding box center [649, 22] width 26 height 26
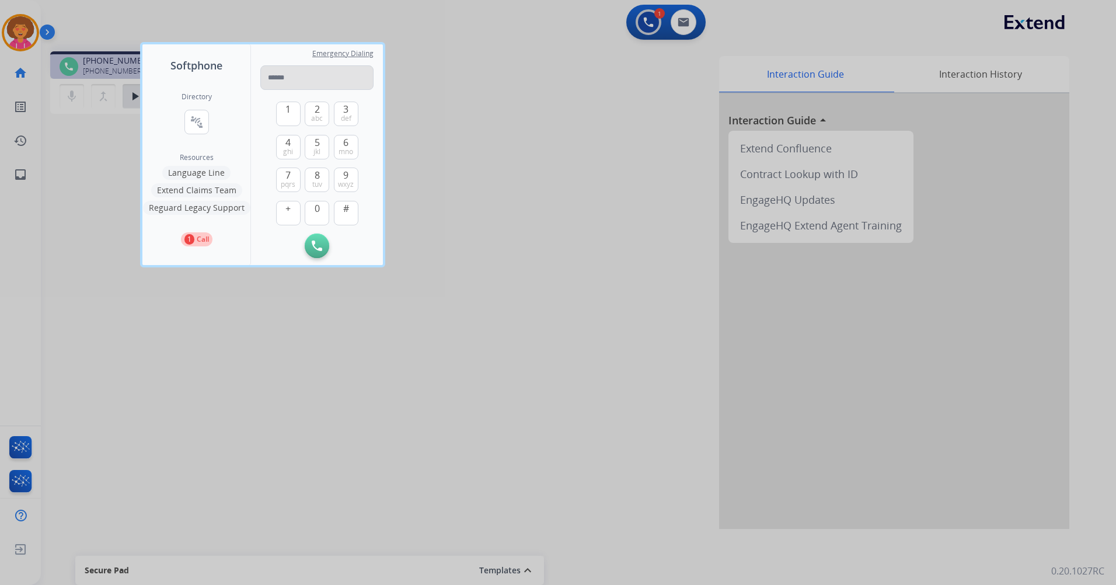
click at [285, 81] on input "tel" at bounding box center [316, 77] width 113 height 25
click at [318, 179] on button "8 tuv" at bounding box center [317, 180] width 25 height 25
click at [318, 208] on span "0" at bounding box center [317, 208] width 5 height 14
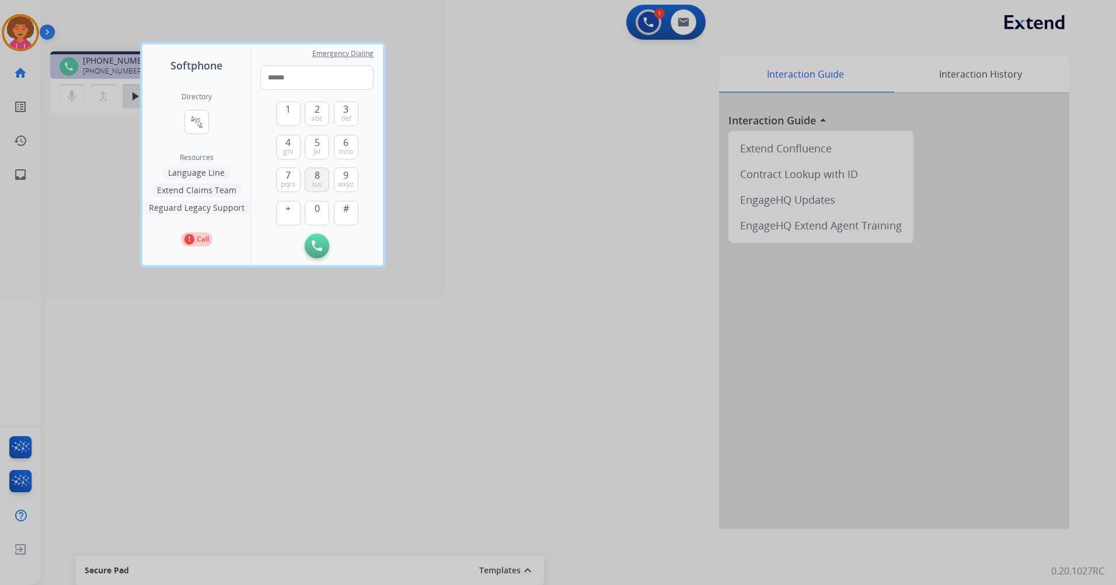
click at [323, 182] on button "8 tuv" at bounding box center [317, 180] width 25 height 25
click at [293, 76] on input "tel" at bounding box center [316, 77] width 113 height 25
click at [319, 79] on input "tel" at bounding box center [316, 77] width 113 height 25
click at [334, 81] on input "tel" at bounding box center [316, 77] width 113 height 25
click at [551, 156] on div at bounding box center [558, 292] width 1116 height 585
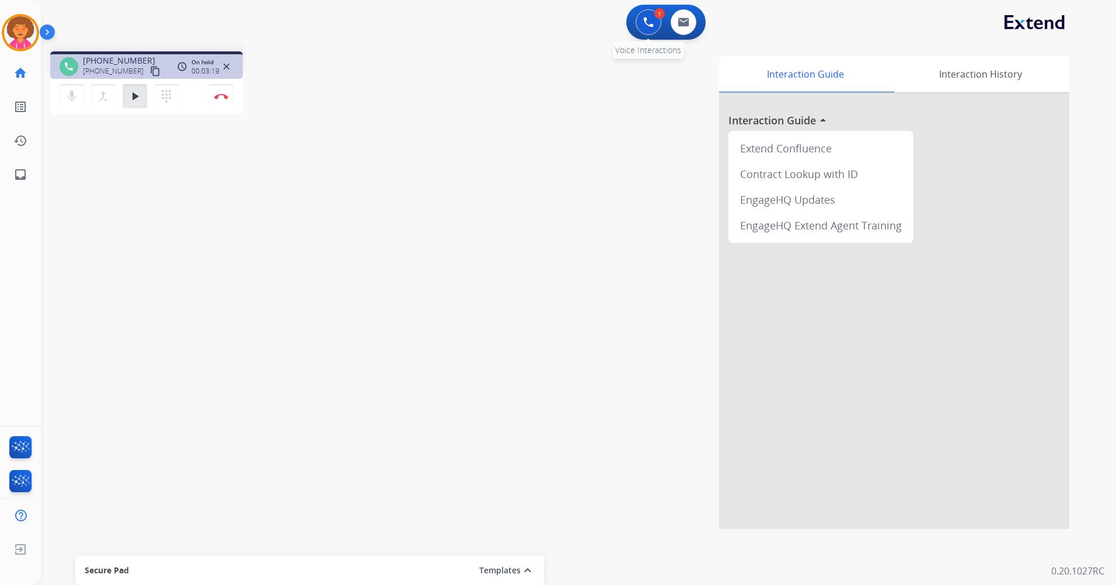
click at [652, 20] on img at bounding box center [648, 22] width 11 height 11
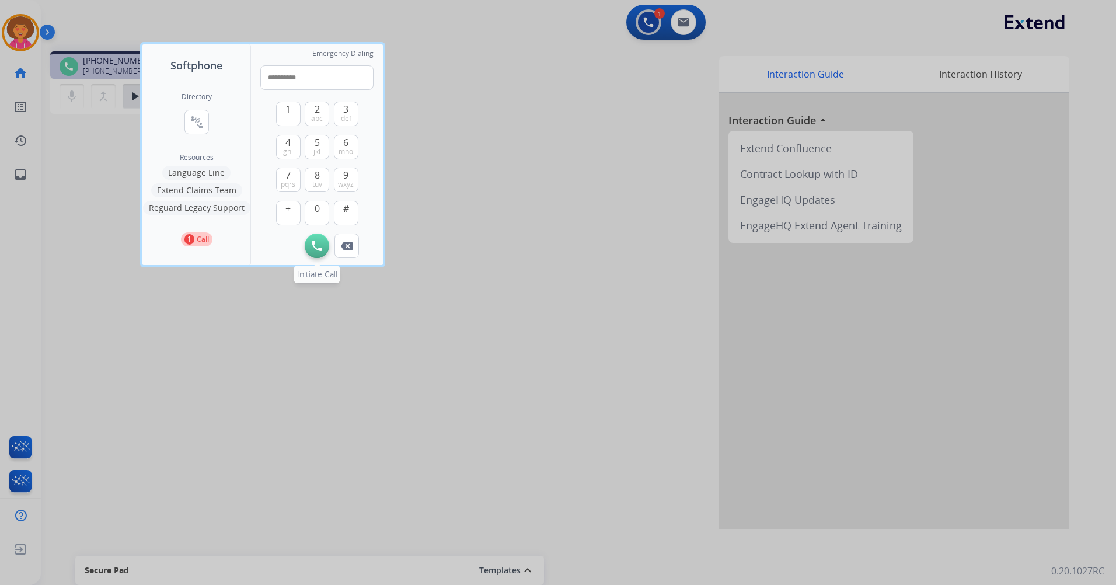
type input "**********"
click at [315, 248] on img at bounding box center [317, 245] width 11 height 11
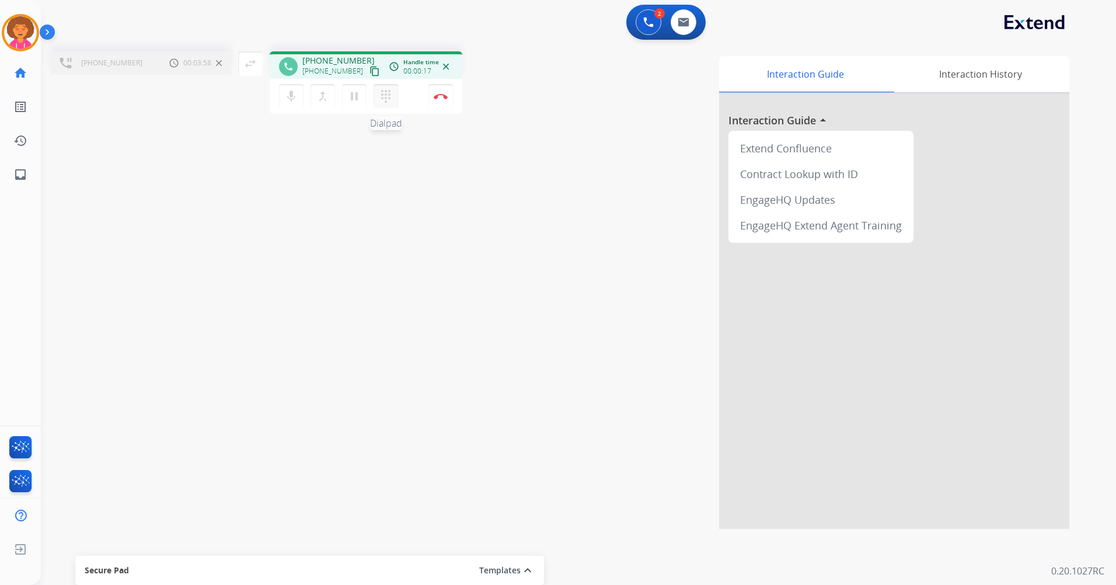
click at [388, 86] on button "dialpad Dialpad" at bounding box center [386, 96] width 25 height 25
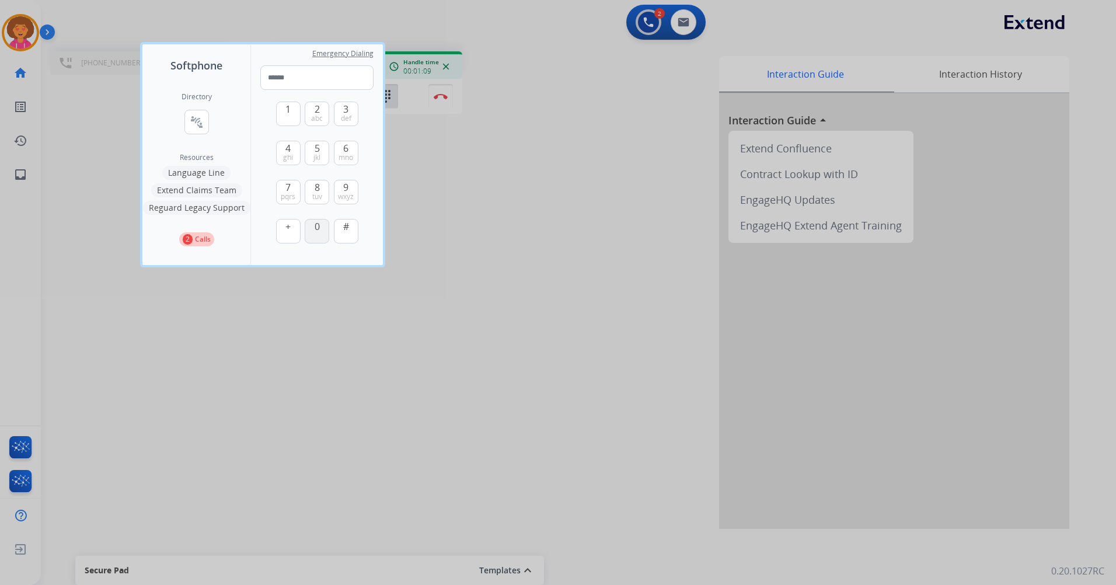
click at [313, 228] on button "0" at bounding box center [317, 231] width 25 height 25
type input "*"
drag, startPoint x: 491, startPoint y: 286, endPoint x: 497, endPoint y: 267, distance: 20.3
click at [491, 283] on div at bounding box center [558, 292] width 1116 height 585
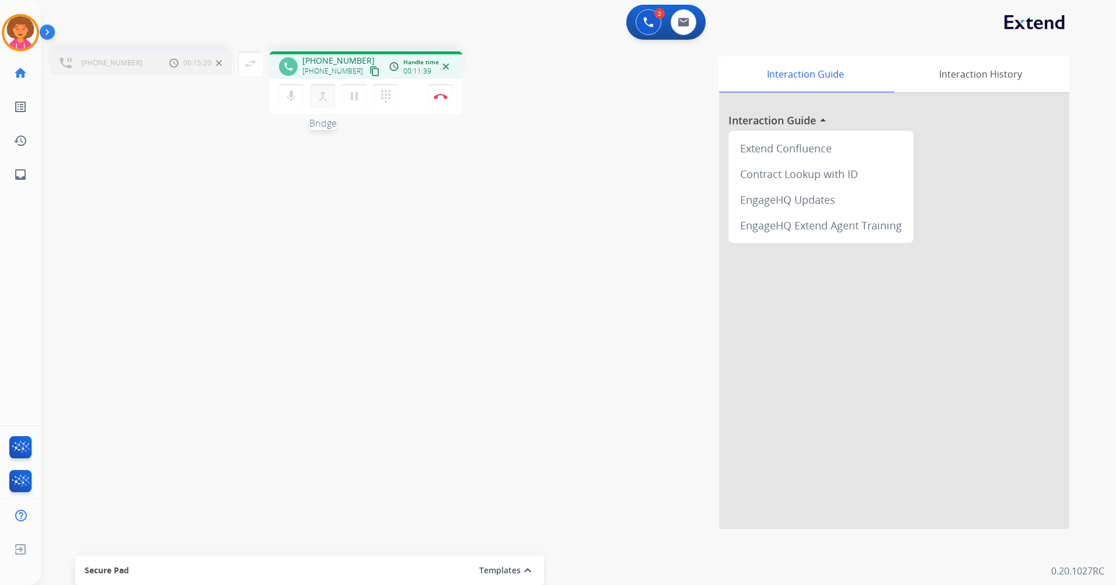
click at [324, 97] on mat-icon "merge_type" at bounding box center [323, 96] width 14 height 14
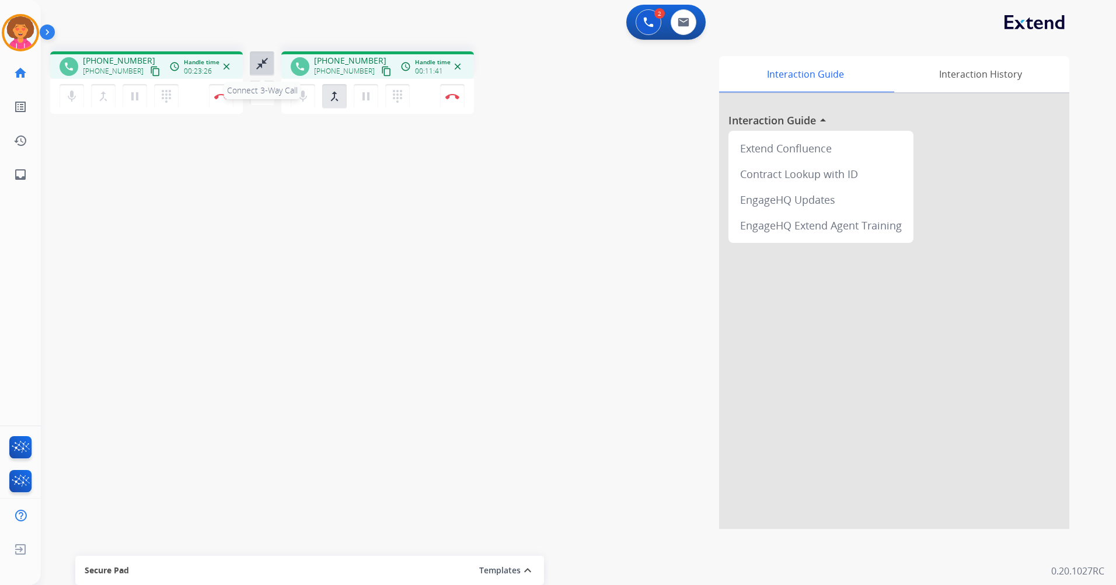
click at [265, 65] on mat-icon "close_fullscreen" at bounding box center [262, 64] width 14 height 14
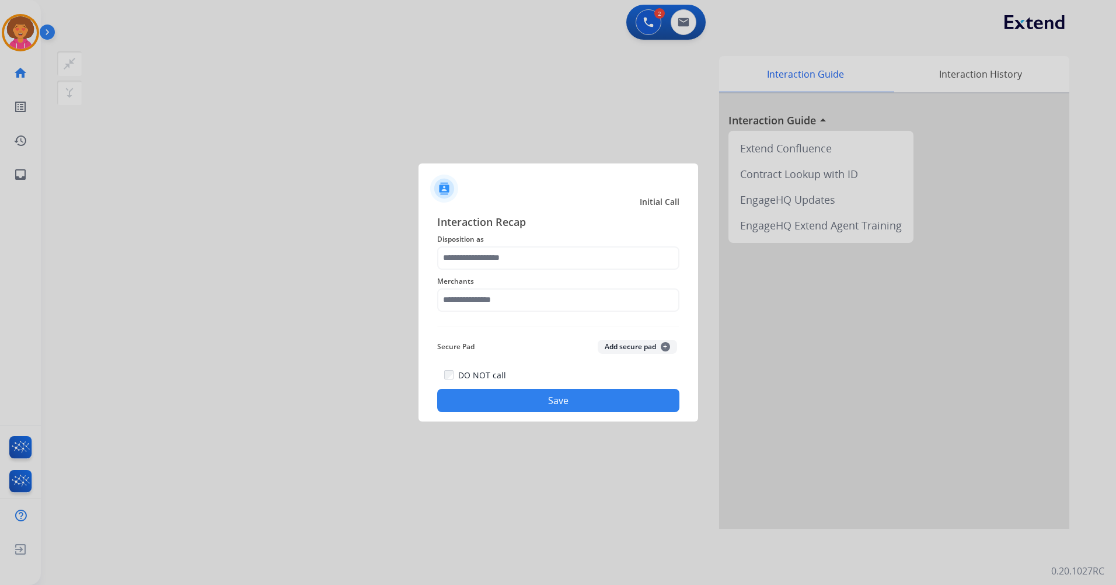
click at [514, 318] on div "Interaction Recap Disposition as Merchants Secure Pad Add secure pad + DO NOT c…" at bounding box center [558, 313] width 242 height 199
click at [512, 318] on div "Interaction Recap Disposition as Merchants Secure Pad Add secure pad + DO NOT c…" at bounding box center [558, 313] width 242 height 199
click at [525, 296] on input "text" at bounding box center [558, 299] width 242 height 23
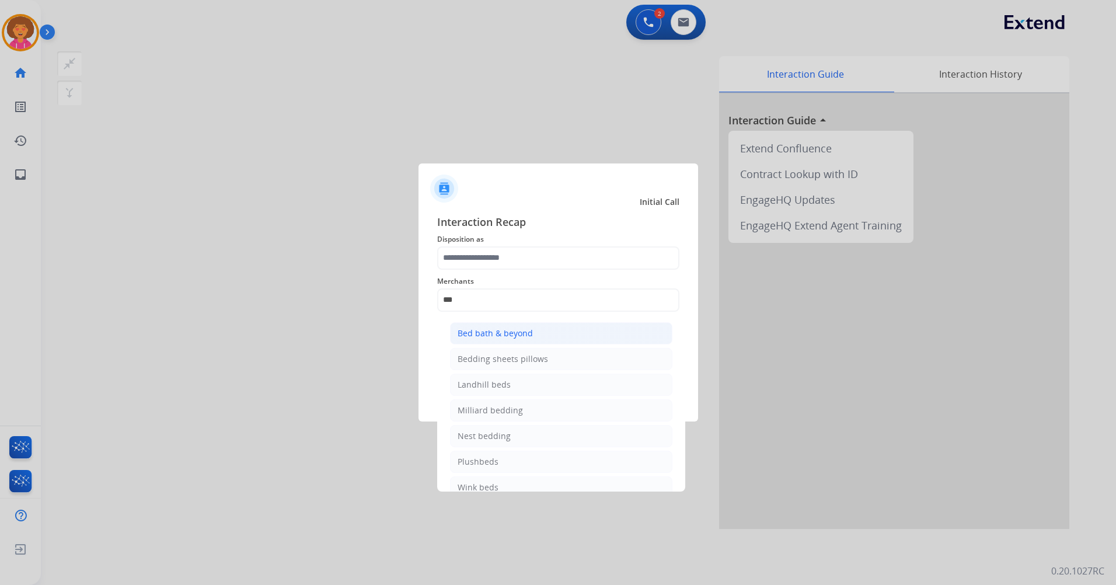
drag, startPoint x: 512, startPoint y: 332, endPoint x: 526, endPoint y: 247, distance: 85.1
click at [512, 329] on div "Bed bath & beyond" at bounding box center [495, 333] width 75 height 12
type input "**********"
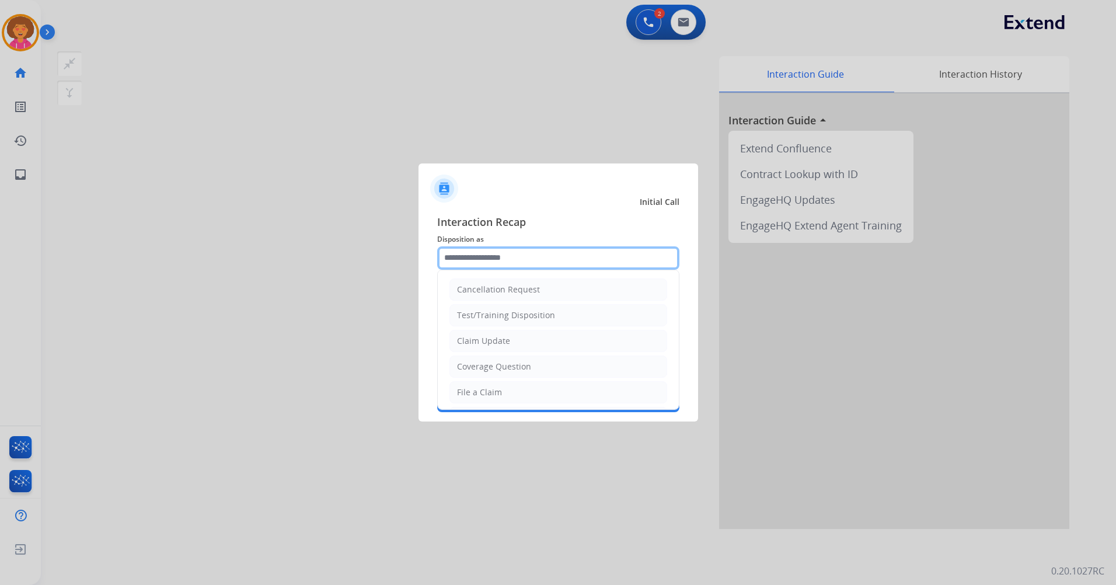
click at [528, 261] on input "text" at bounding box center [558, 257] width 242 height 23
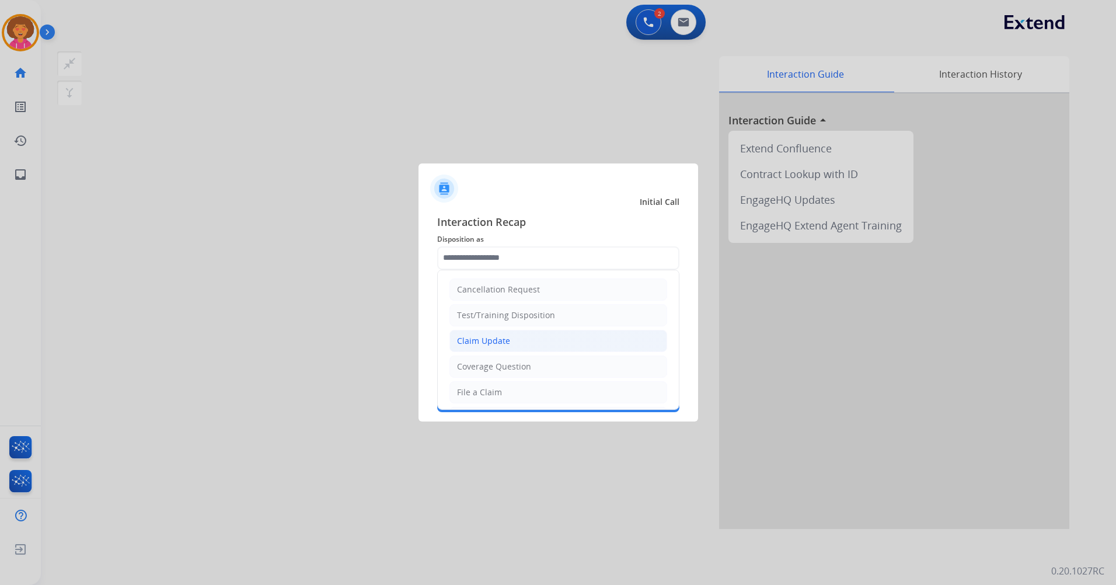
click at [506, 345] on div "Claim Update" at bounding box center [483, 341] width 53 height 12
type input "**********"
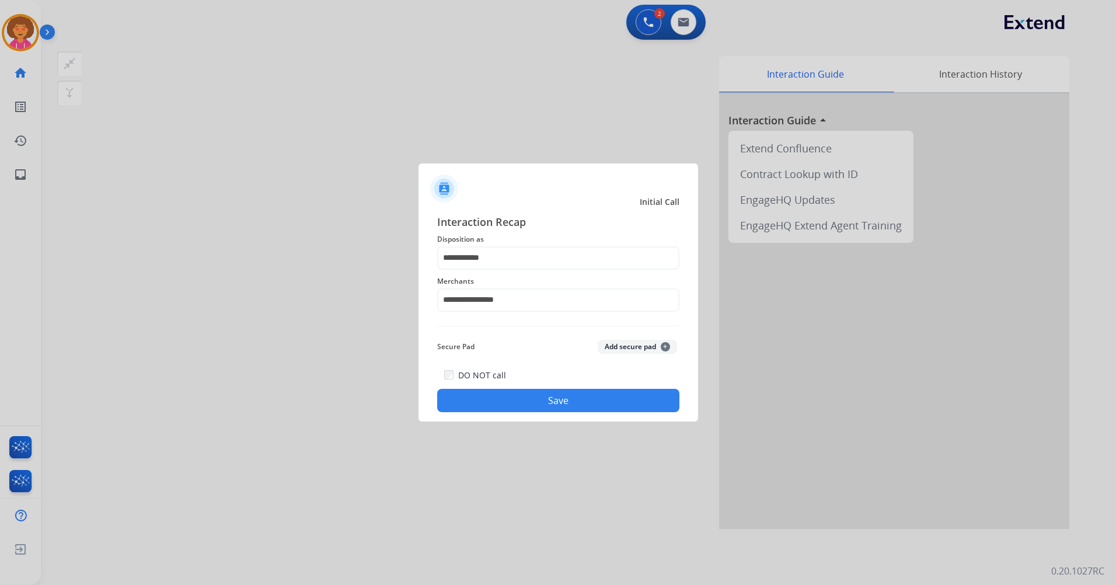
click at [517, 397] on button "Save" at bounding box center [558, 400] width 242 height 23
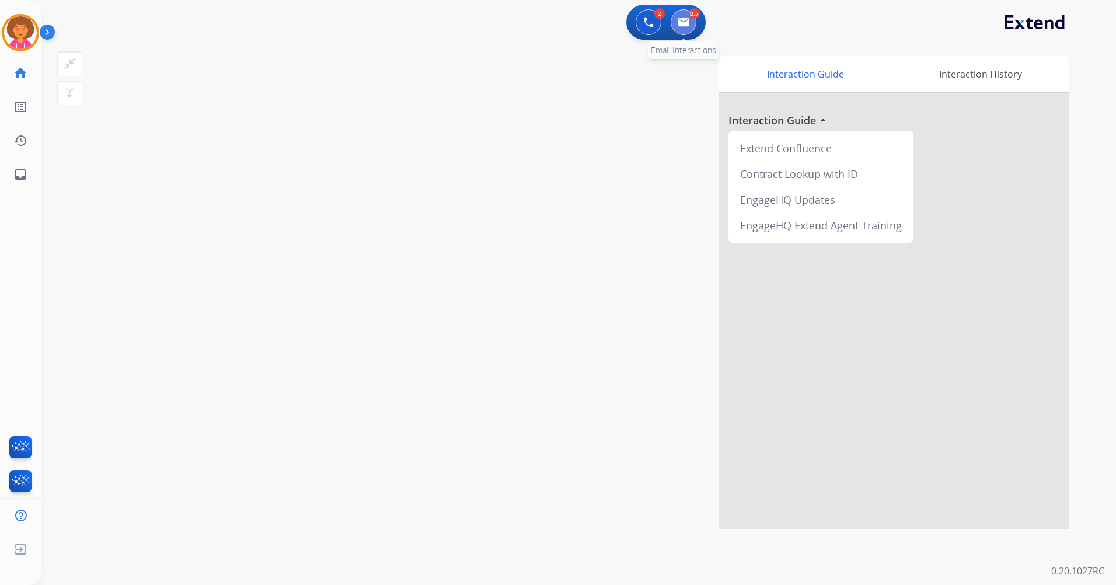
click at [683, 19] on img at bounding box center [684, 22] width 12 height 9
select select "**********"
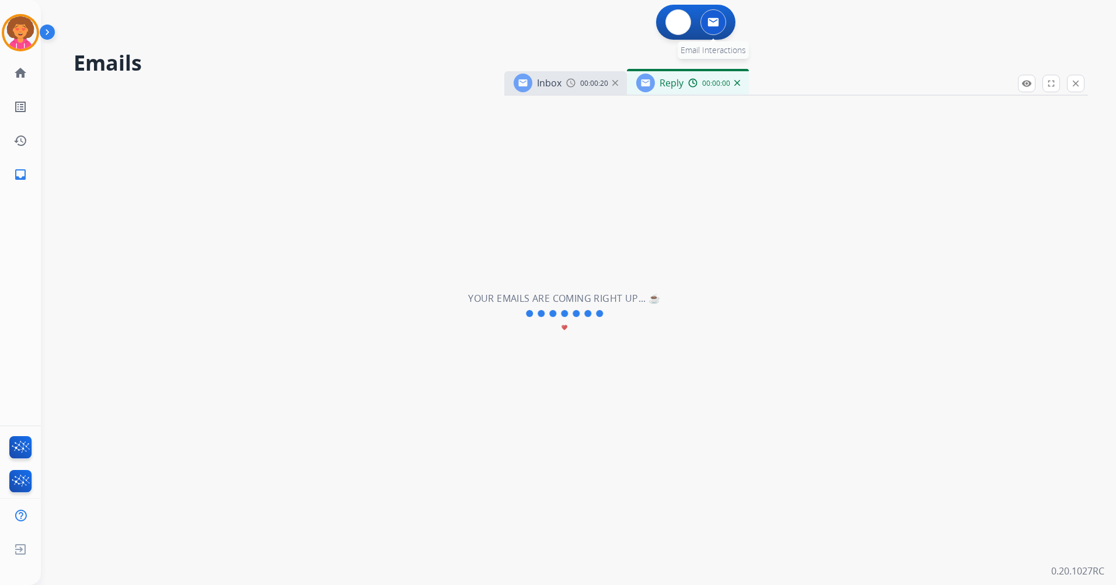
select select "**********"
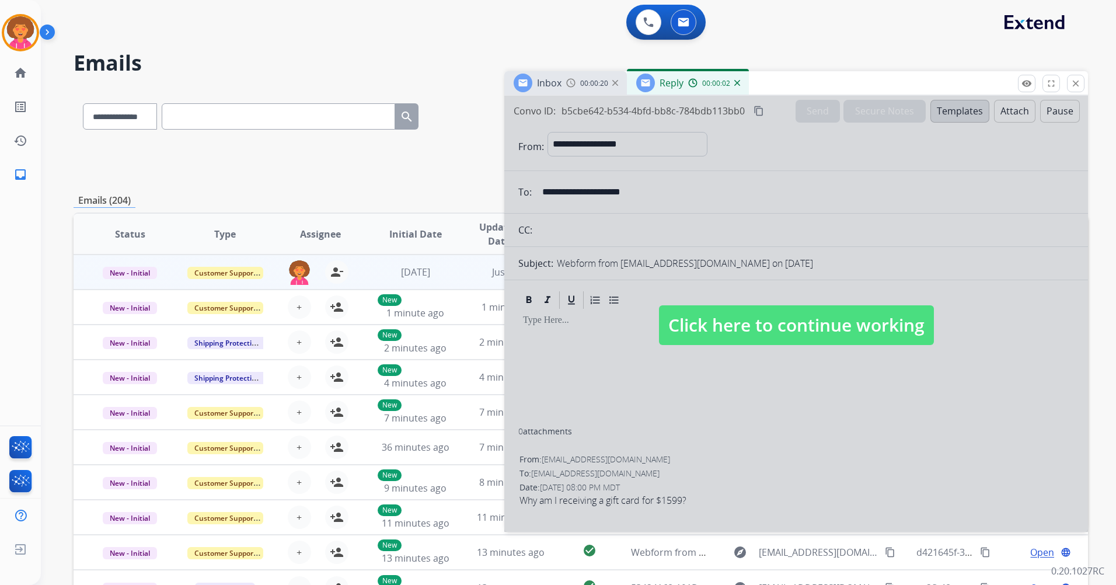
click at [804, 327] on span "Click here to continue working" at bounding box center [796, 325] width 275 height 40
select select
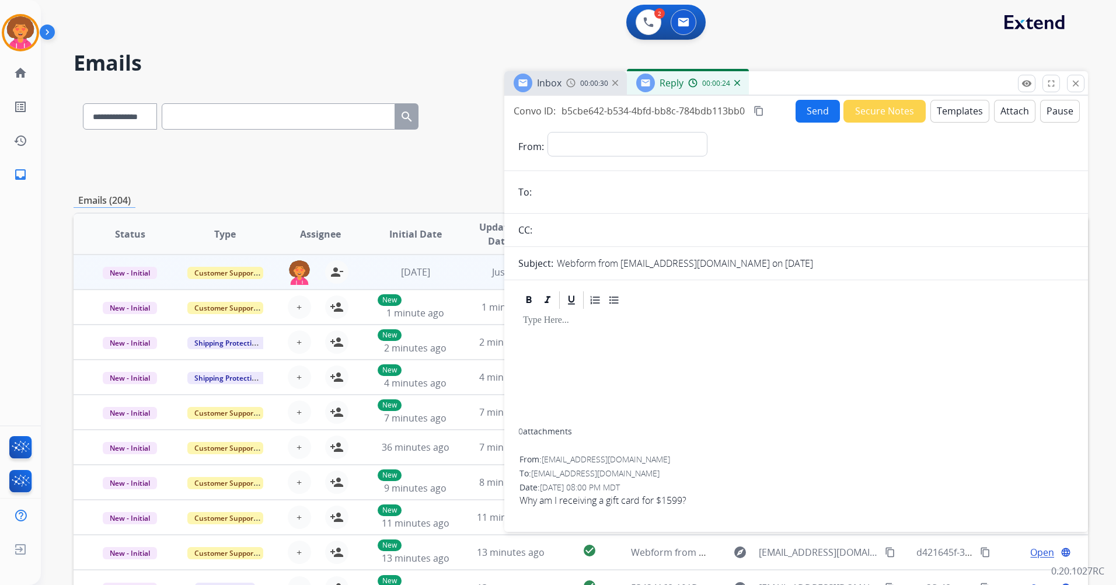
click at [951, 113] on button "Templates" at bounding box center [959, 111] width 59 height 23
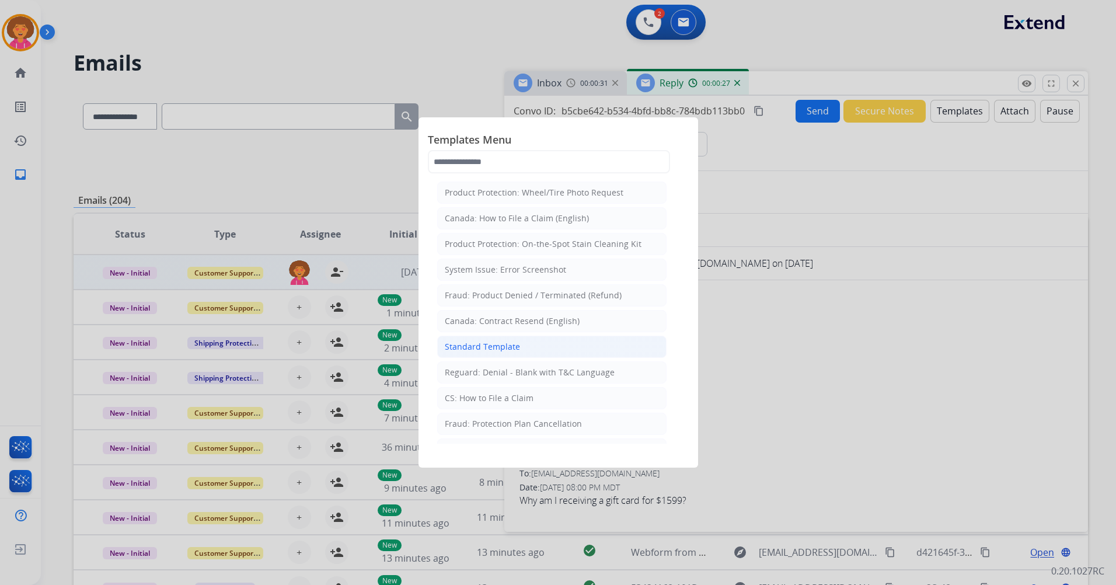
click at [495, 349] on div "Standard Template" at bounding box center [482, 347] width 75 height 12
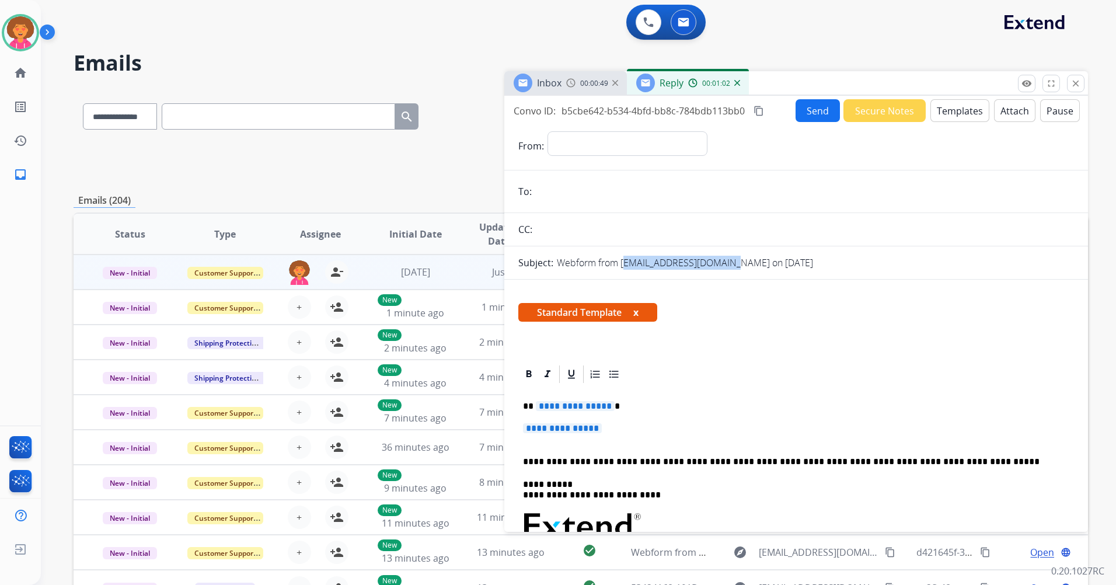
drag, startPoint x: 621, startPoint y: 263, endPoint x: 735, endPoint y: 262, distance: 113.8
click at [735, 262] on p "Webform from [EMAIL_ADDRESS][DOMAIN_NAME] on [DATE]" at bounding box center [685, 263] width 256 height 14
drag, startPoint x: 735, startPoint y: 262, endPoint x: 716, endPoint y: 264, distance: 19.4
copy p "[EMAIL_ADDRESS][DOMAIN_NAME]"
drag, startPoint x: 580, startPoint y: 193, endPoint x: 573, endPoint y: 191, distance: 6.7
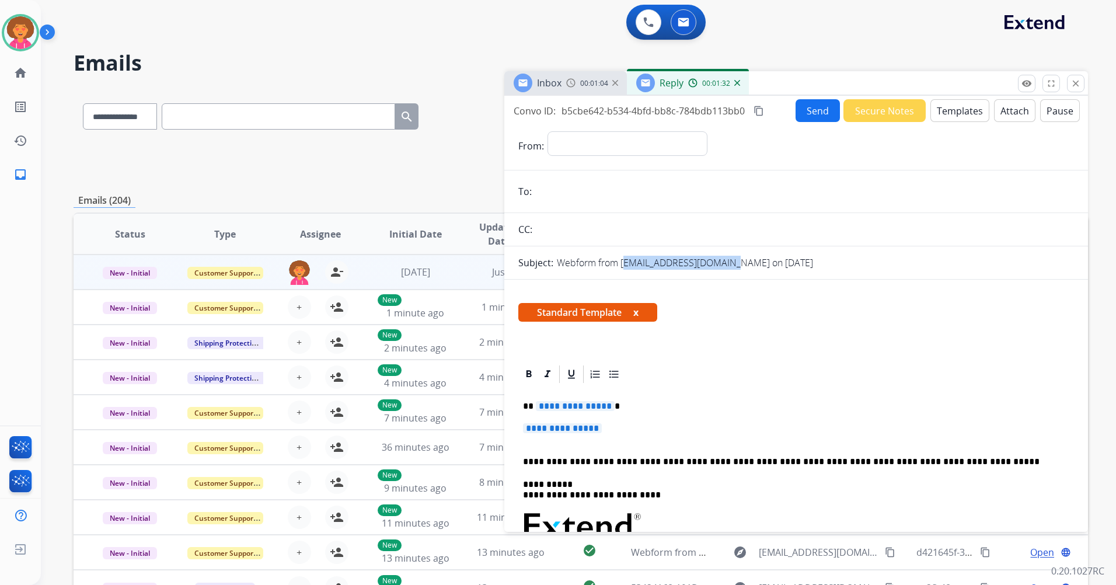
click at [578, 193] on input "email" at bounding box center [804, 191] width 539 height 23
paste input "**********"
type input "**********"
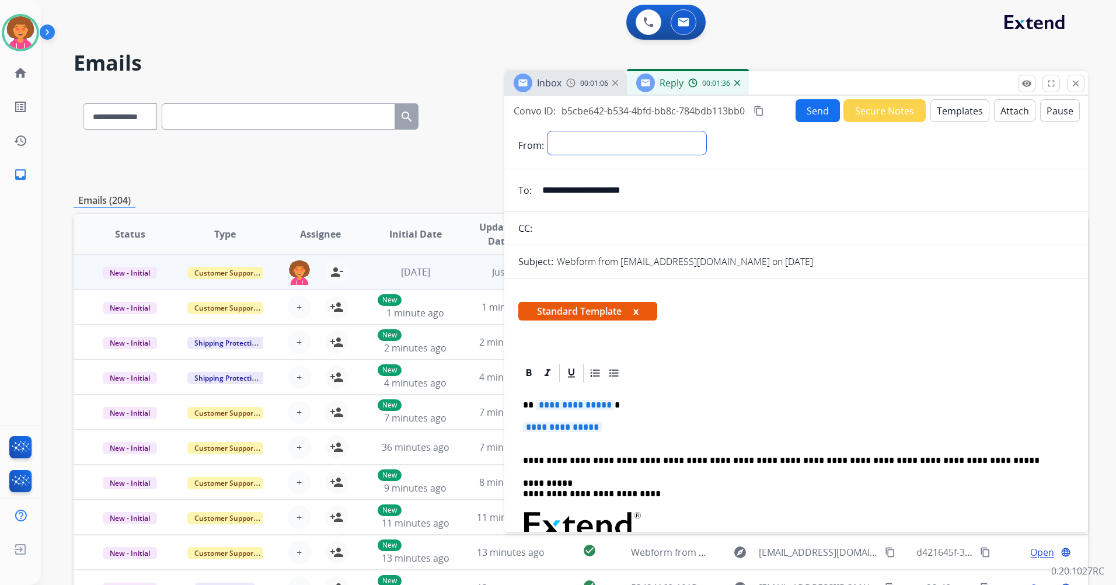
click at [599, 134] on select "**********" at bounding box center [626, 142] width 159 height 23
select select "**********"
click at [547, 131] on select "**********" at bounding box center [626, 142] width 159 height 23
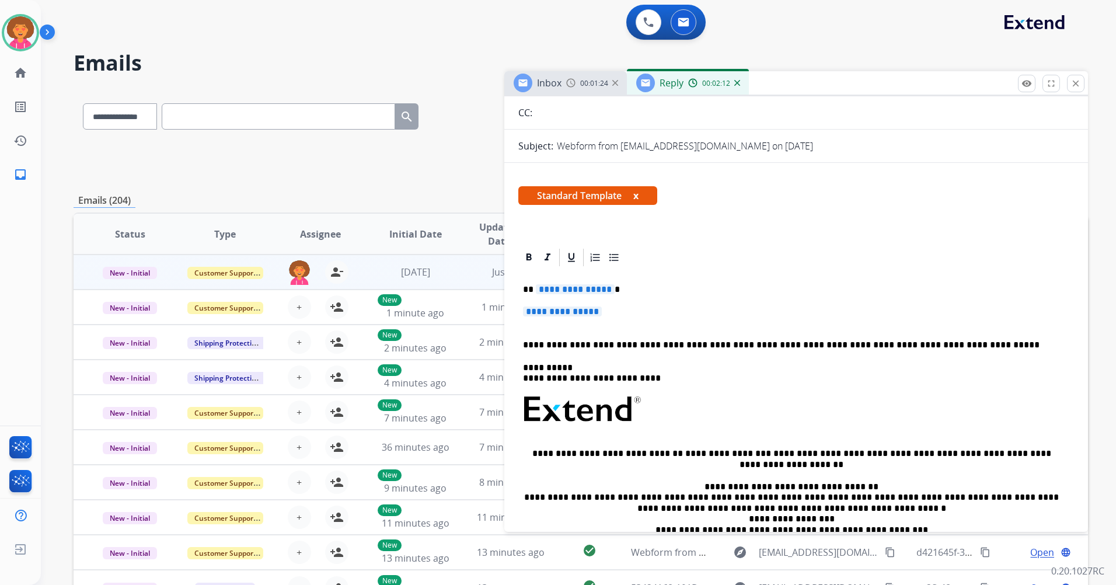
scroll to position [118, 0]
click at [605, 289] on span "**********" at bounding box center [575, 288] width 79 height 10
click at [613, 325] on p "**********" at bounding box center [796, 316] width 546 height 22
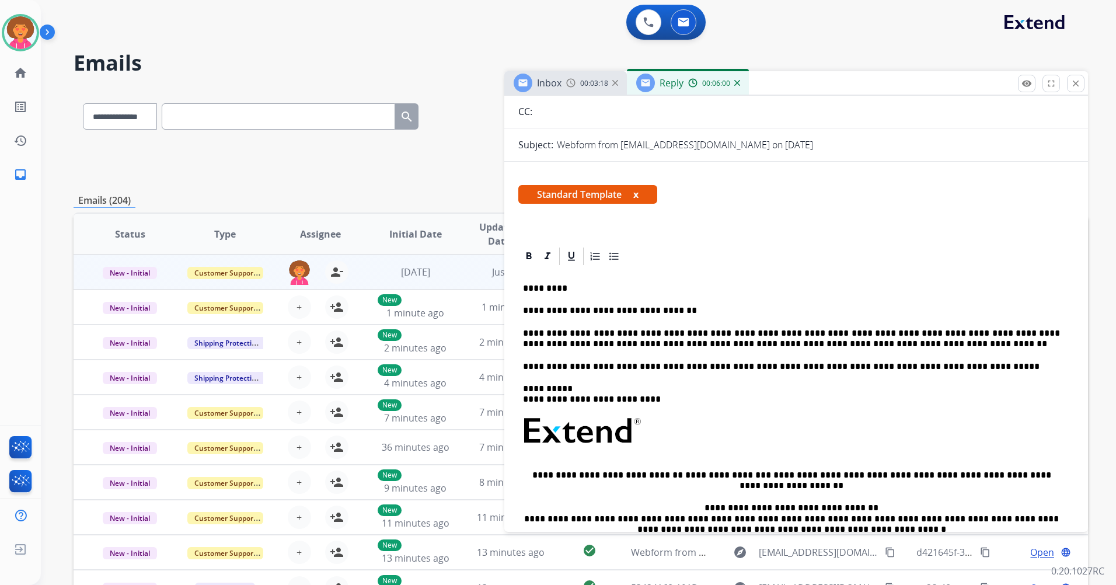
click at [809, 343] on p "**********" at bounding box center [791, 339] width 537 height 22
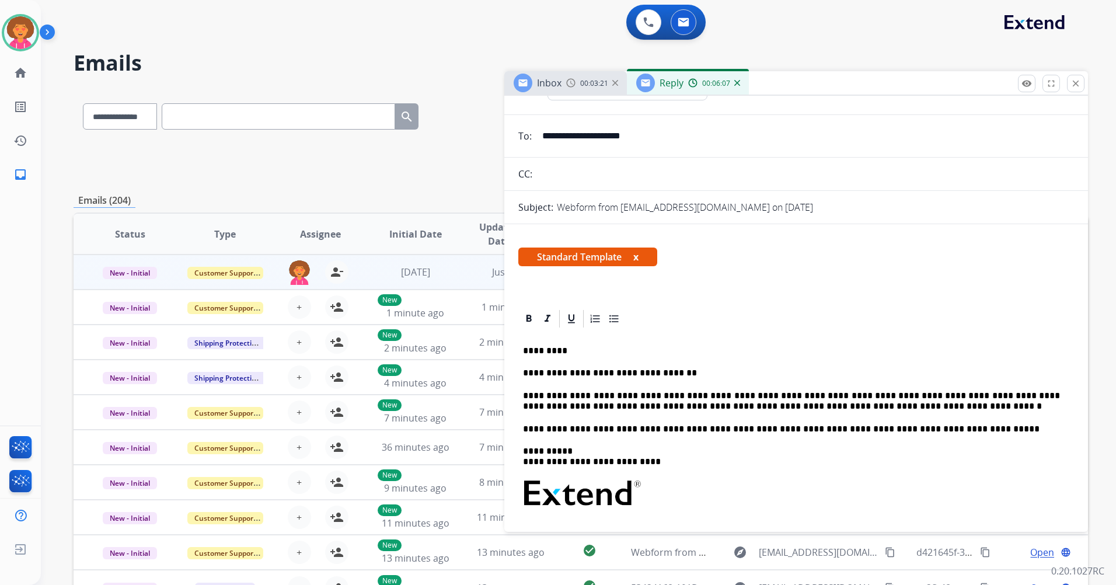
scroll to position [0, 0]
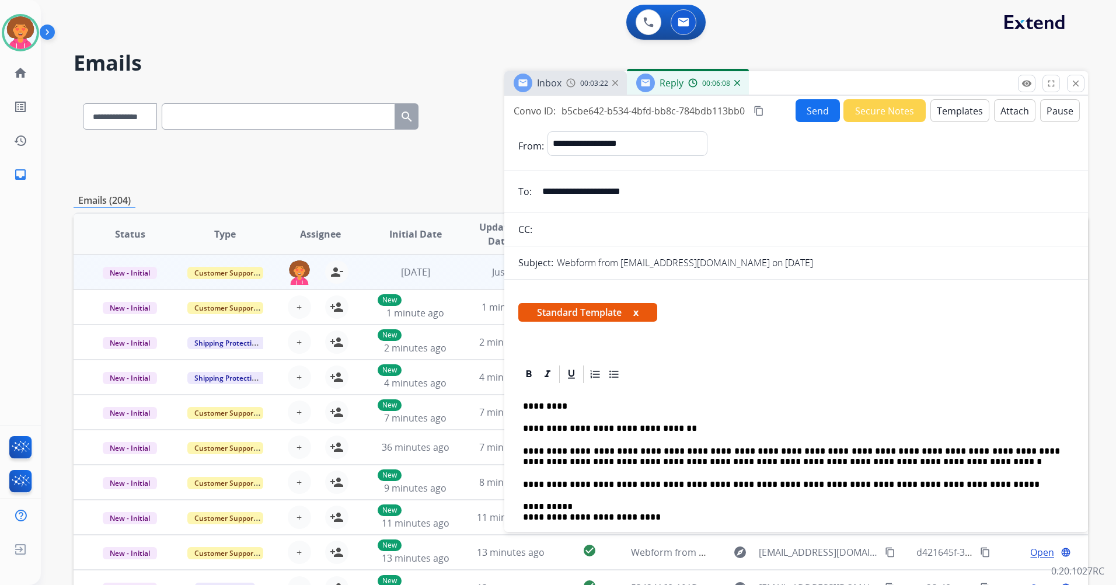
click at [804, 116] on button "Send" at bounding box center [818, 110] width 44 height 23
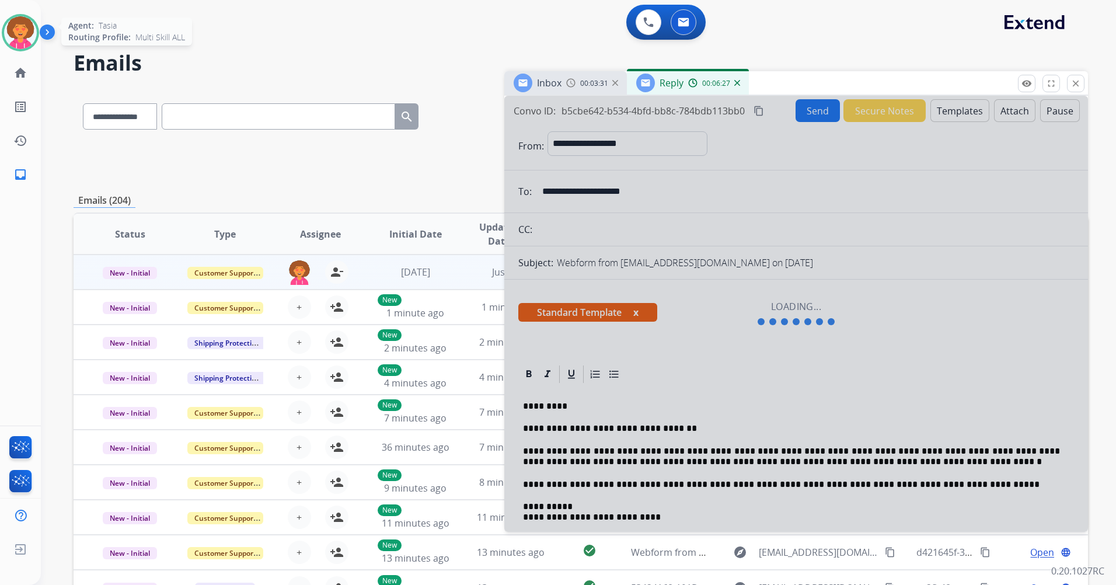
click at [25, 29] on img at bounding box center [20, 32] width 33 height 33
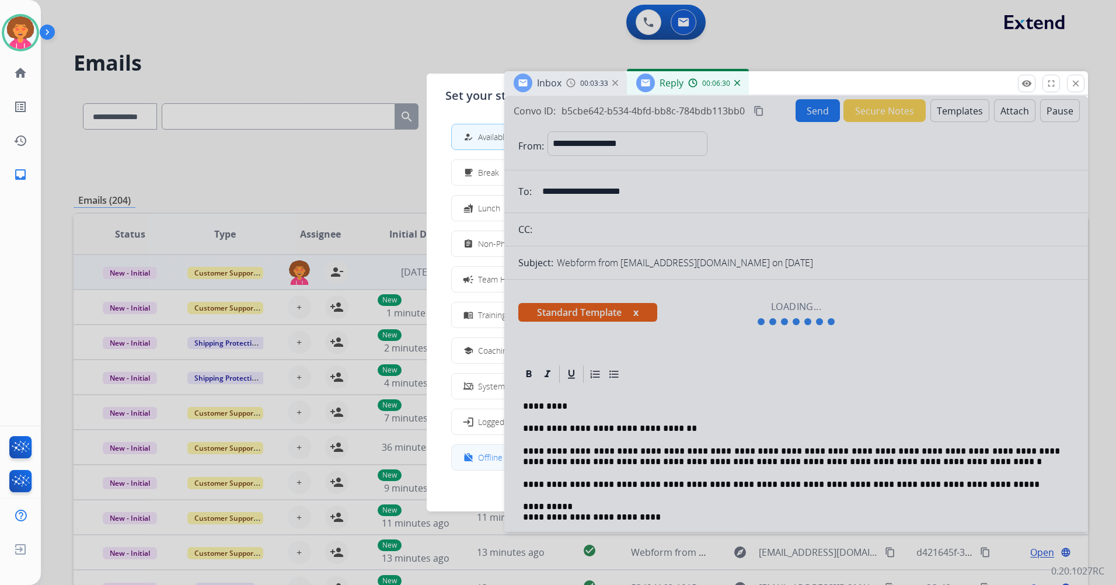
click at [492, 453] on span "Offline" at bounding box center [490, 457] width 25 height 12
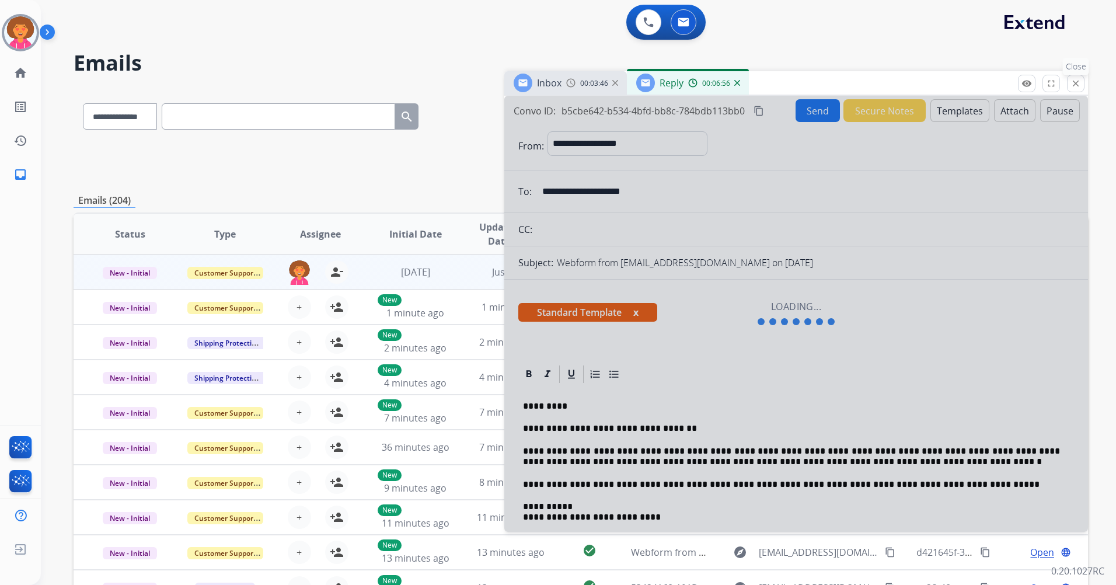
click at [1073, 86] on mat-icon "close" at bounding box center [1075, 83] width 11 height 11
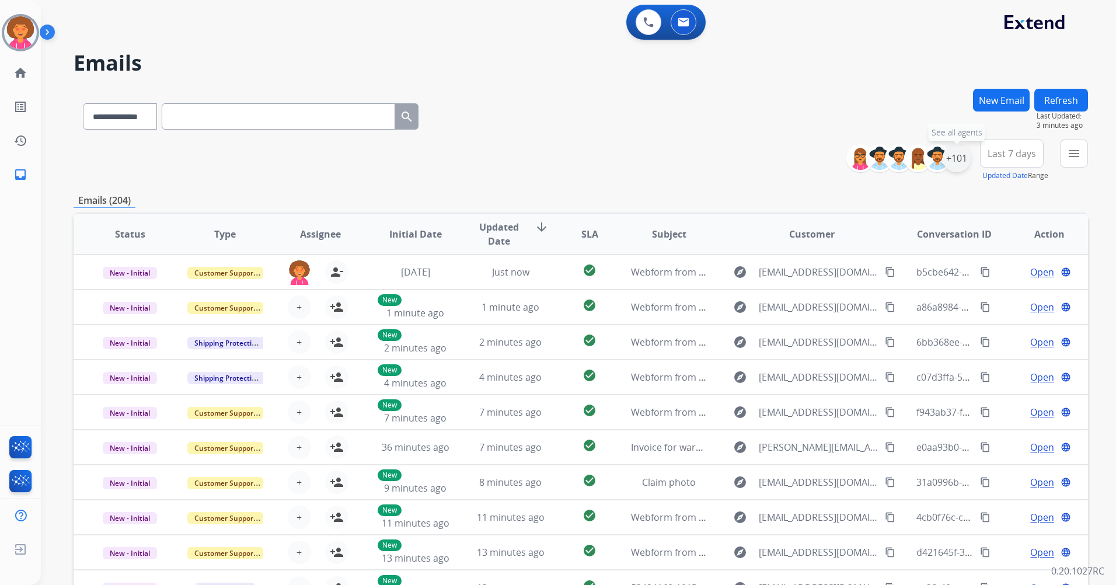
click at [957, 153] on div "+101" at bounding box center [957, 158] width 28 height 28
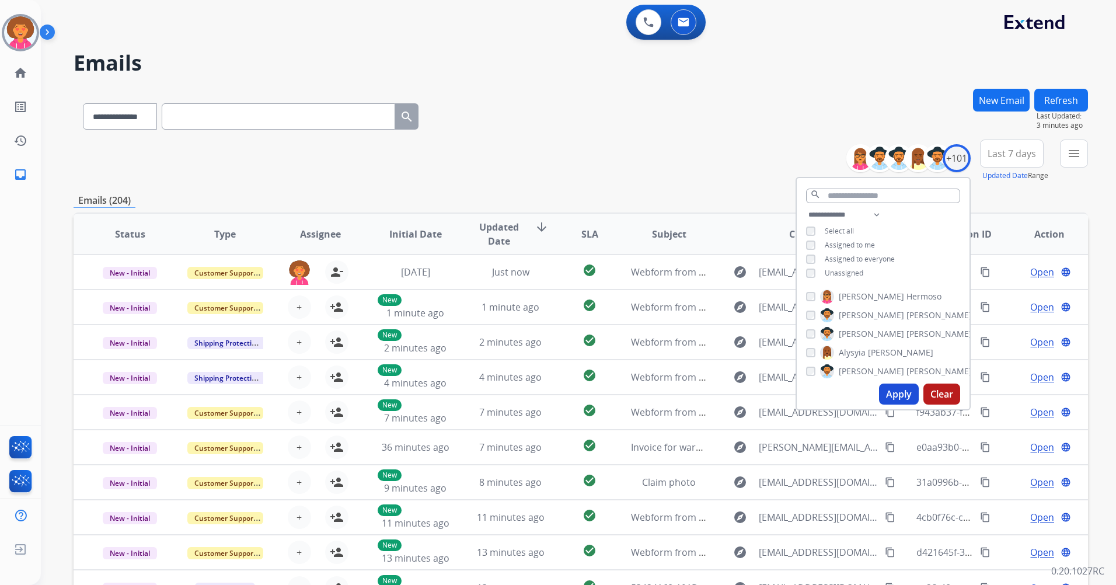
click at [837, 273] on span "Unassigned" at bounding box center [844, 273] width 39 height 10
click at [891, 399] on button "Apply" at bounding box center [899, 393] width 40 height 21
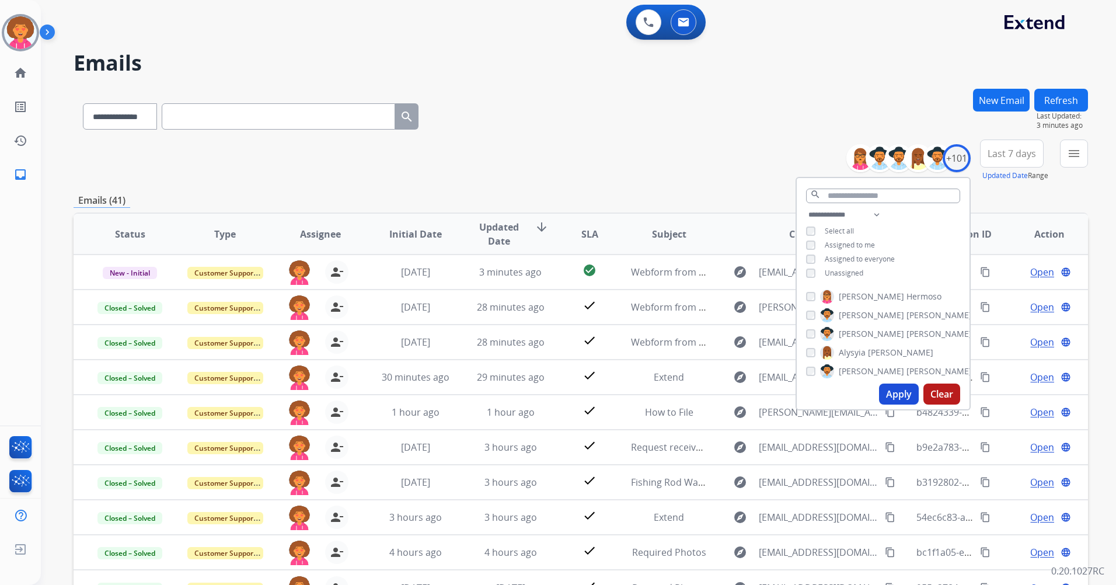
click at [571, 163] on div "**********" at bounding box center [581, 160] width 1014 height 42
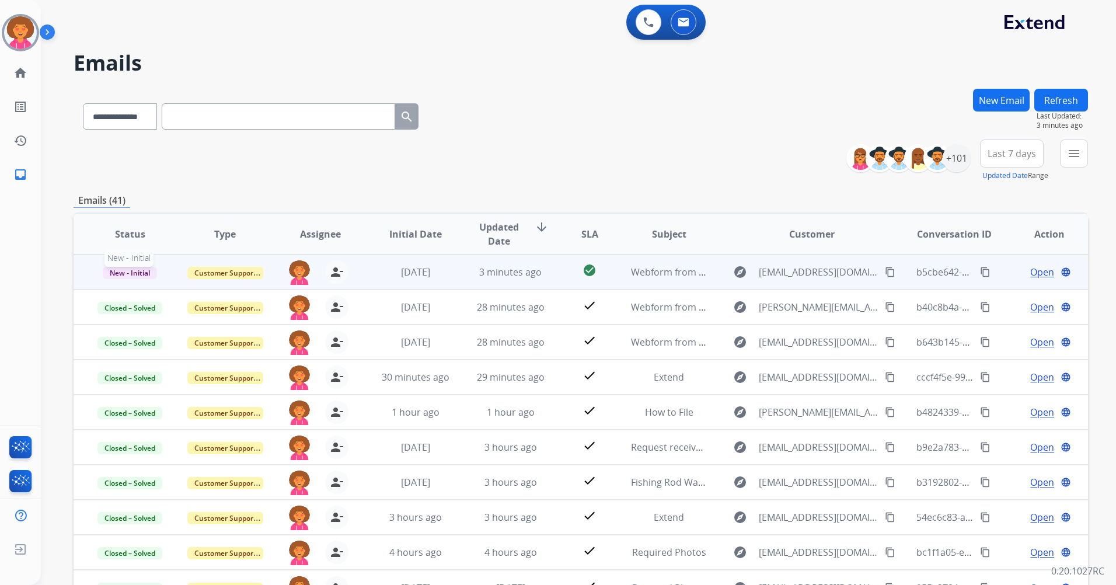
click at [142, 278] on span "New - Initial" at bounding box center [130, 273] width 54 height 12
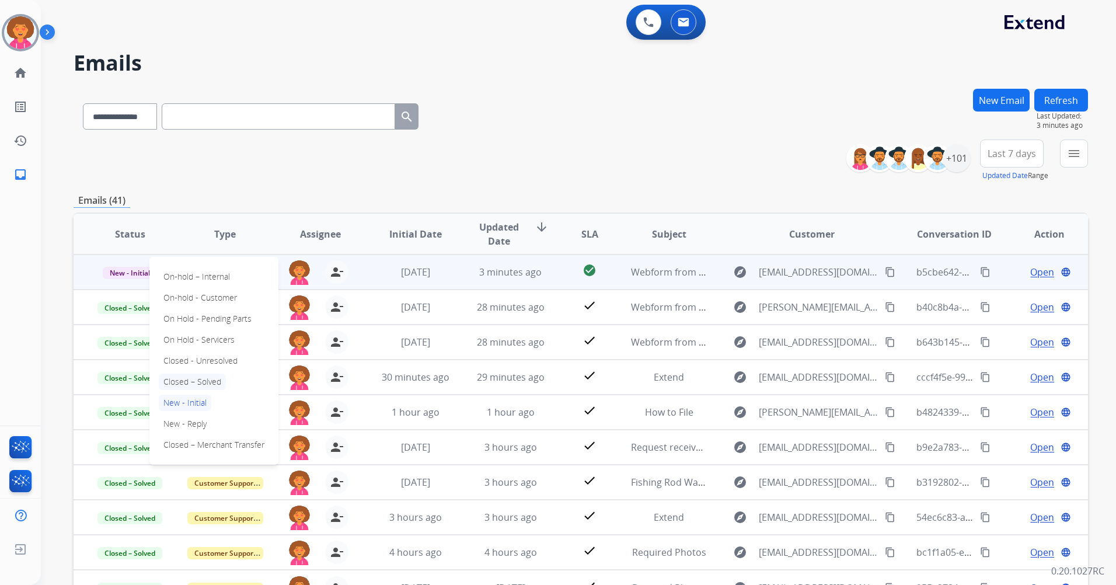
click at [205, 382] on p "Closed – Solved" at bounding box center [192, 382] width 67 height 16
